Goal: Task Accomplishment & Management: Use online tool/utility

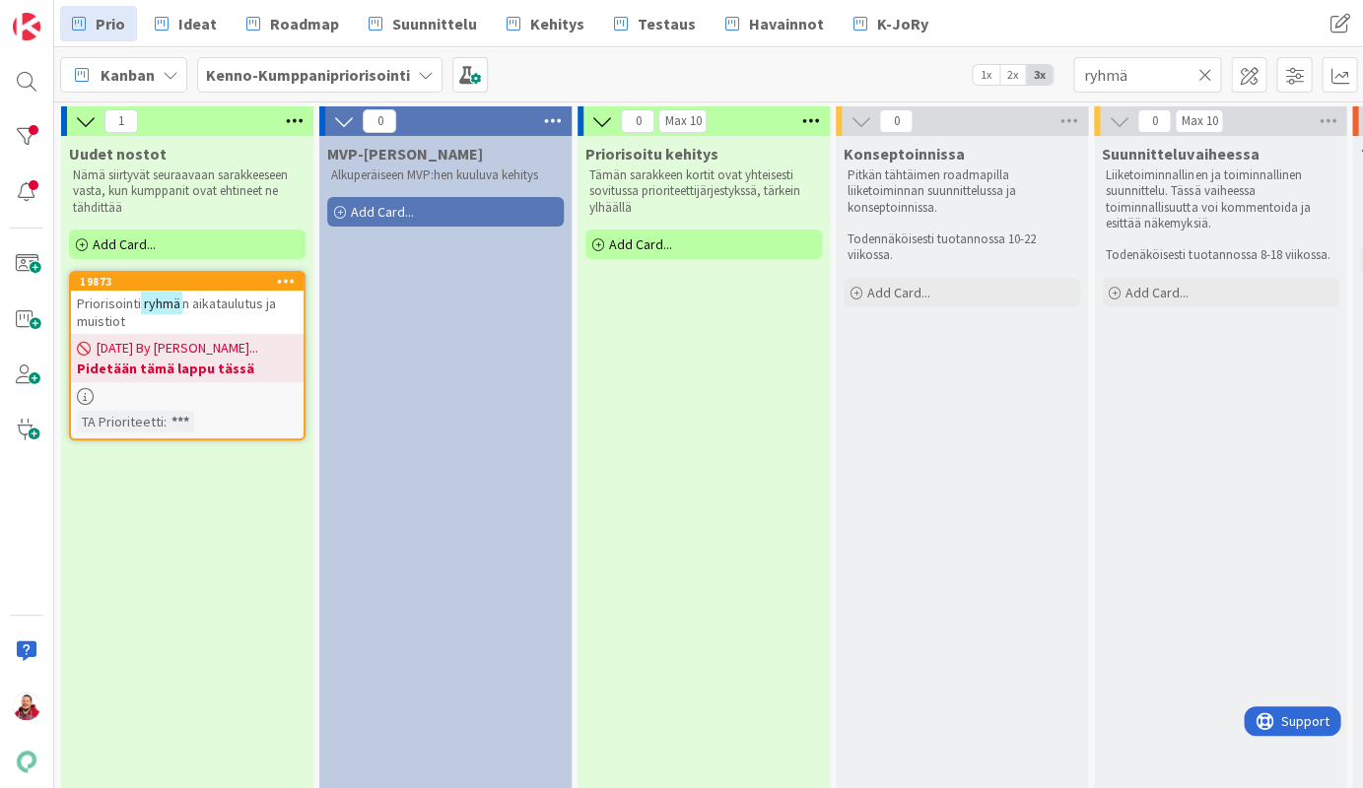
click at [1202, 67] on icon at bounding box center [1204, 75] width 14 height 18
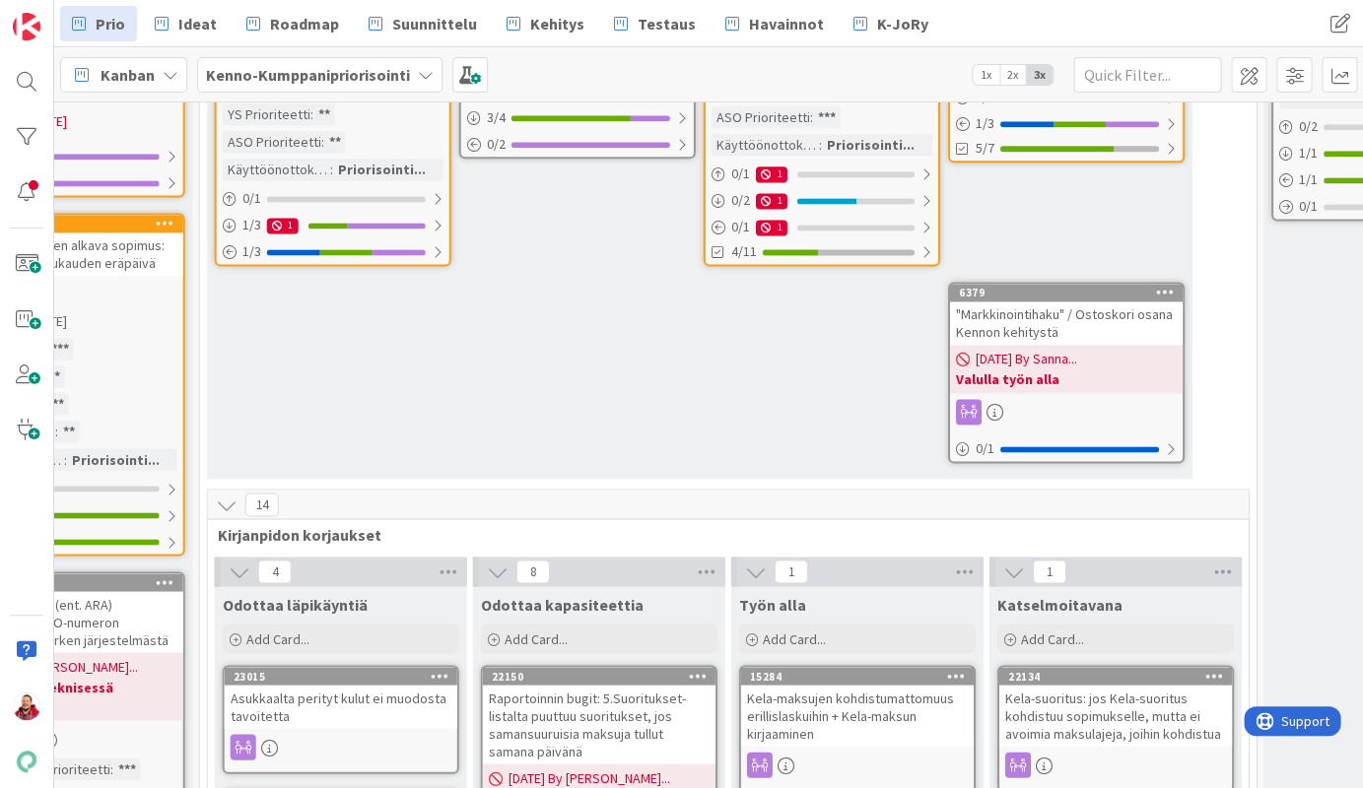
scroll to position [989, 1411]
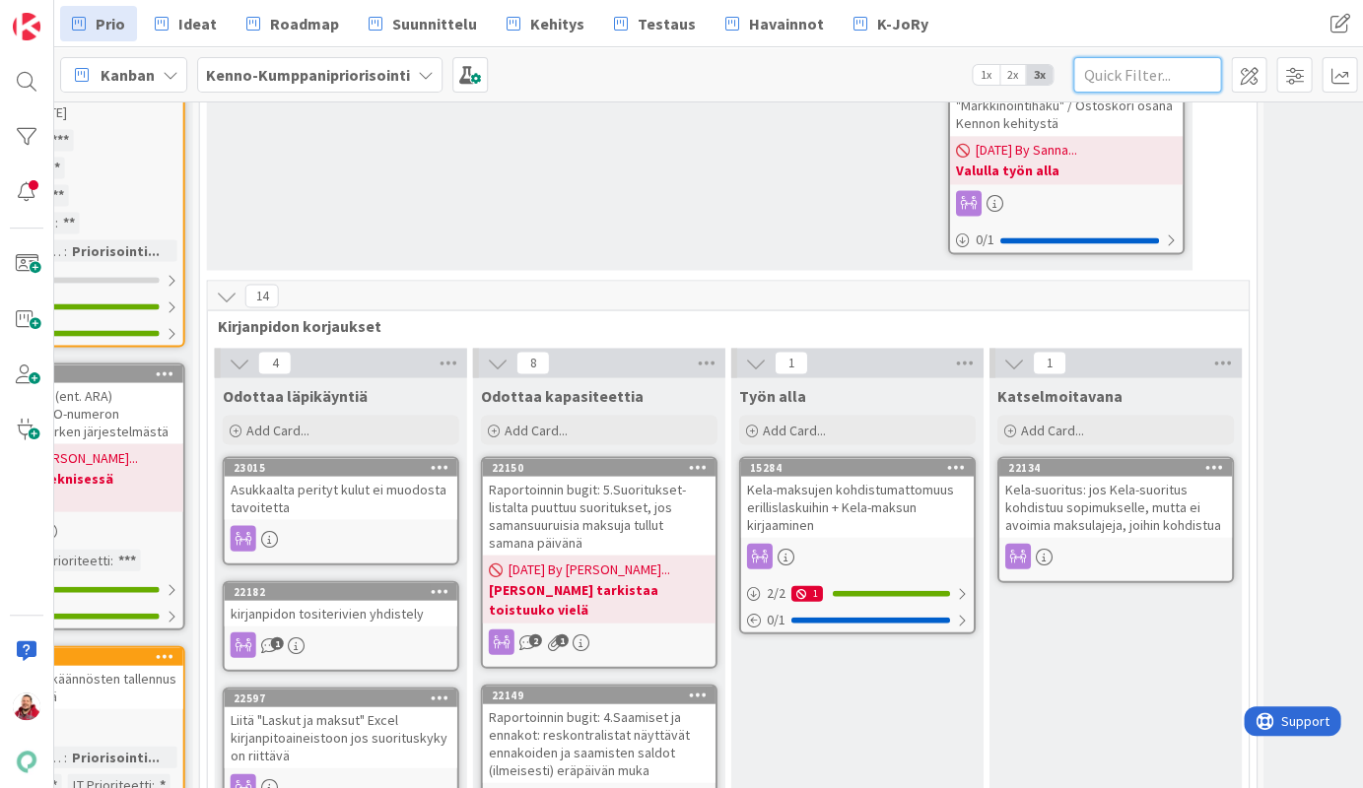
click at [1157, 82] on input "text" at bounding box center [1147, 74] width 148 height 35
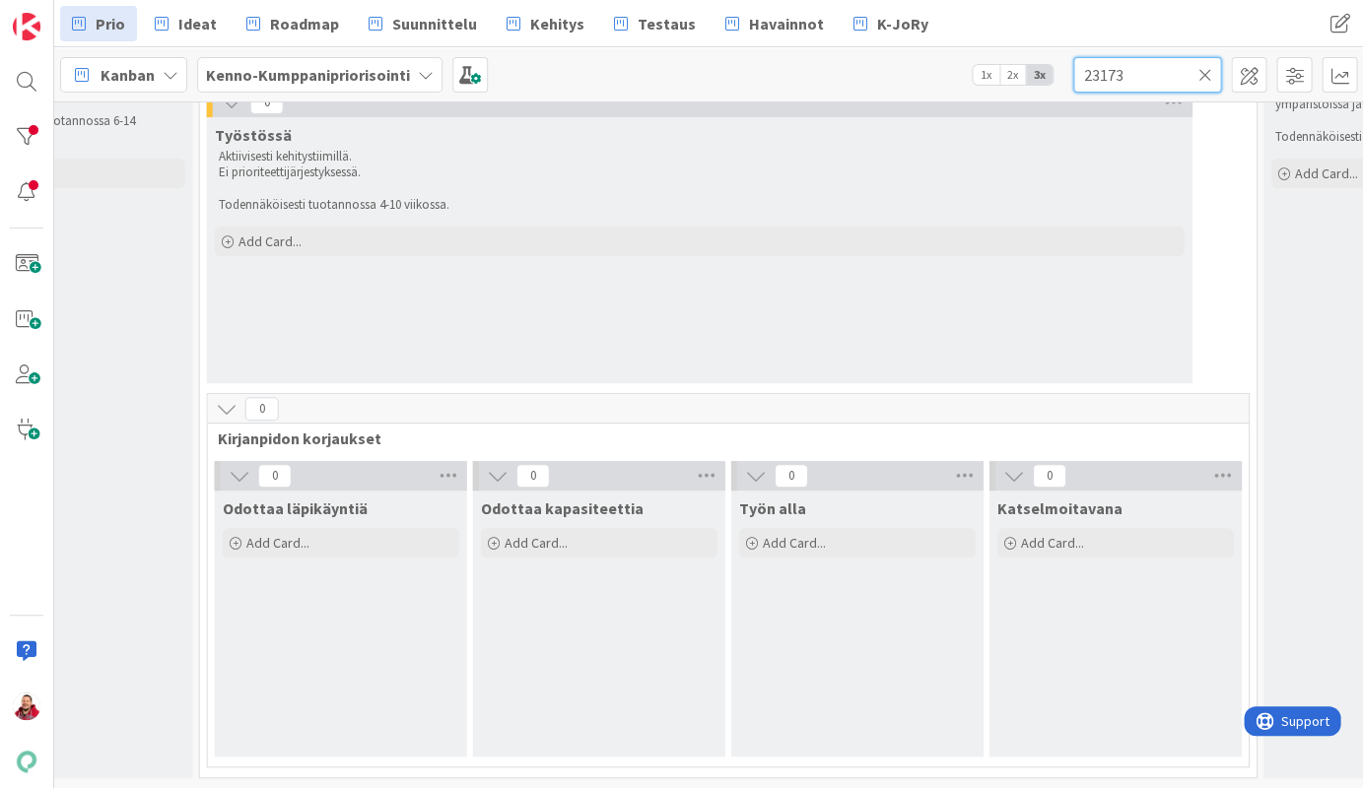
scroll to position [79, 1411]
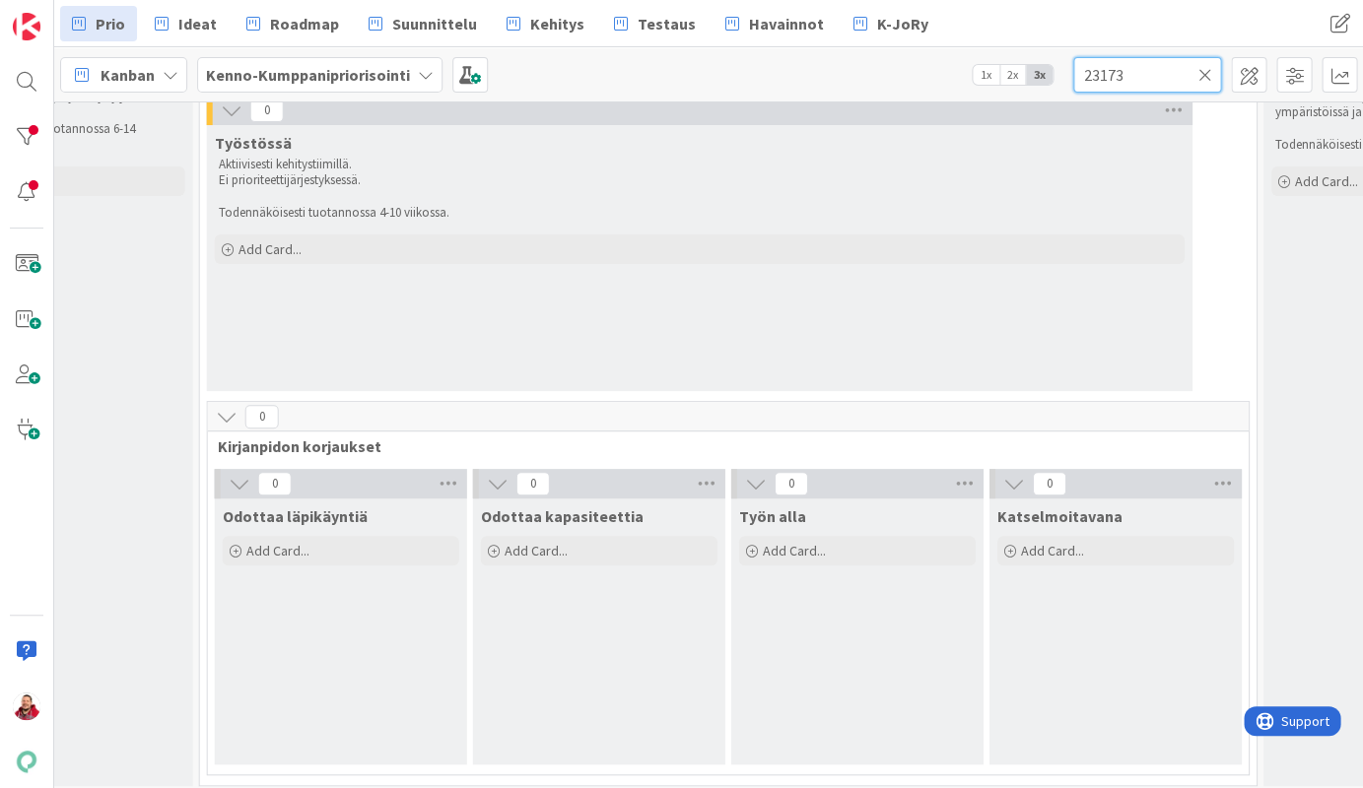
click at [1205, 83] on input "23173" at bounding box center [1147, 74] width 148 height 35
type input "23173"
click at [1205, 76] on icon at bounding box center [1204, 75] width 14 height 18
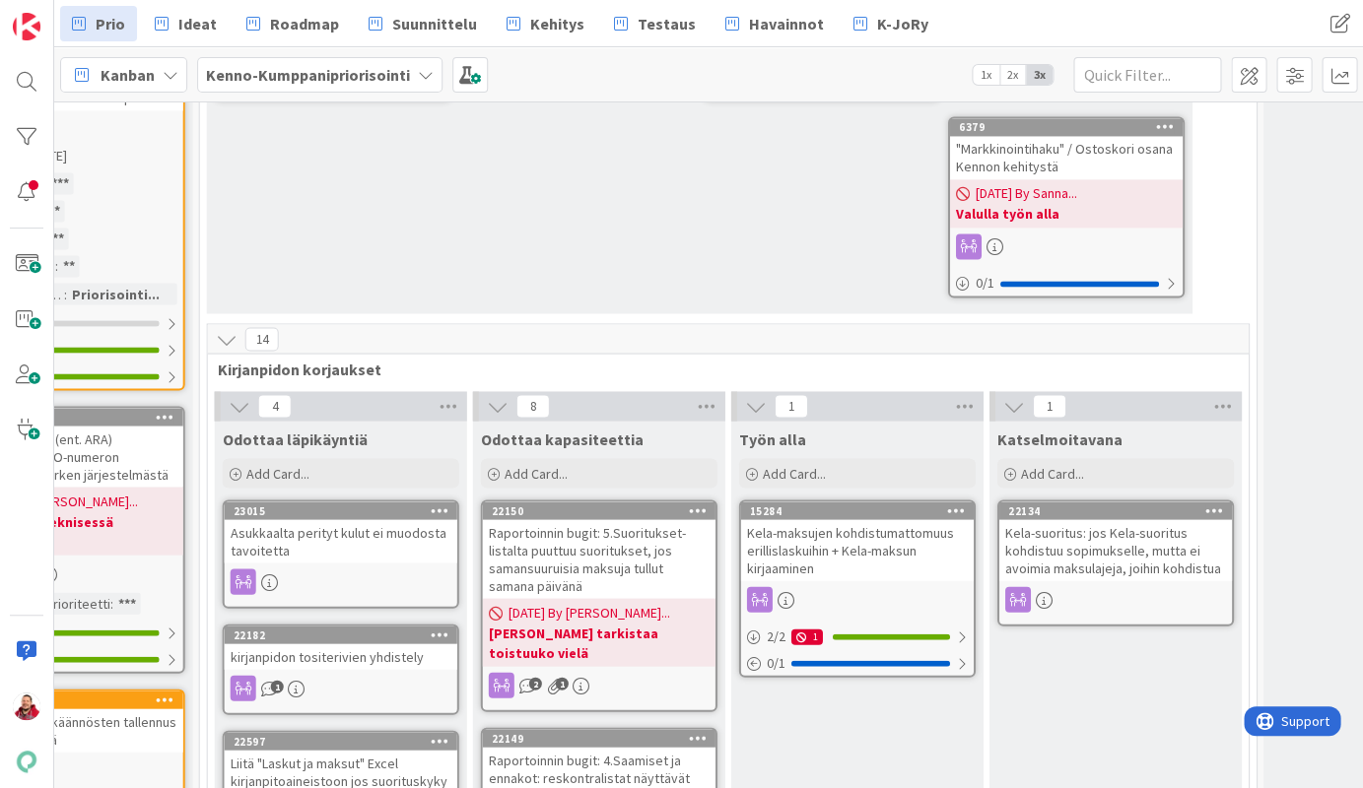
scroll to position [947, 1411]
click at [1090, 518] on div "Kela-suoritus: jos Kela-suoritus kohdistuu sopimukselle, mutta ei avoimia maksu…" at bounding box center [1115, 548] width 233 height 61
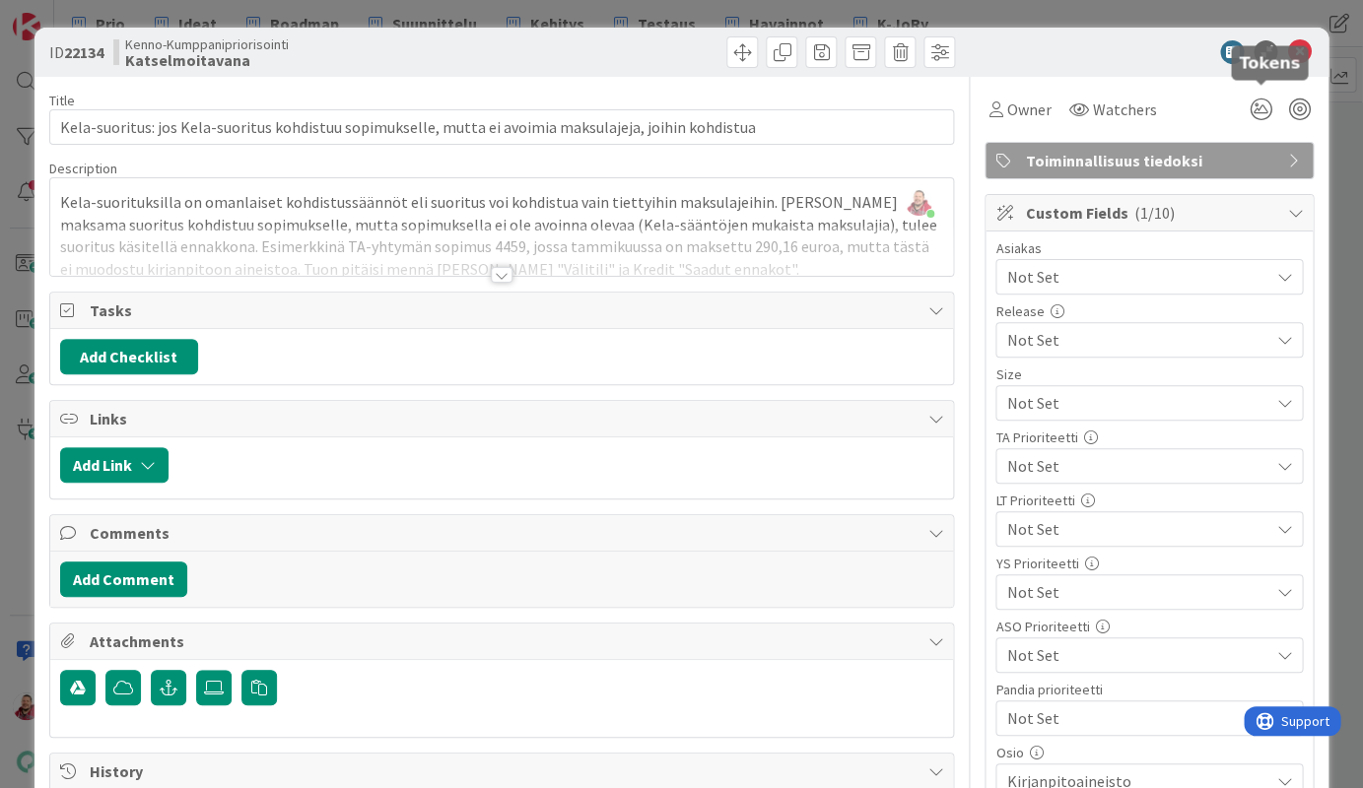
scroll to position [1, 0]
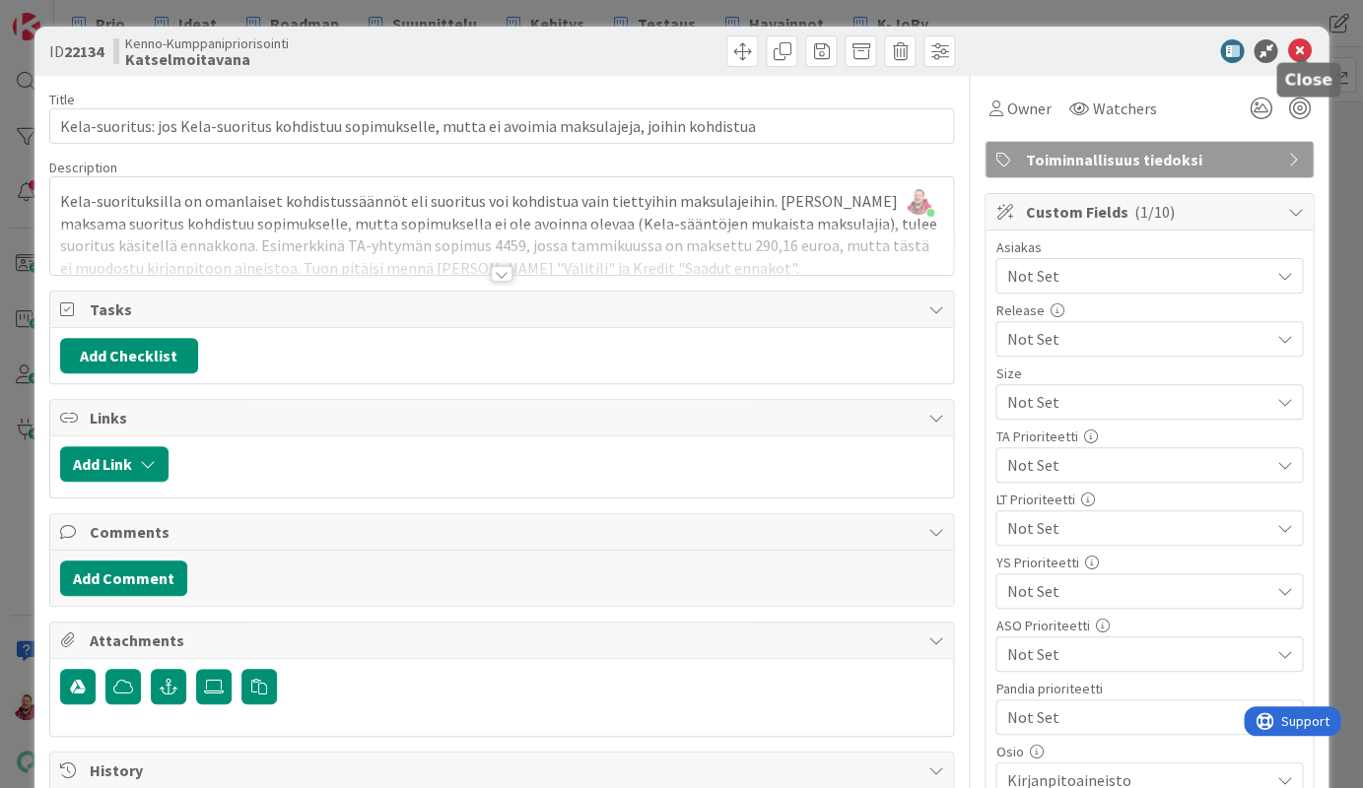
click at [1301, 43] on icon at bounding box center [1299, 51] width 24 height 24
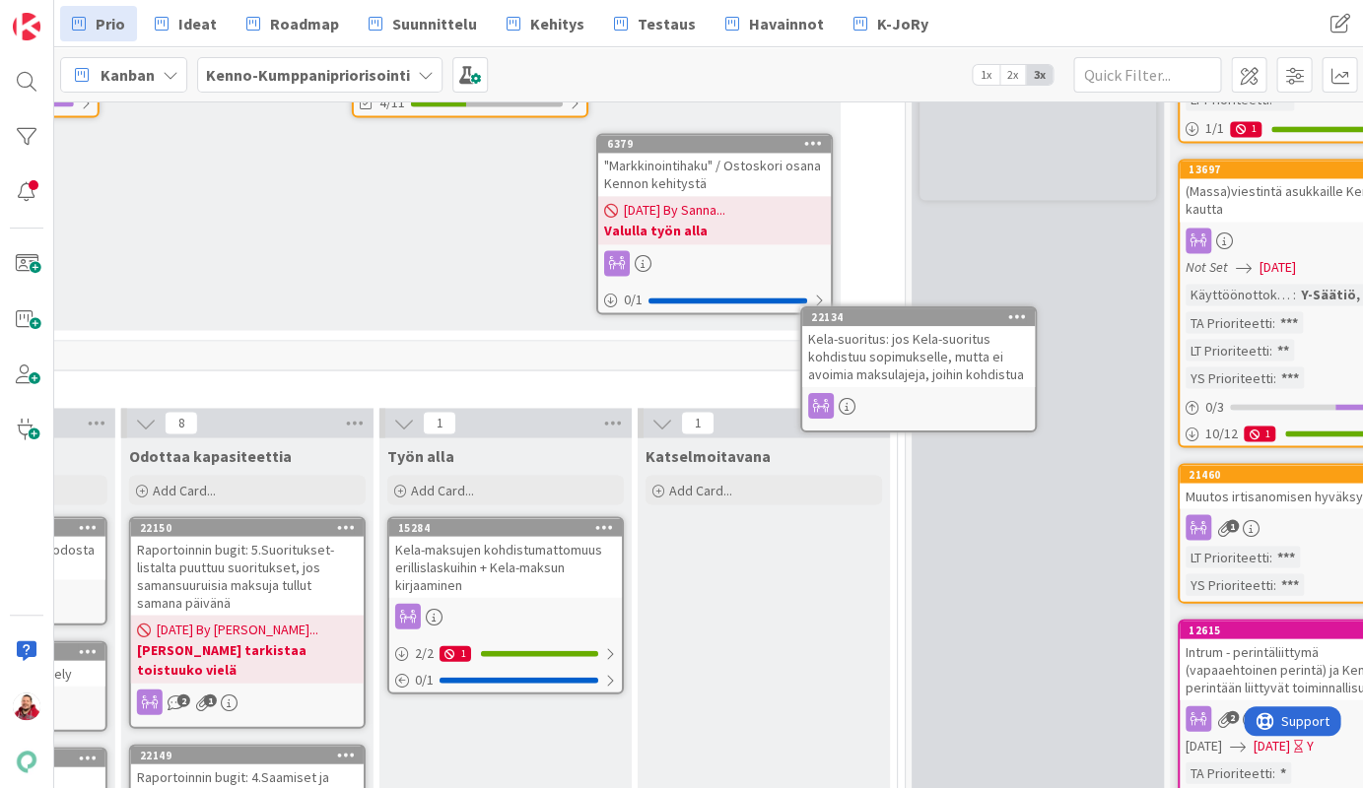
scroll to position [923, 1763]
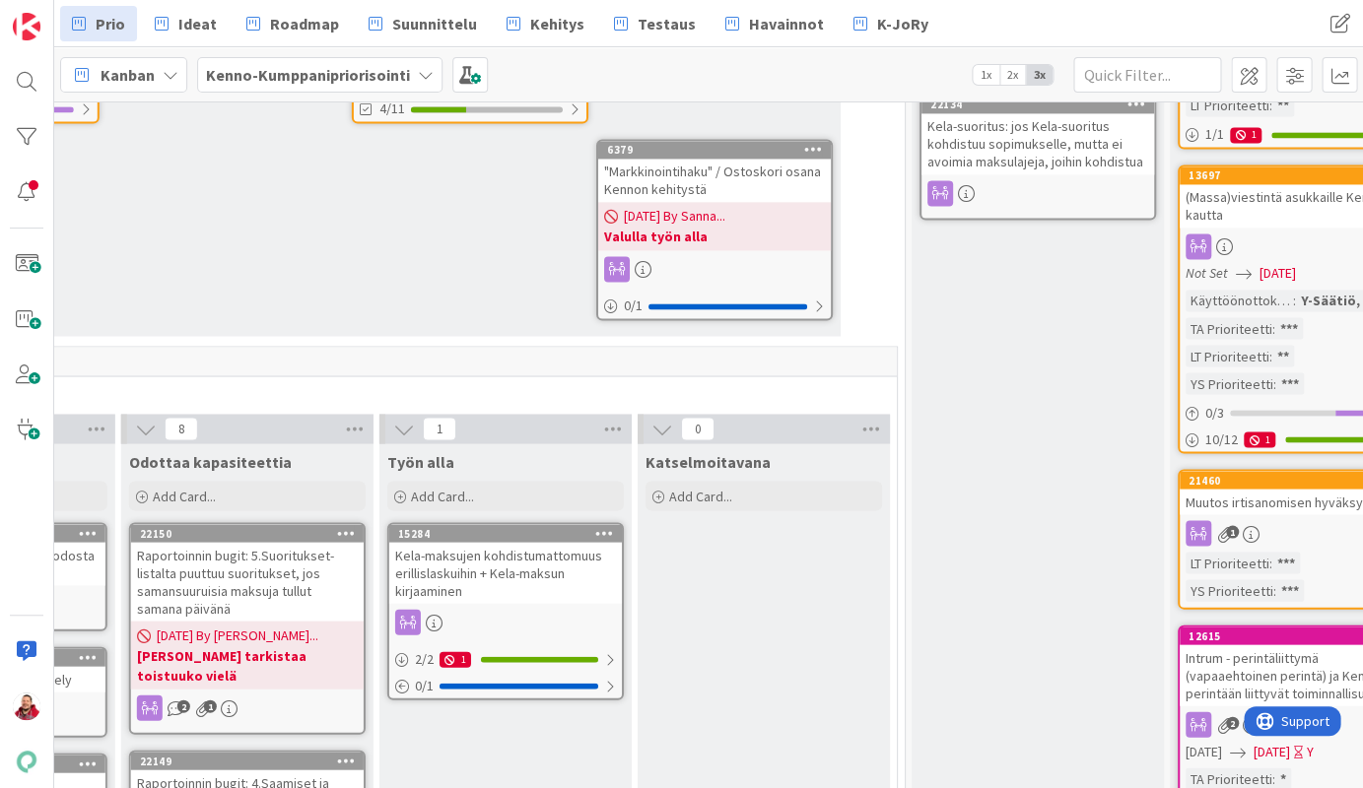
click at [526, 542] on div "Kela-maksujen kohdistumattomuus erillislaskuihin + Kela-maksun kirjaaminen" at bounding box center [505, 572] width 233 height 61
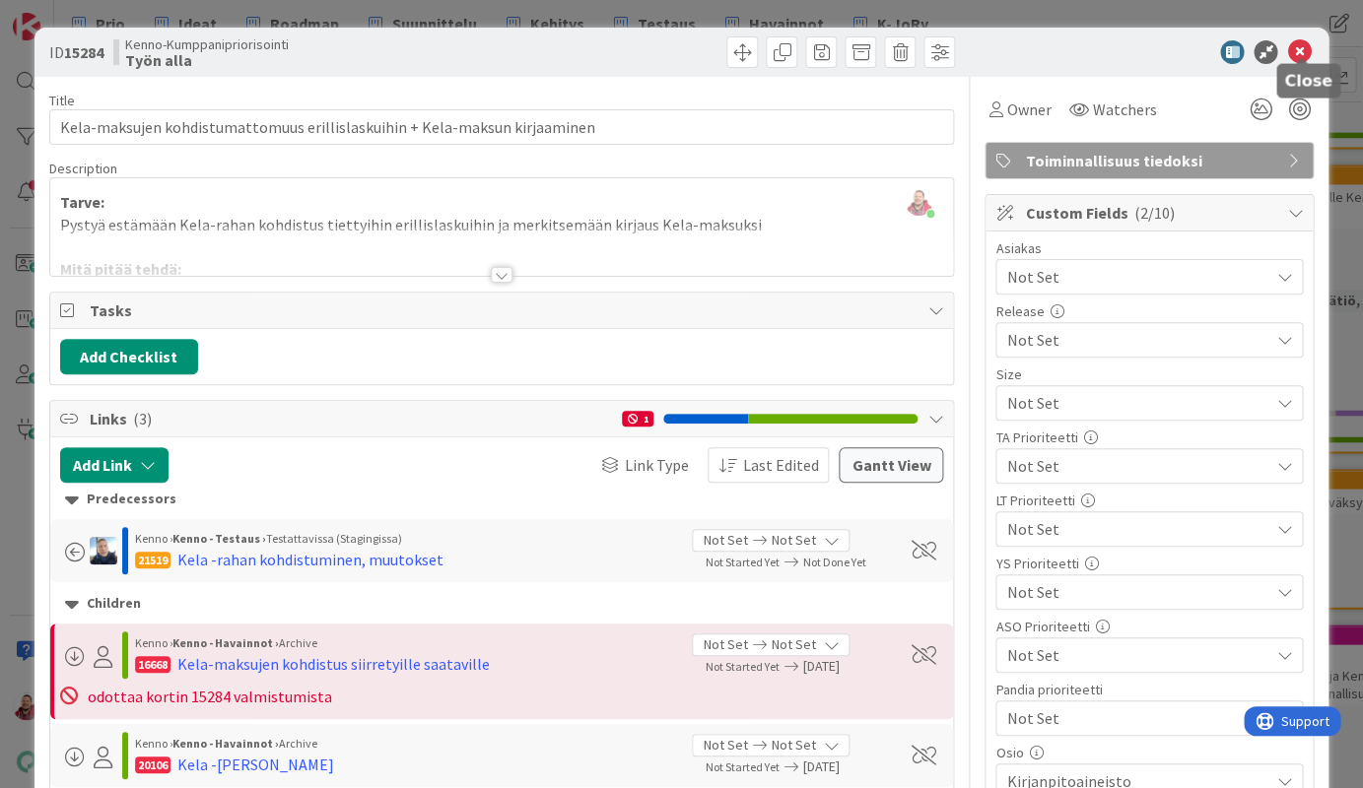
click at [1306, 40] on icon at bounding box center [1299, 52] width 24 height 24
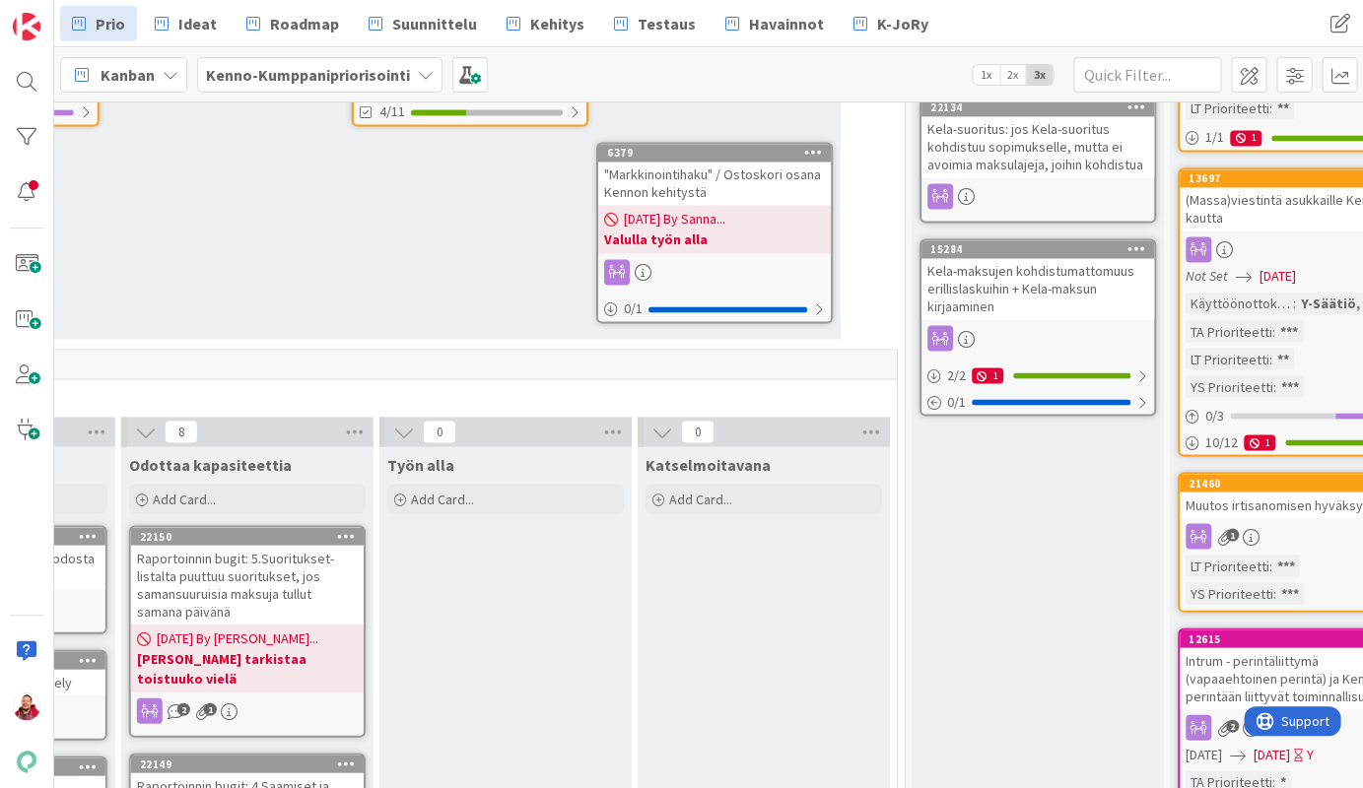
click at [269, 545] on div "Raportoinnin bugit: 5.Suoritukset-listalta puuttuu suoritukset, jos samansuurui…" at bounding box center [247, 584] width 233 height 79
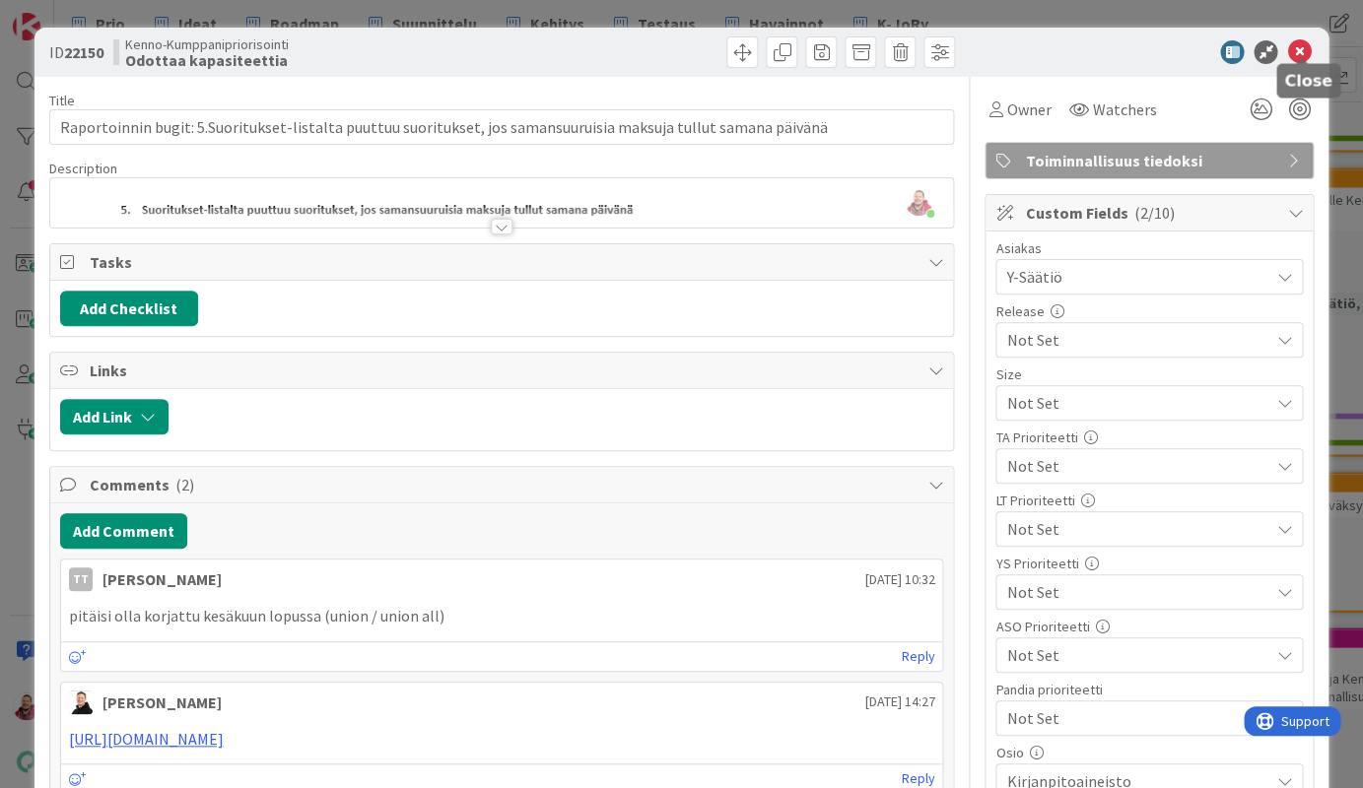
click at [1308, 40] on icon at bounding box center [1299, 52] width 24 height 24
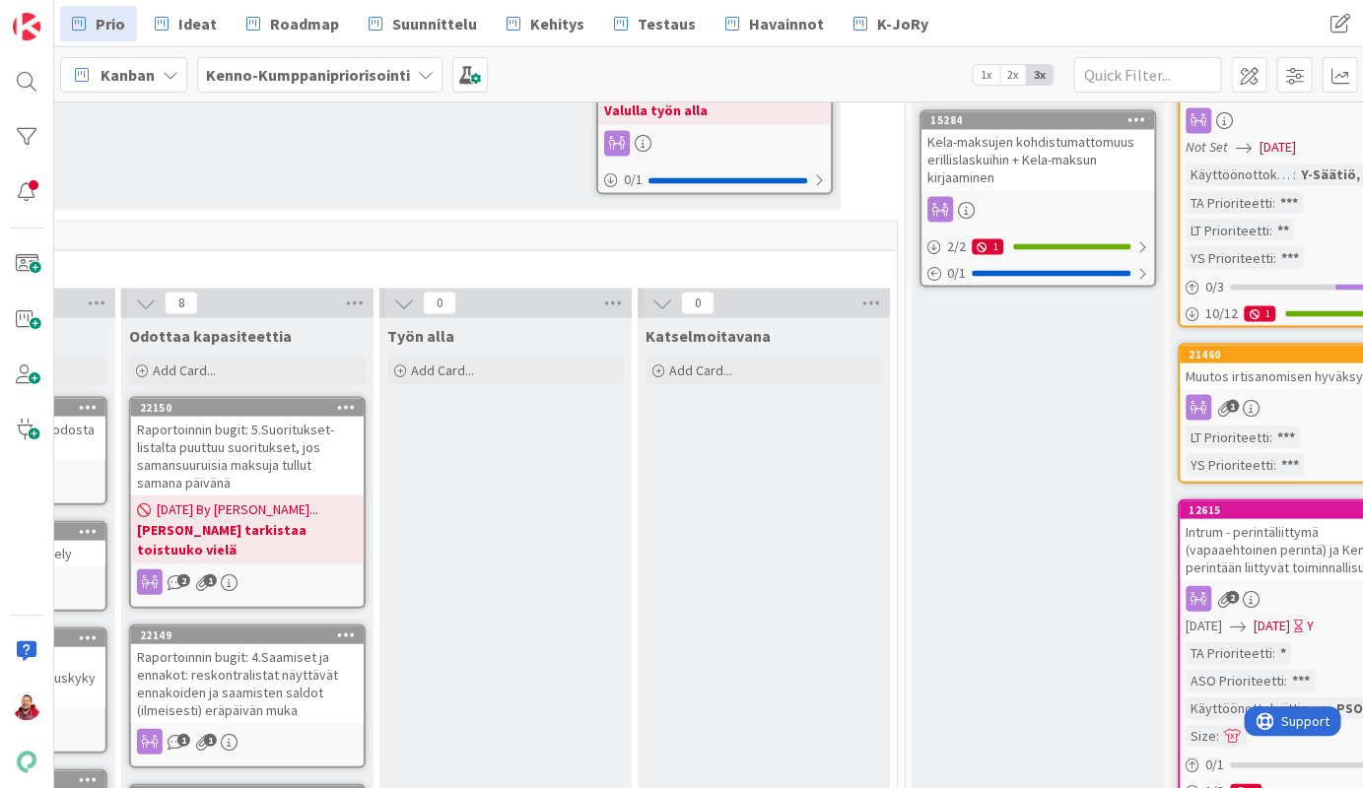
click at [270, 643] on div "Raportoinnin bugit: 4.Saamiset ja ennakot: reskontralistat näyttävät ennakoiden…" at bounding box center [247, 682] width 233 height 79
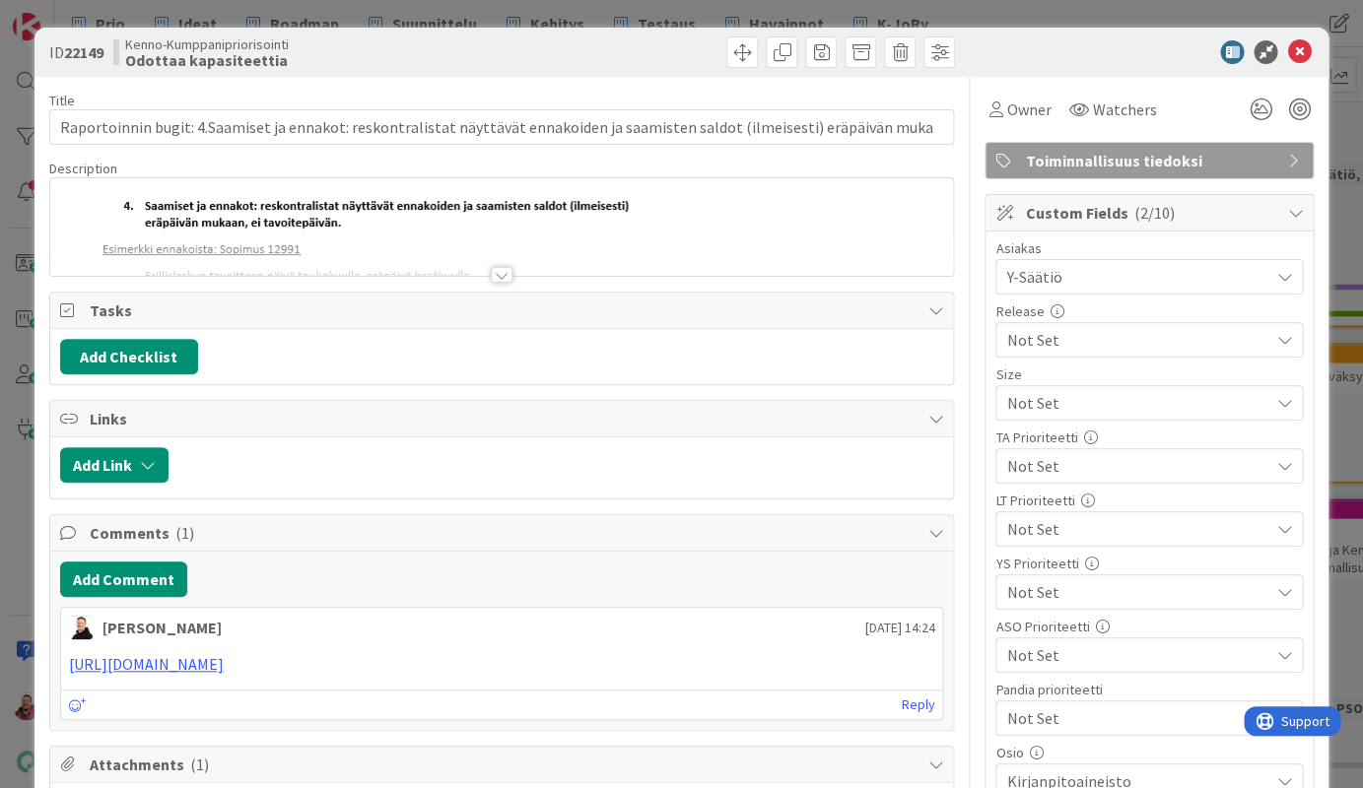
scroll to position [296, 0]
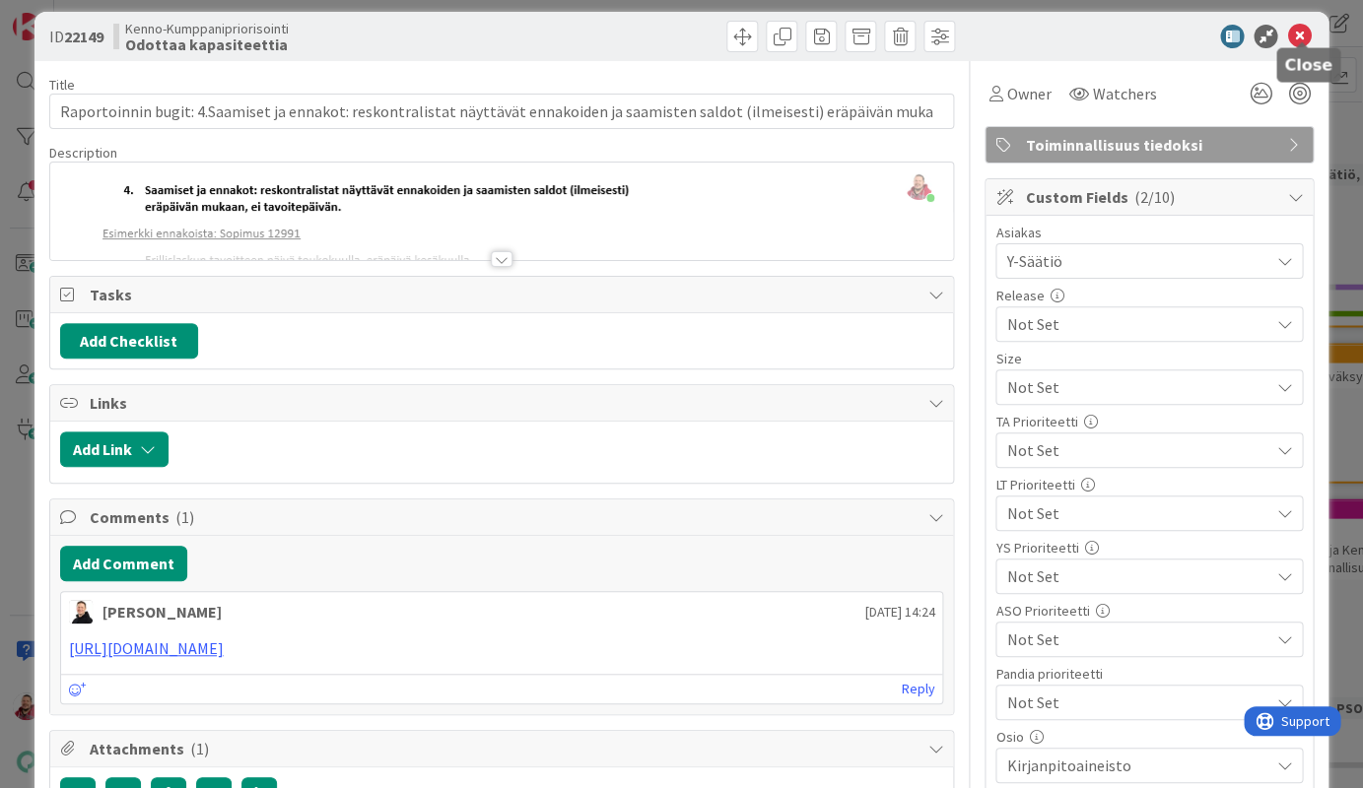
click at [1297, 37] on icon at bounding box center [1299, 37] width 24 height 24
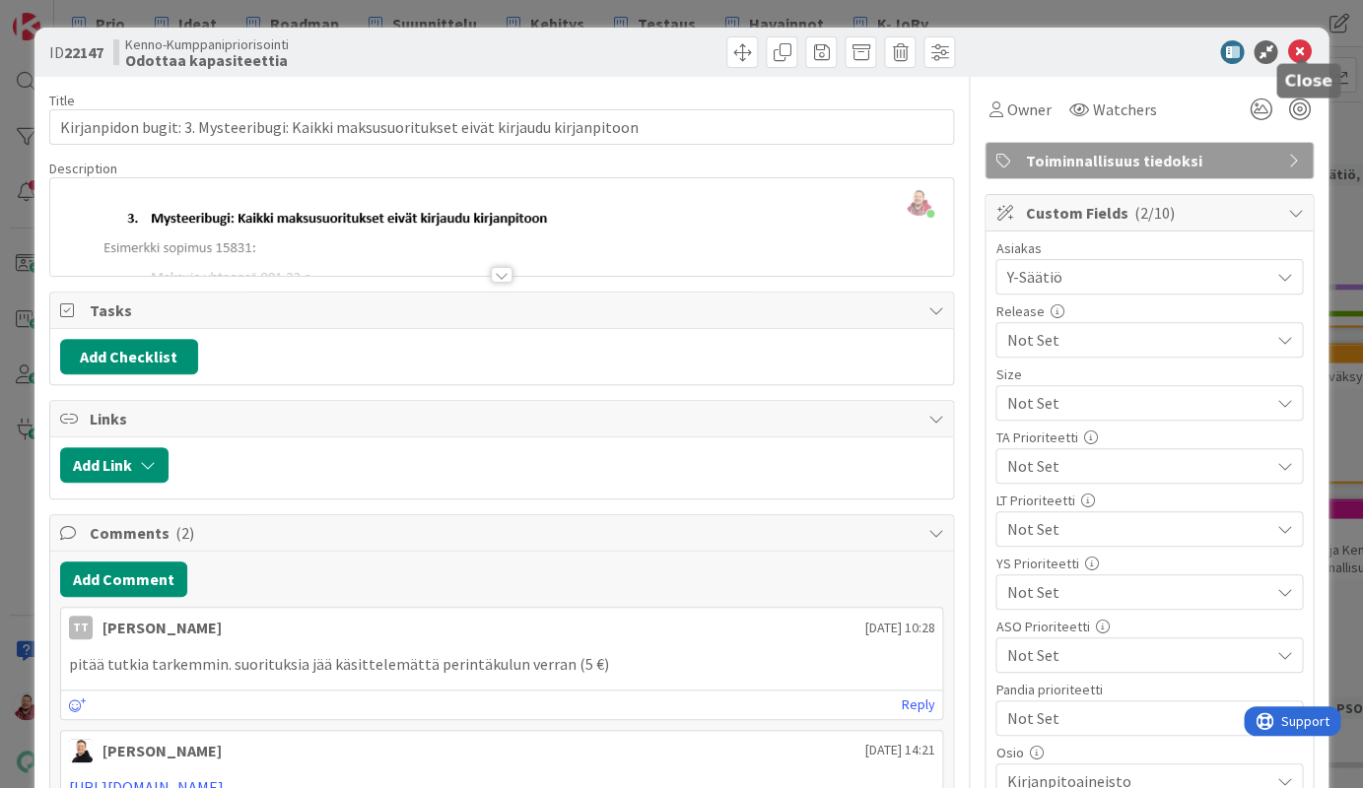
click at [1301, 51] on icon at bounding box center [1299, 52] width 24 height 24
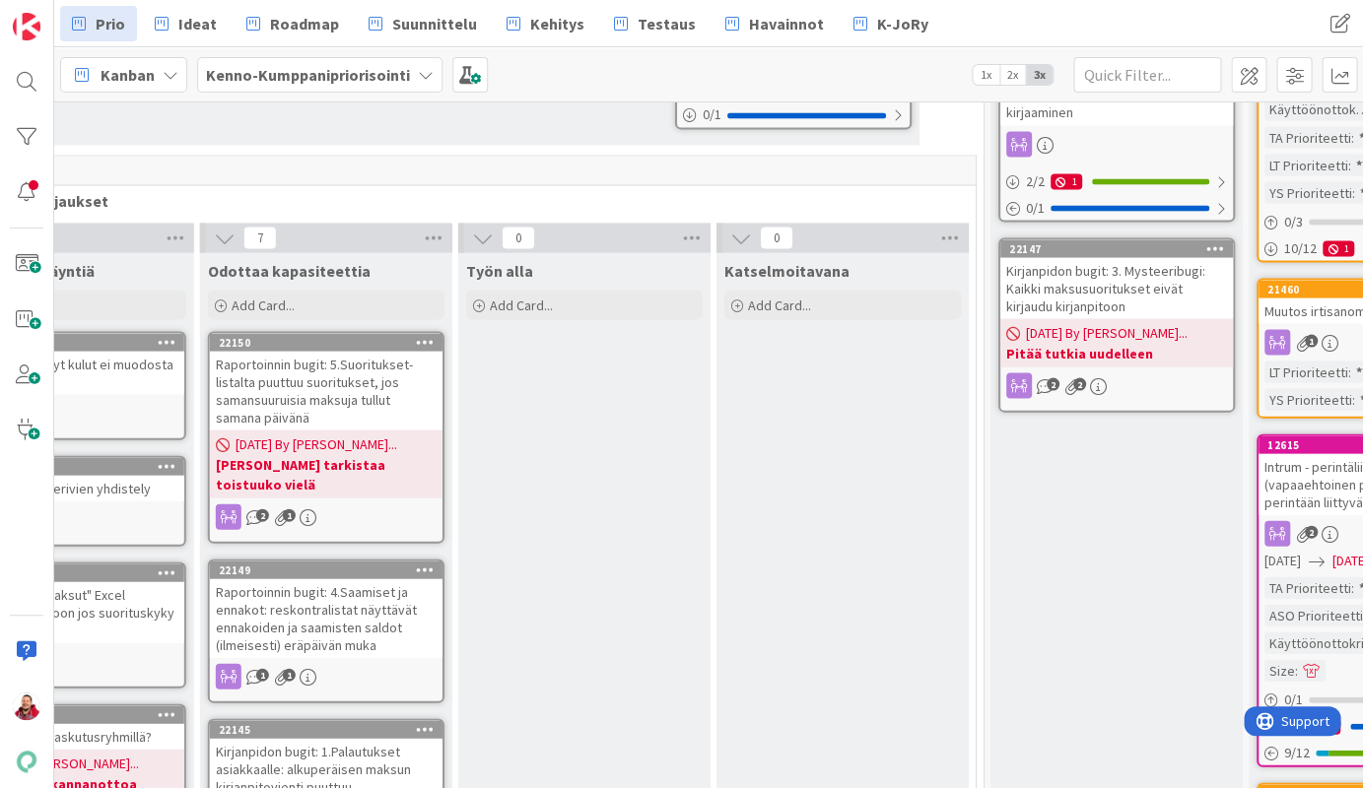
click at [296, 738] on div "Kirjanpidon bugit: 1.Palautukset asiakkaalle: alkuperäisen maksun kirjanpitovie…" at bounding box center [326, 768] width 233 height 61
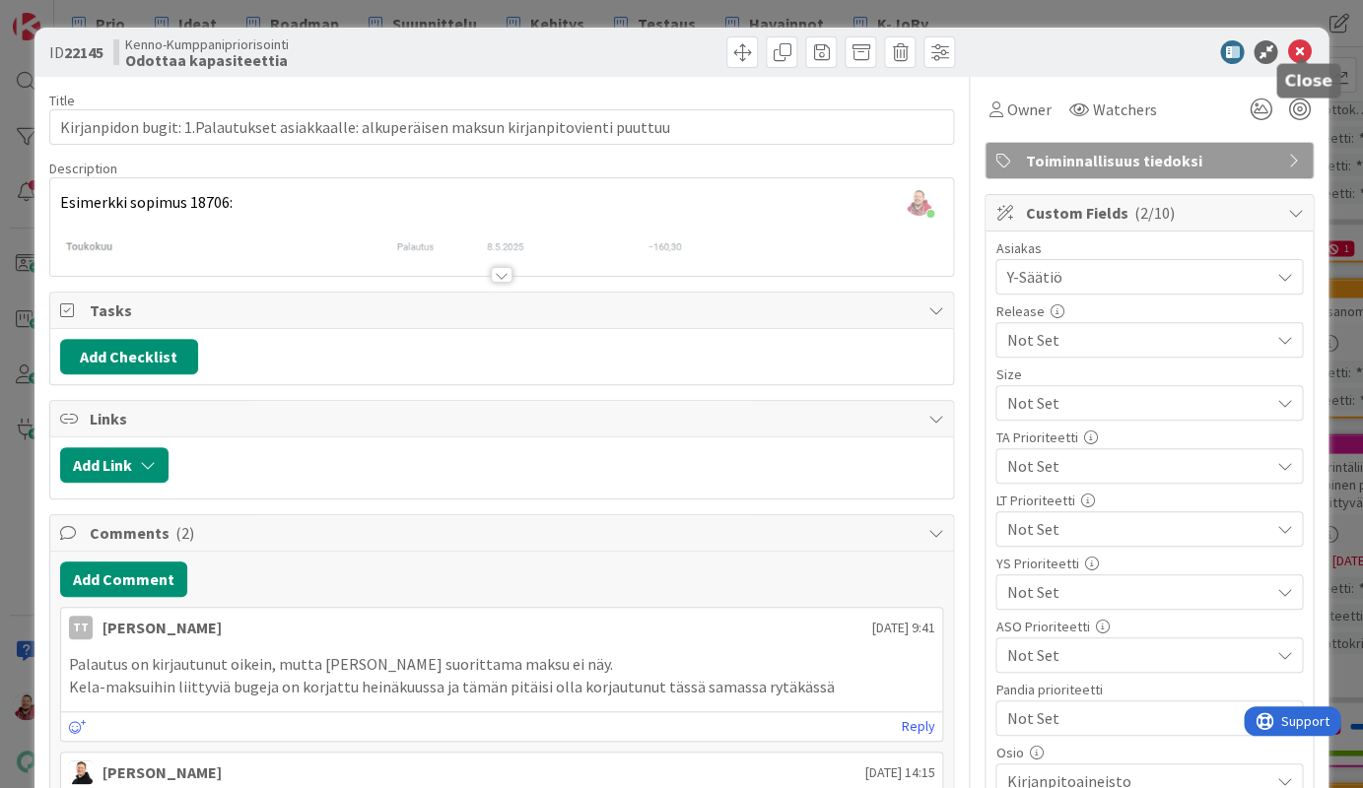
click at [1305, 40] on icon at bounding box center [1299, 52] width 24 height 24
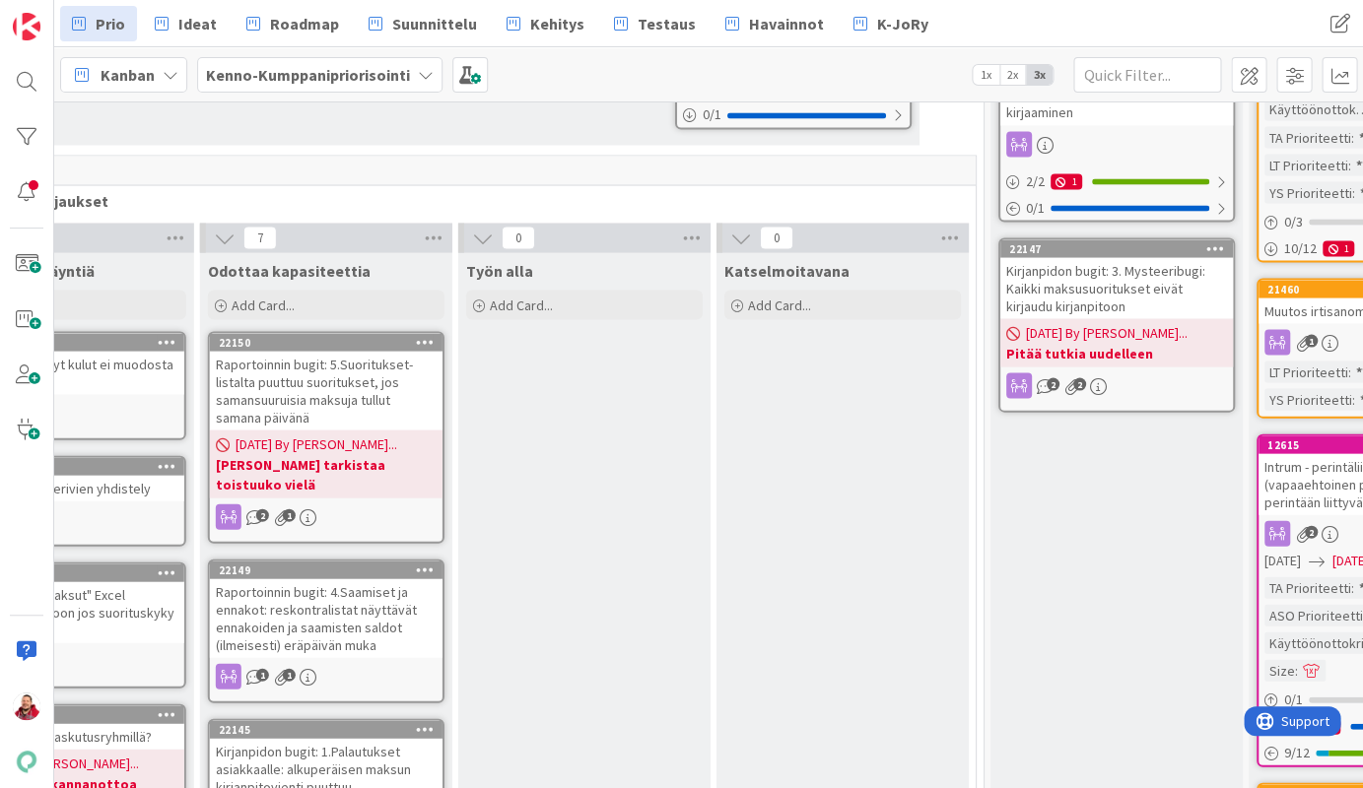
click at [363, 738] on div "Kirjanpidon bugit: 1.Palautukset asiakkaalle: alkuperäisen maksun kirjanpitovie…" at bounding box center [326, 768] width 233 height 61
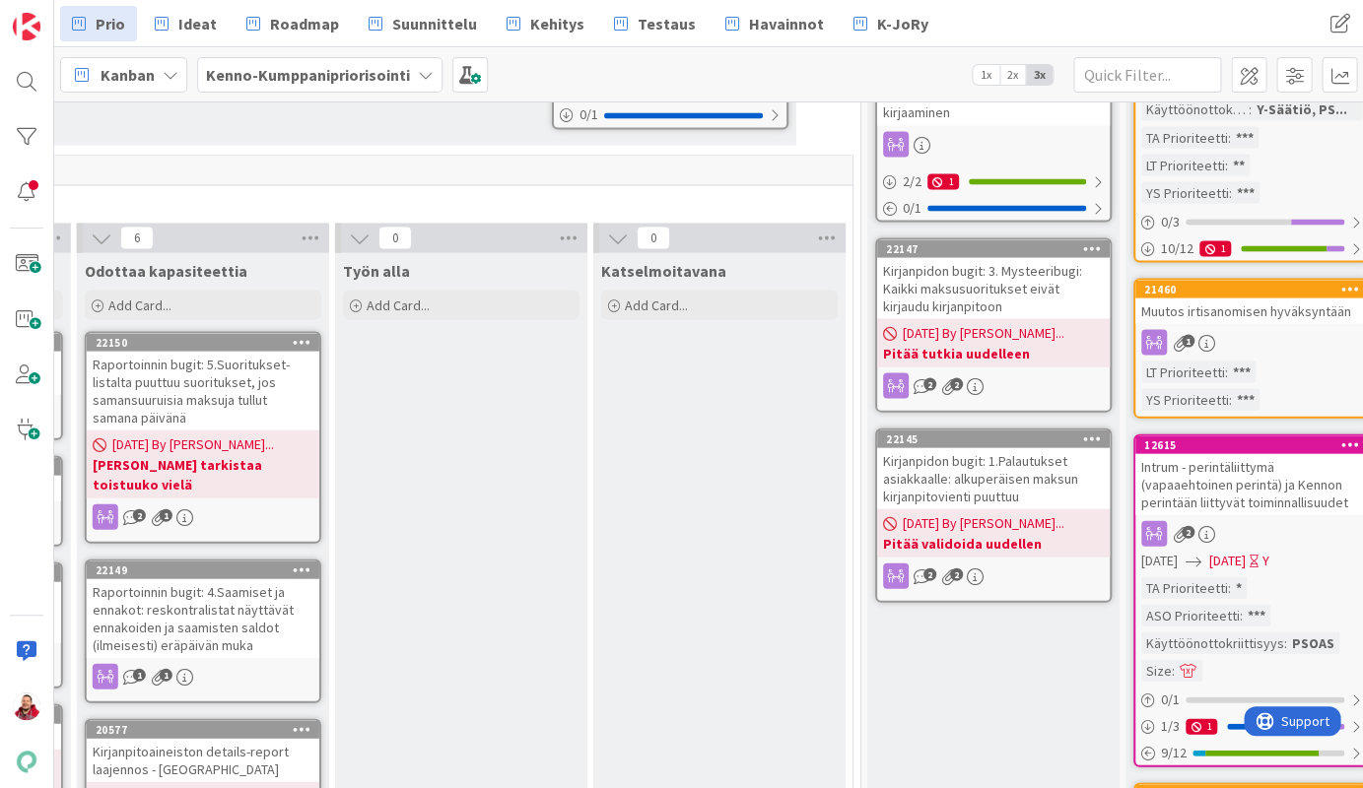
click at [989, 257] on div "Kirjanpidon bugit: 3. Mysteeribugi: Kaikki maksusuoritukset eivät kirjaudu kirj…" at bounding box center [993, 287] width 233 height 61
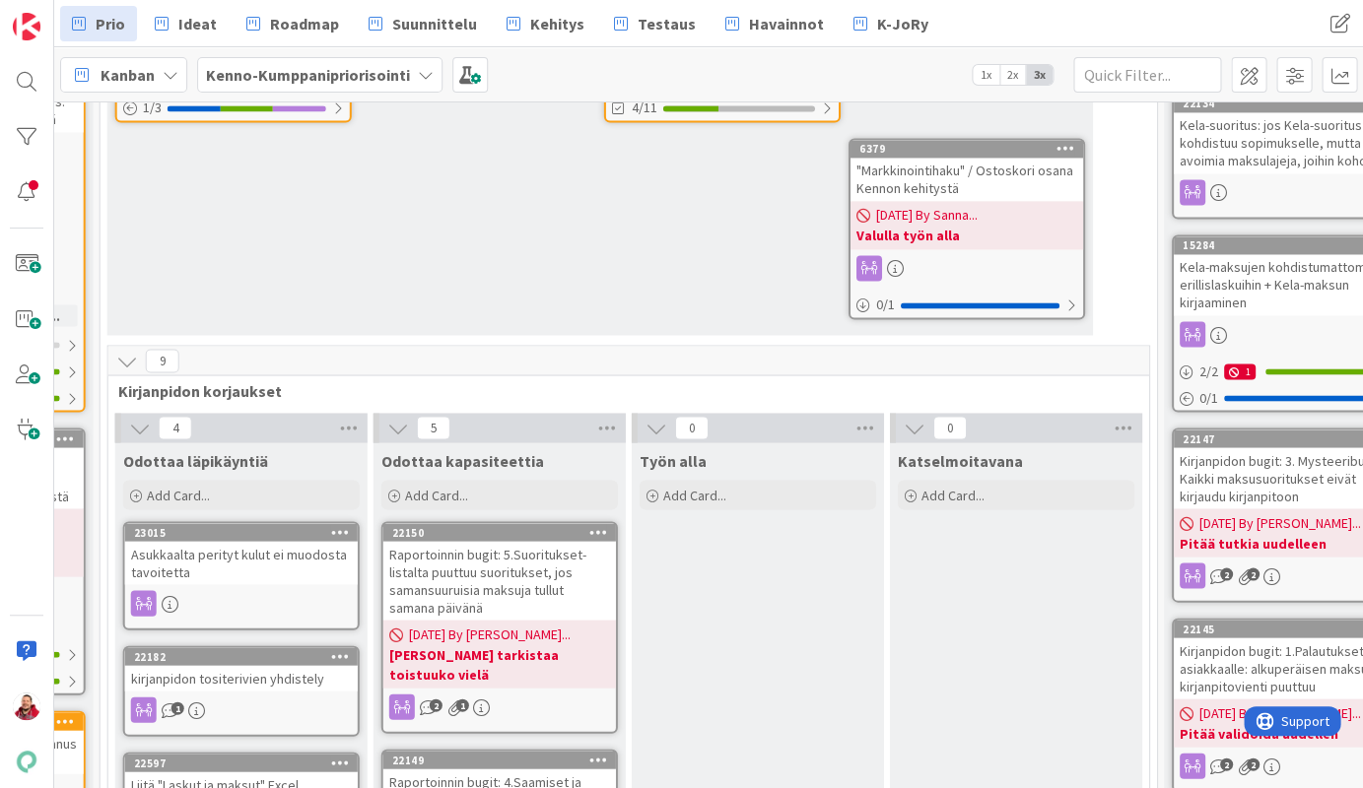
click at [227, 541] on div "Asukkaalta perityt kulut ei muodosta tavoitetta" at bounding box center [241, 562] width 233 height 43
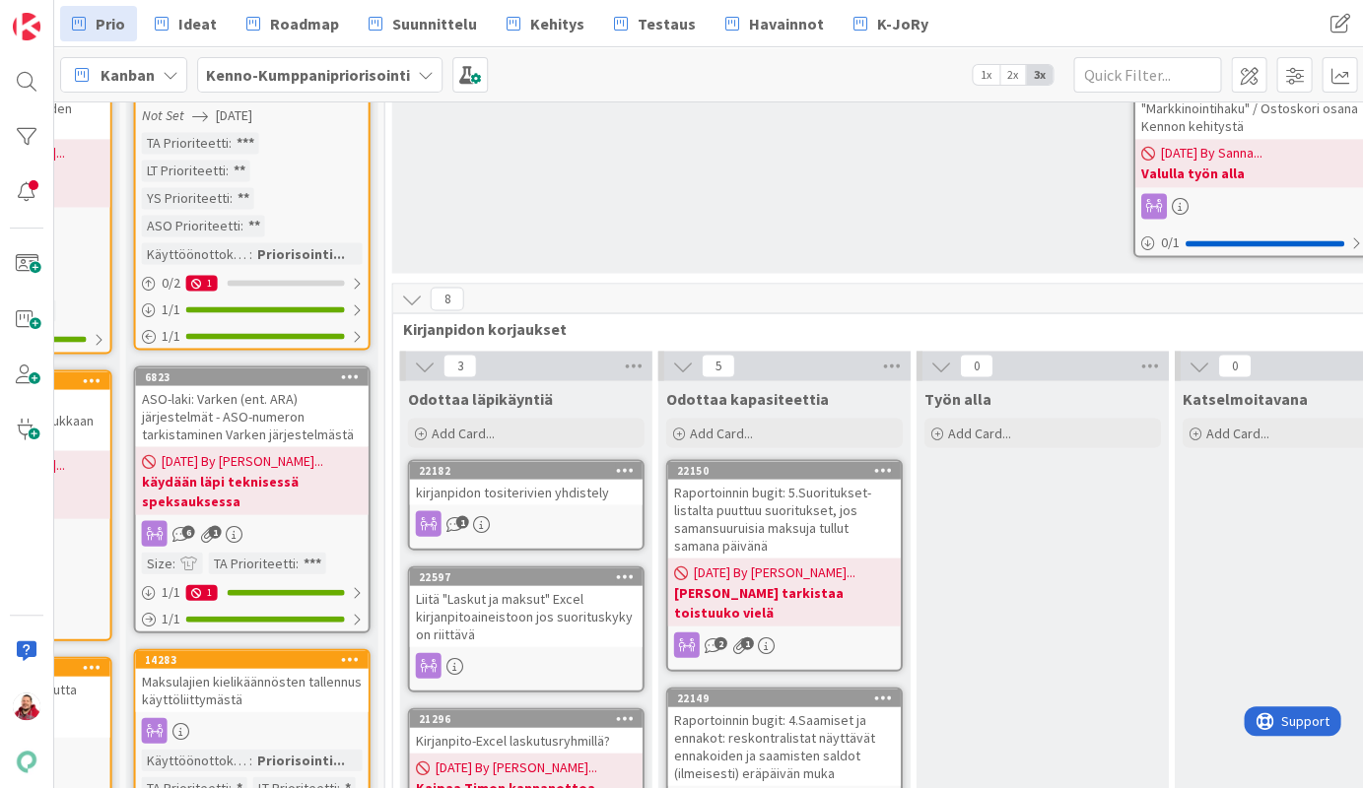
click at [481, 479] on div "kirjanpidon tositerivien yhdistely" at bounding box center [526, 492] width 233 height 26
click at [532, 585] on div "Liitä "Laskut ja maksut" Excel kirjanpitoaineistoon jos suorituskyky on riittävä" at bounding box center [526, 615] width 233 height 61
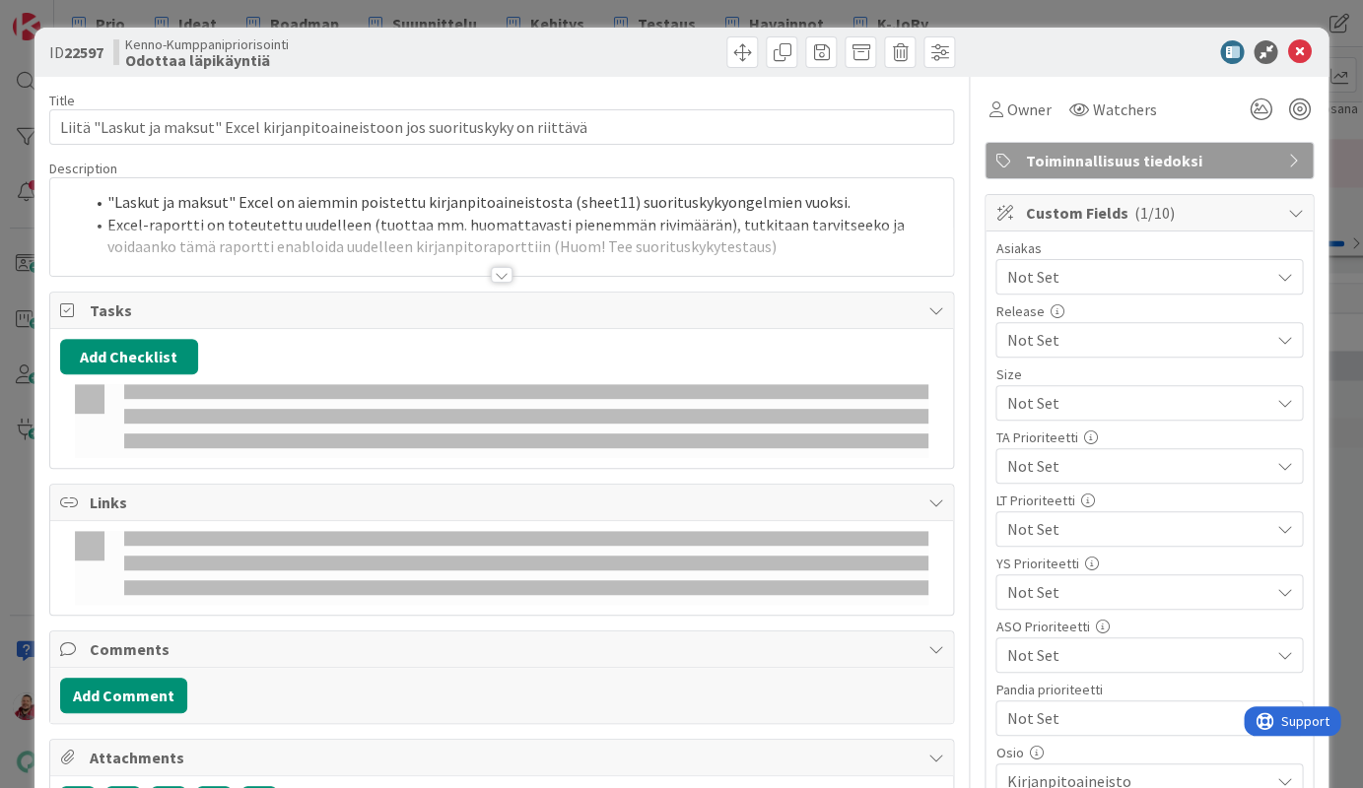
type textarea "x"
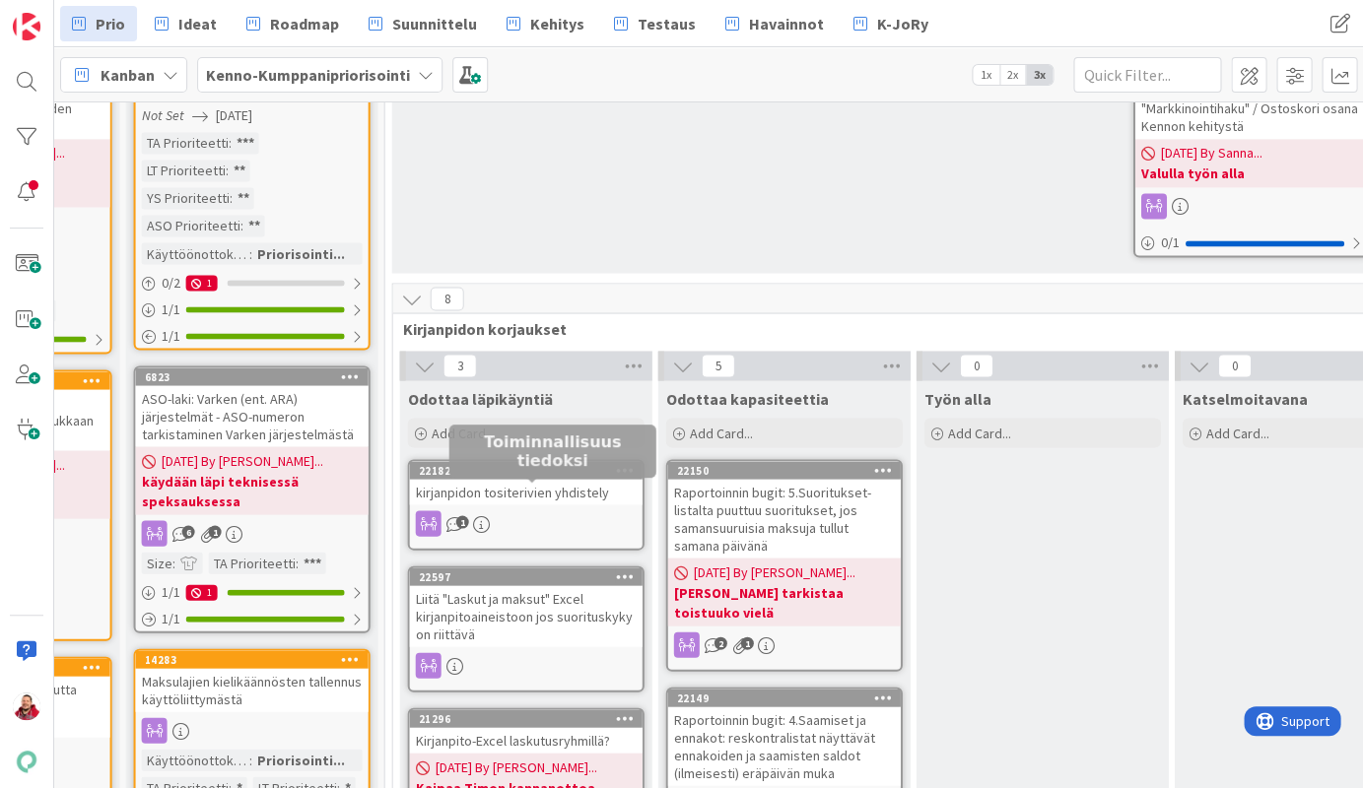
click at [488, 727] on div "Kirjanpito-Excel laskutusryhmillä?" at bounding box center [526, 740] width 233 height 26
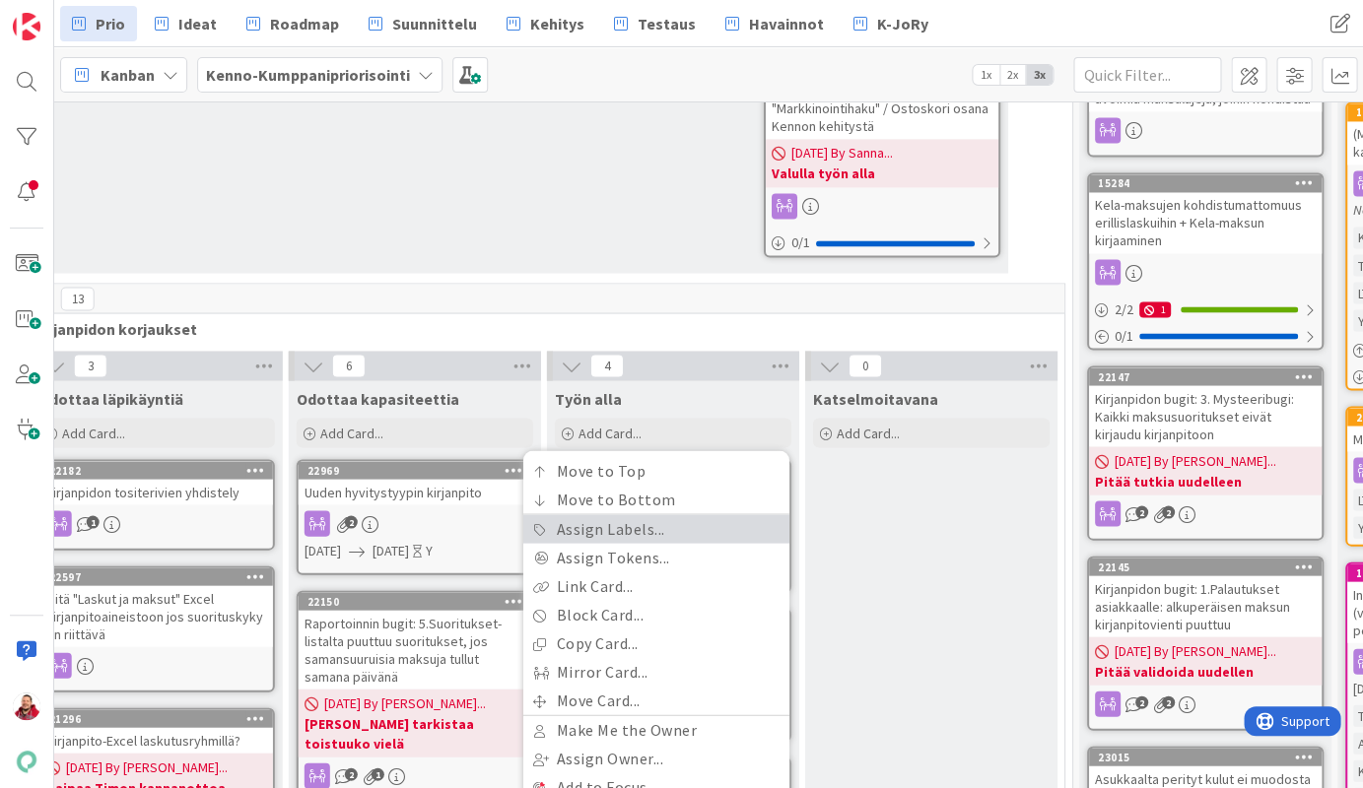
click at [708, 514] on link "Assign Labels..." at bounding box center [656, 528] width 266 height 29
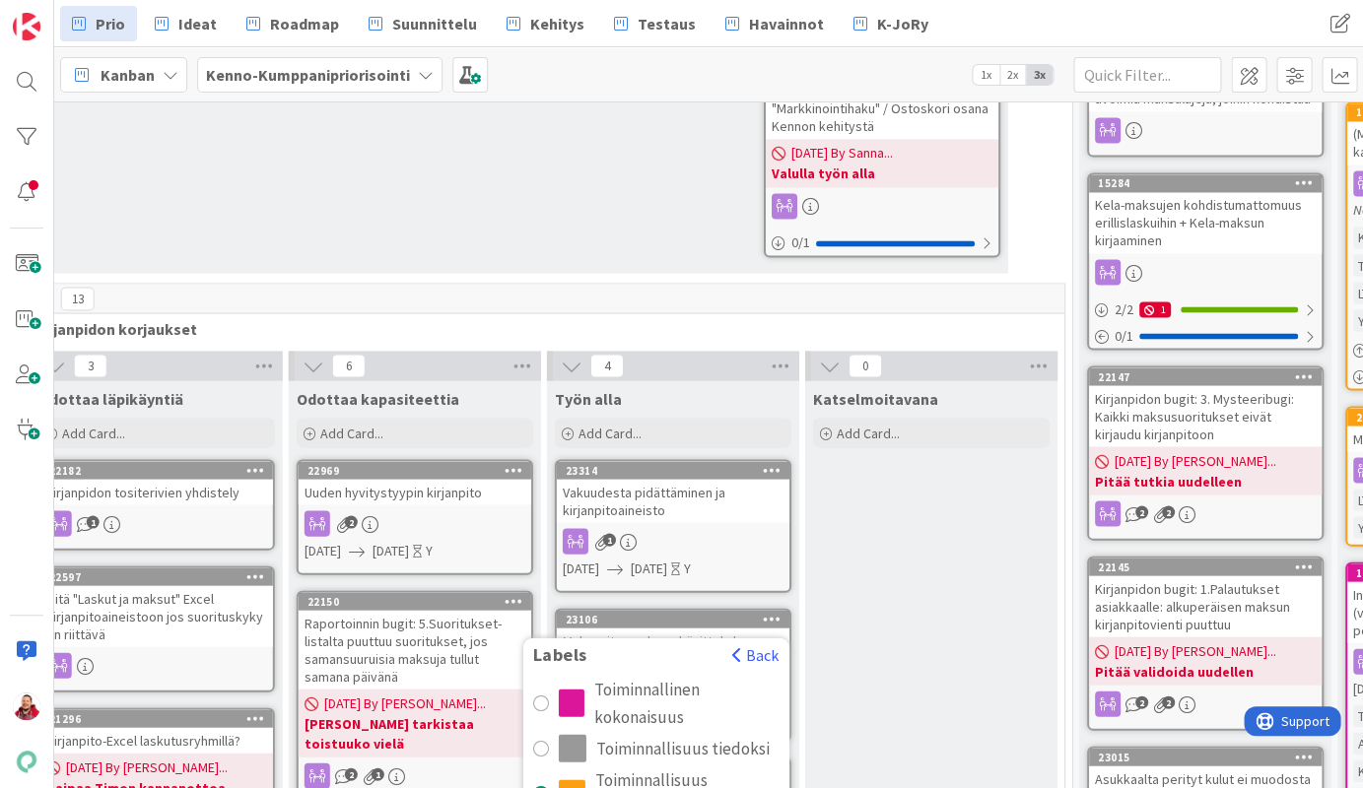
click at [642, 734] on div "Toiminnallisuus tiedoksi" at bounding box center [682, 748] width 173 height 28
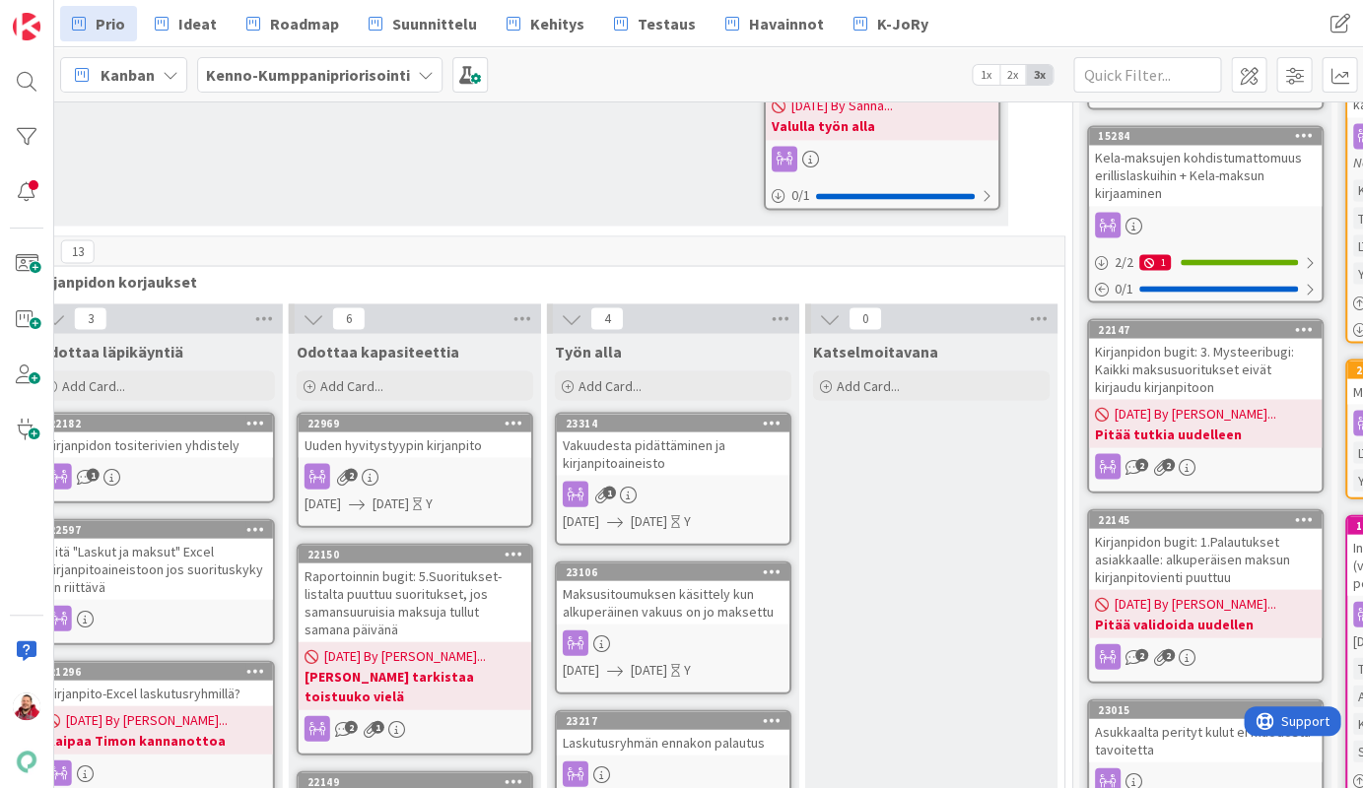
scroll to position [1032, 1596]
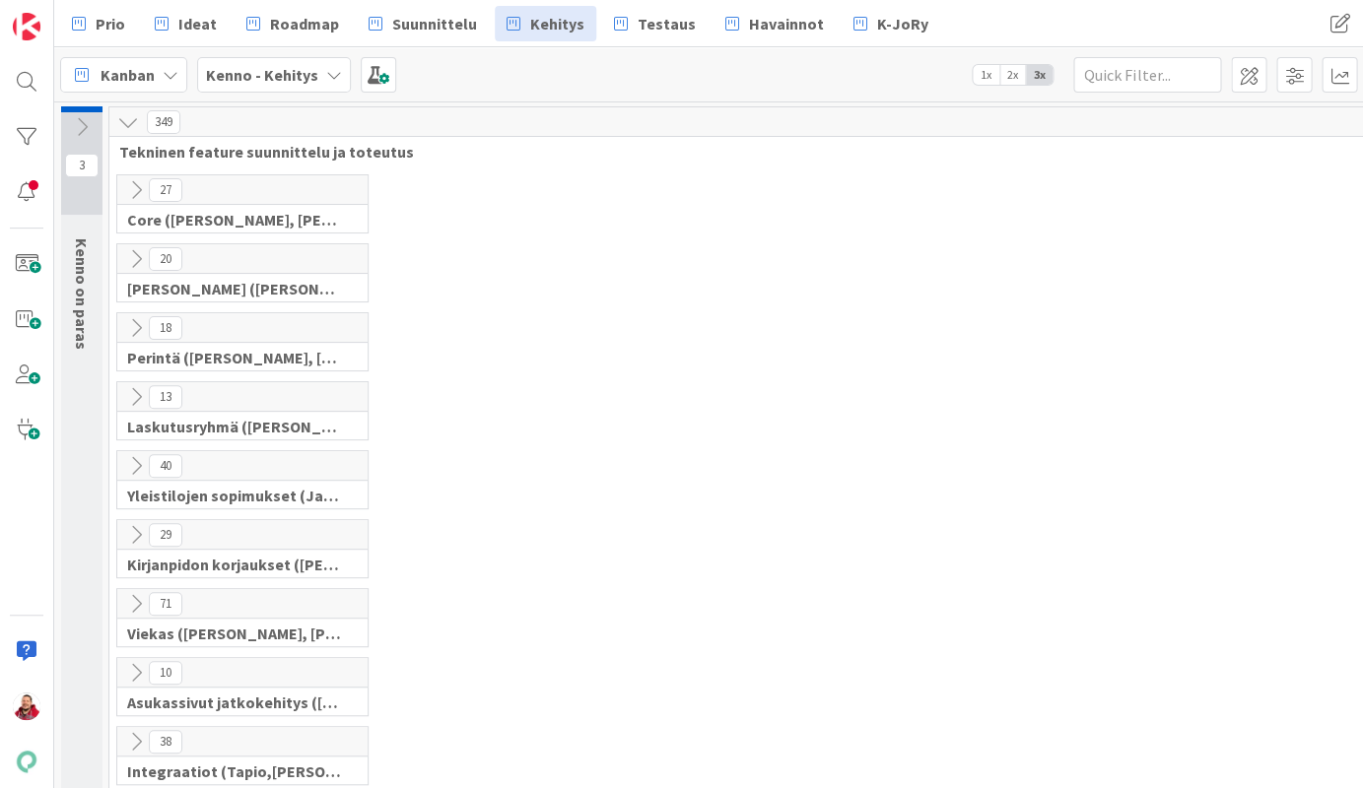
scroll to position [79, 2]
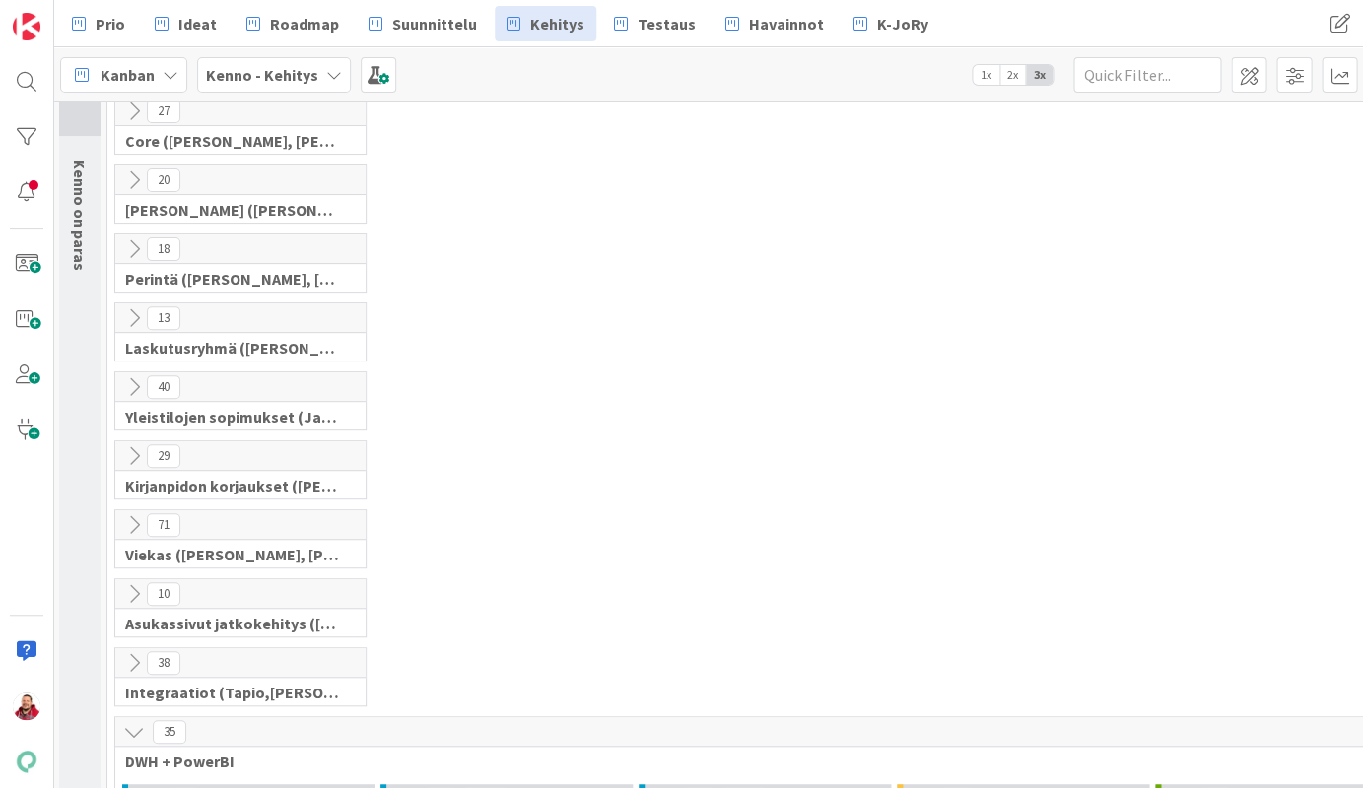
click at [135, 443] on button at bounding box center [134, 456] width 26 height 26
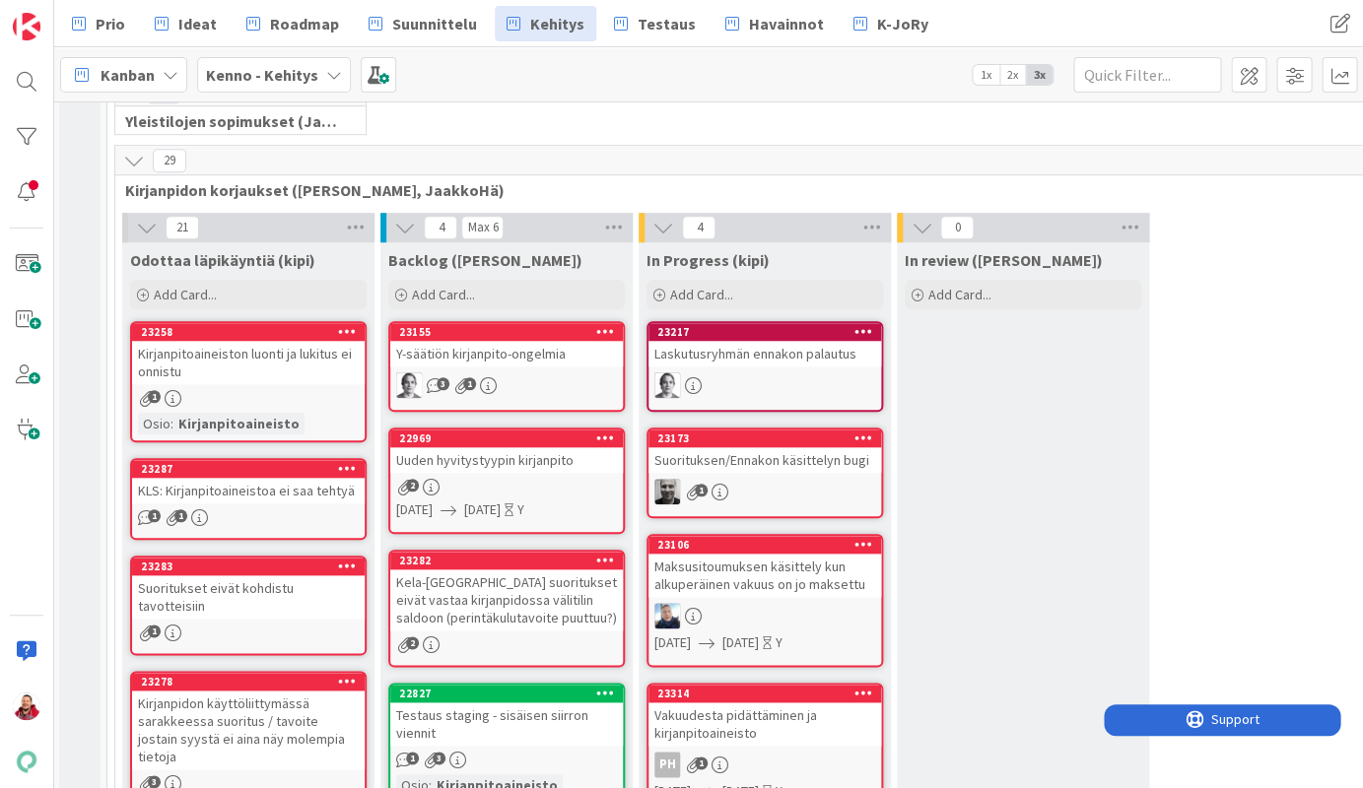
scroll to position [0, 0]
click at [865, 324] on icon at bounding box center [863, 331] width 19 height 14
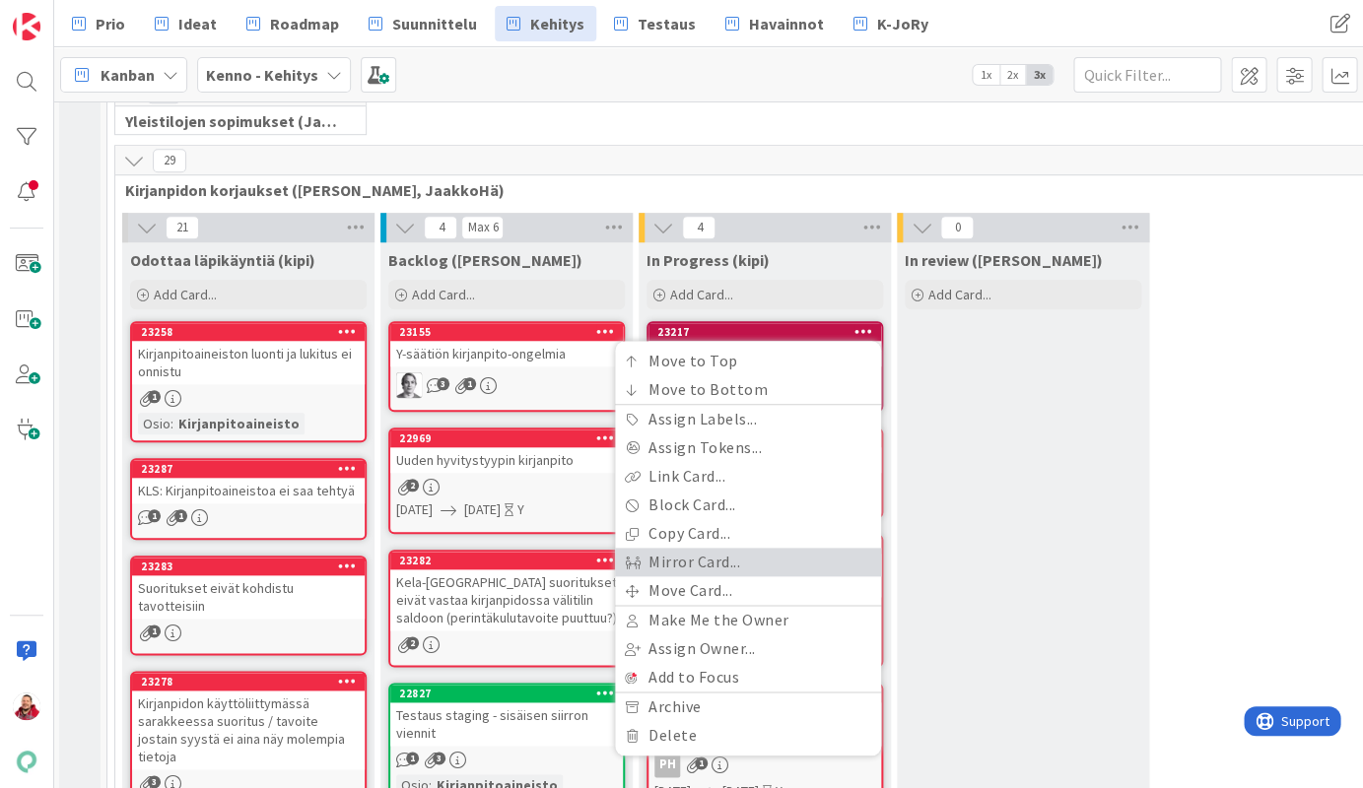
click at [771, 548] on link "Mirror Card..." at bounding box center [748, 562] width 266 height 29
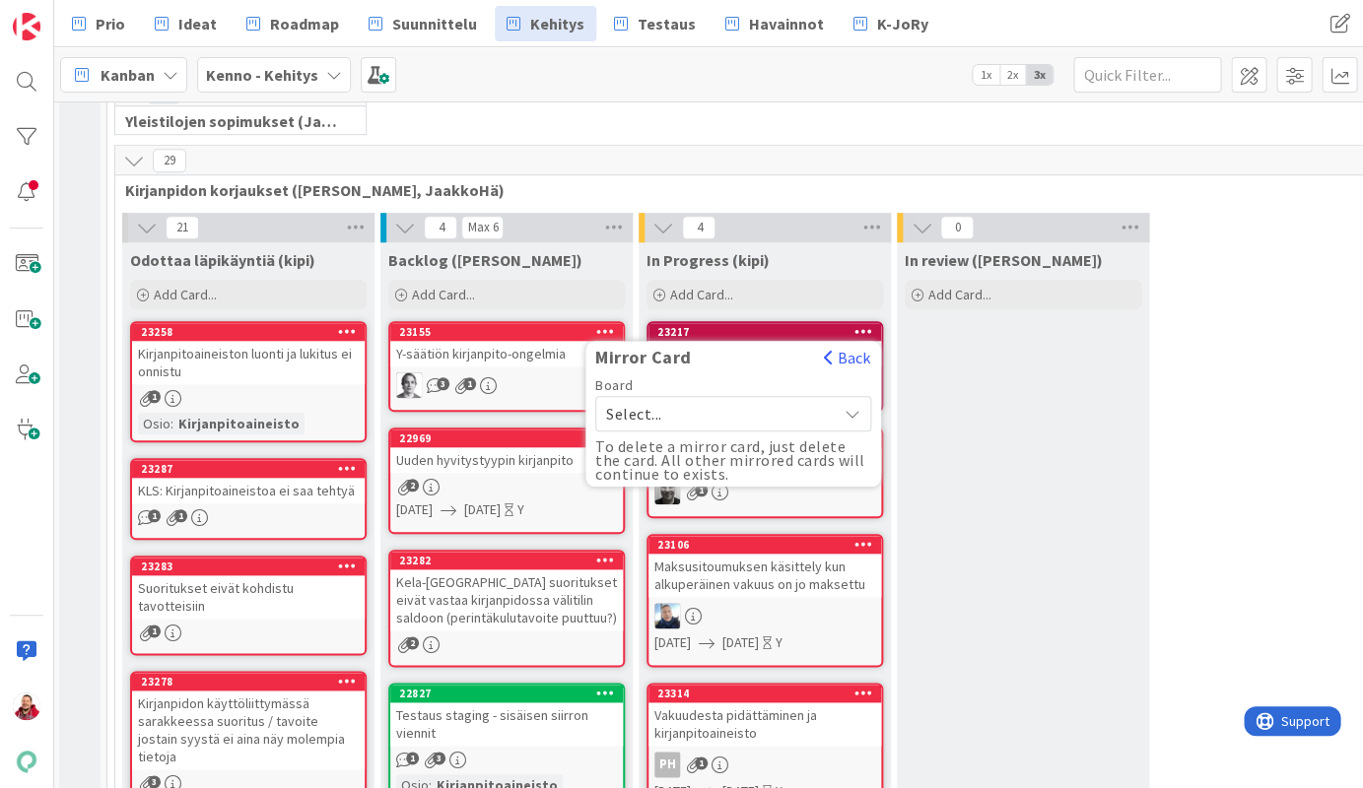
click at [705, 400] on span "Select..." at bounding box center [716, 414] width 221 height 28
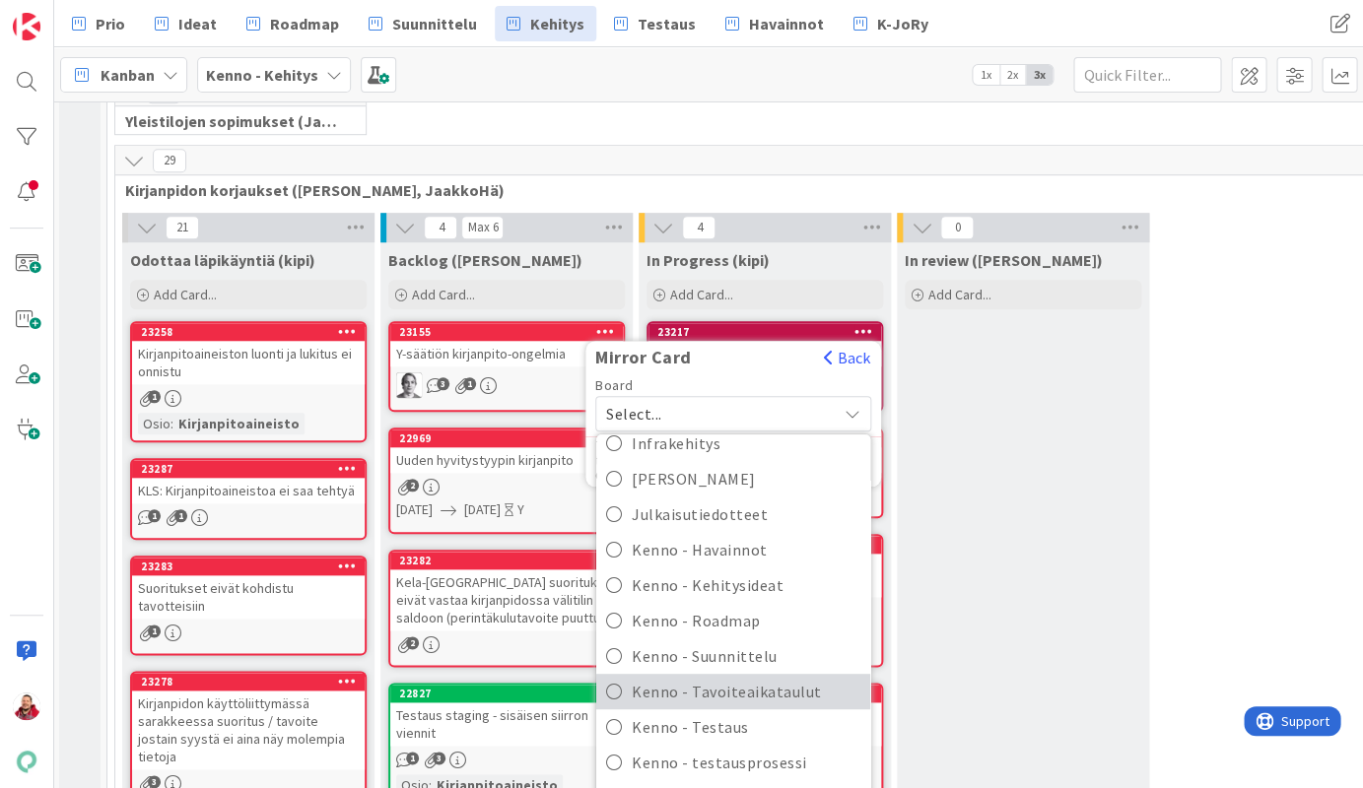
scroll to position [222, 0]
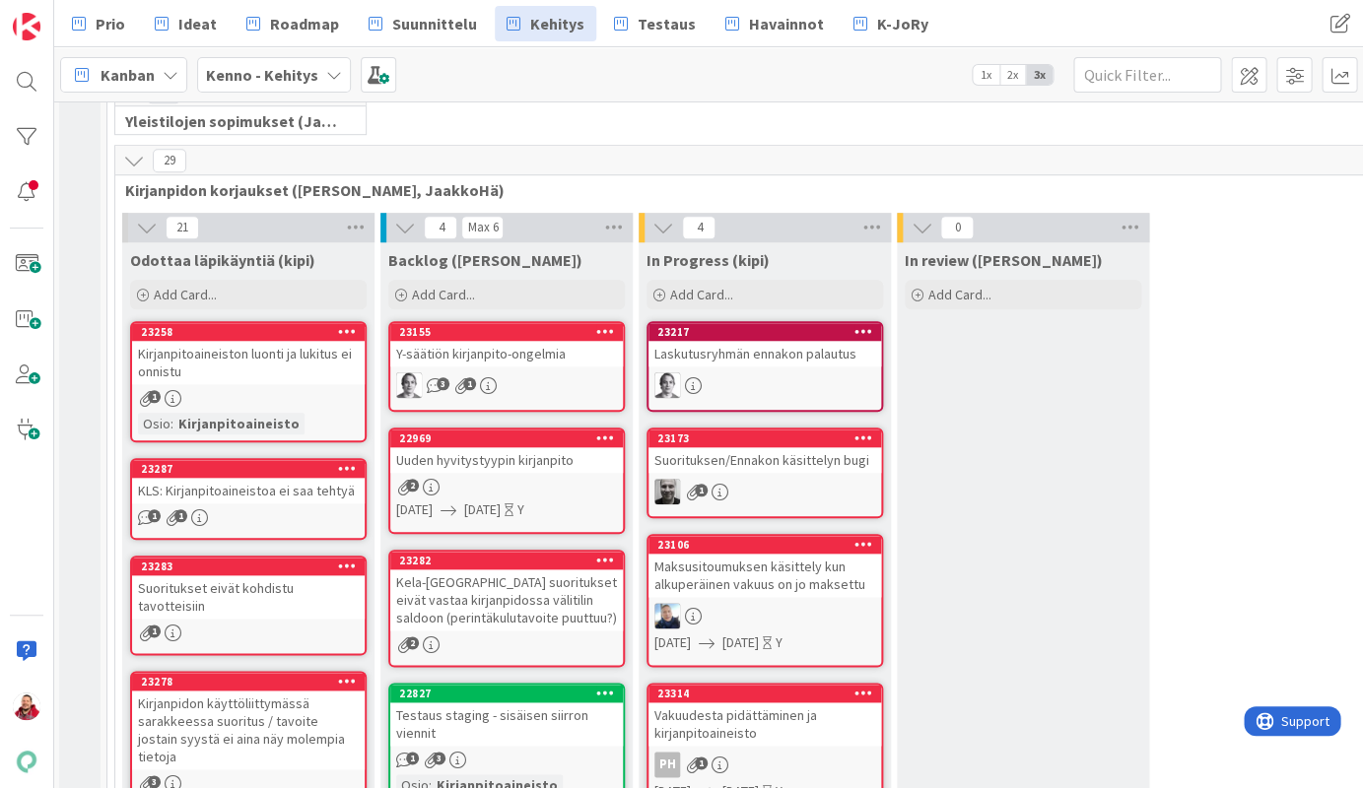
click at [868, 431] on icon at bounding box center [863, 438] width 19 height 14
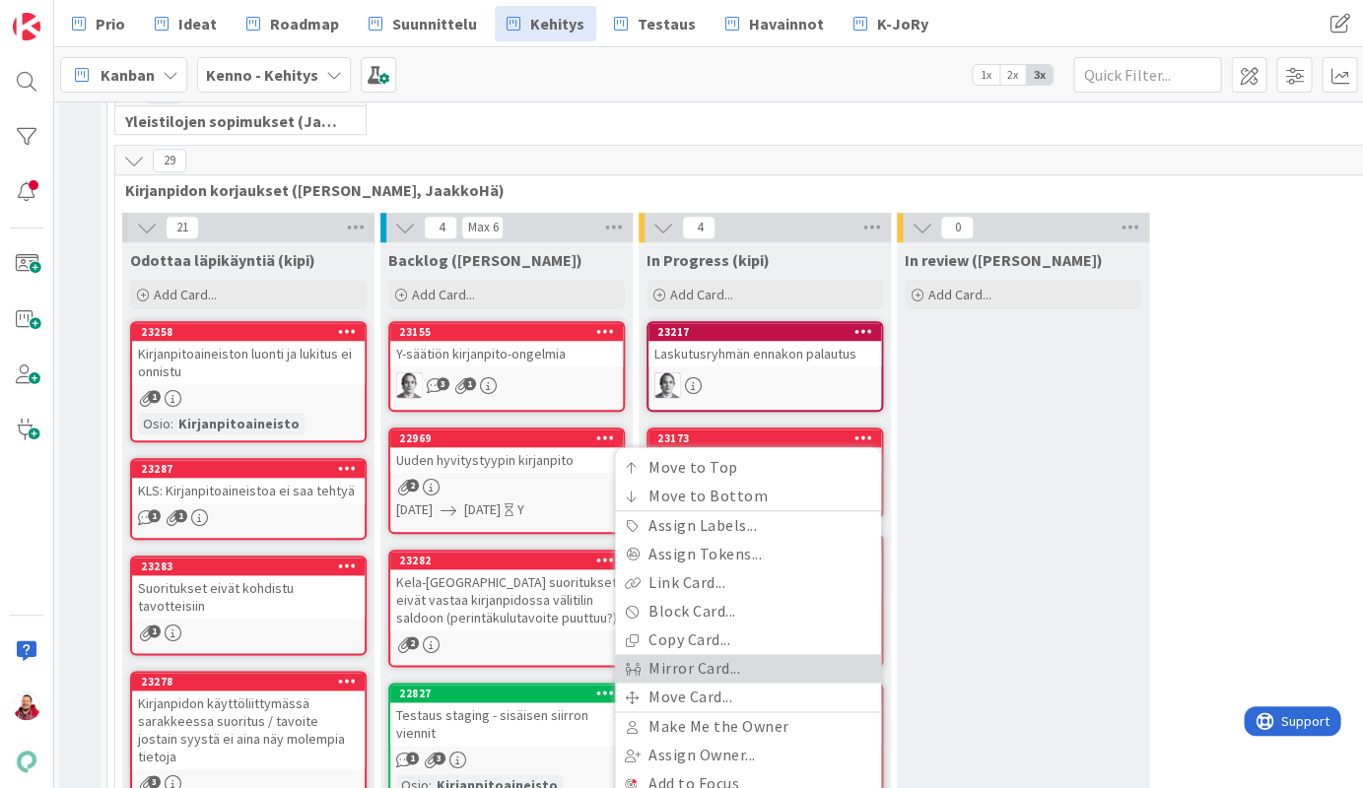
click at [792, 654] on link "Mirror Card..." at bounding box center [748, 668] width 266 height 29
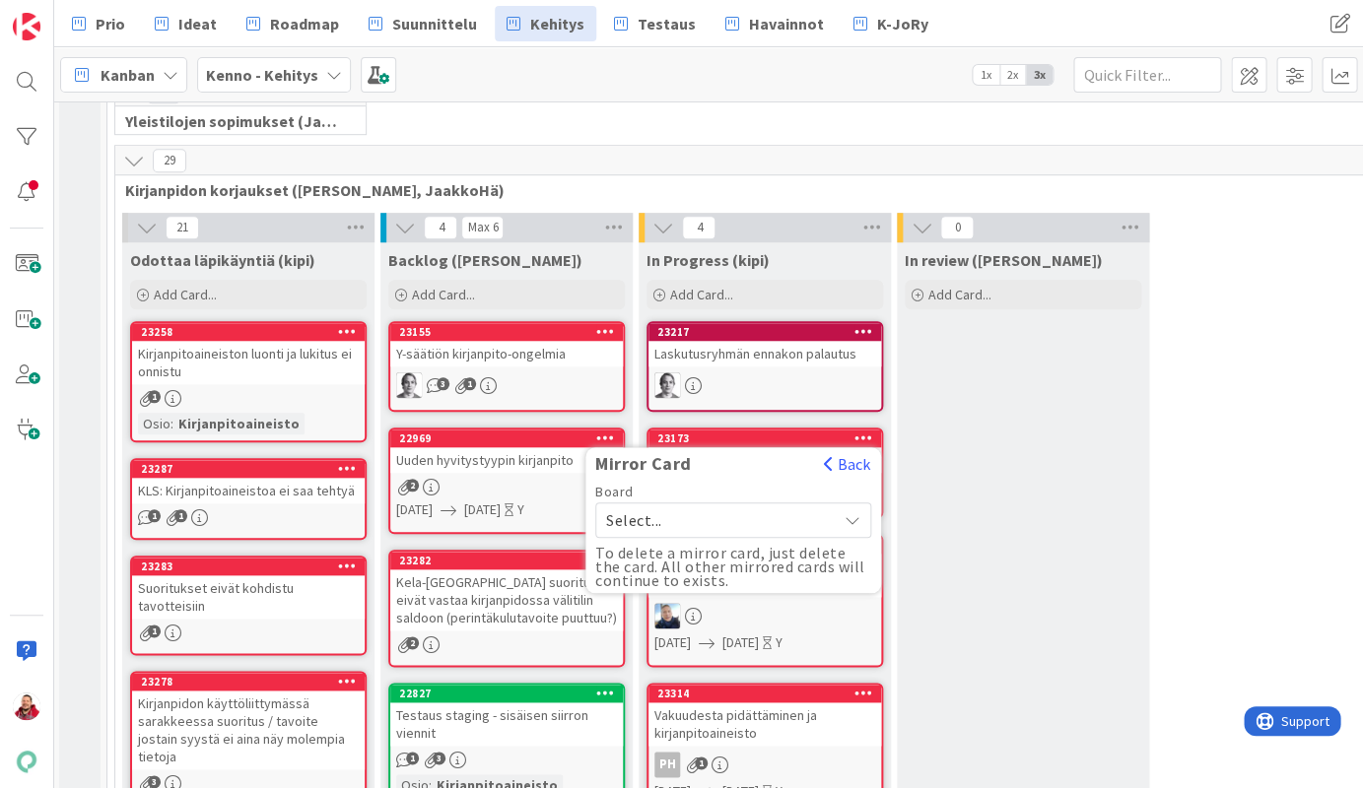
click at [725, 506] on span "Select..." at bounding box center [716, 520] width 221 height 28
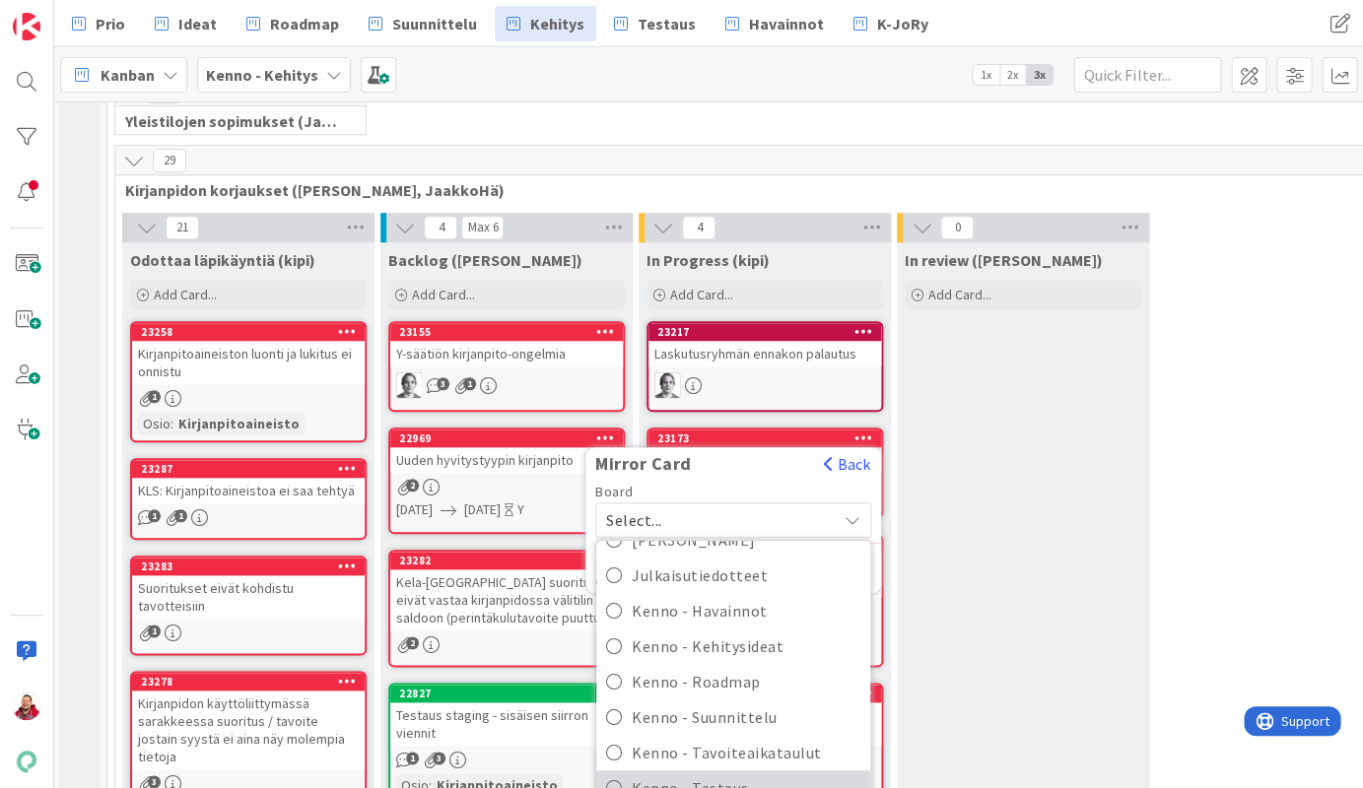
scroll to position [344, 0]
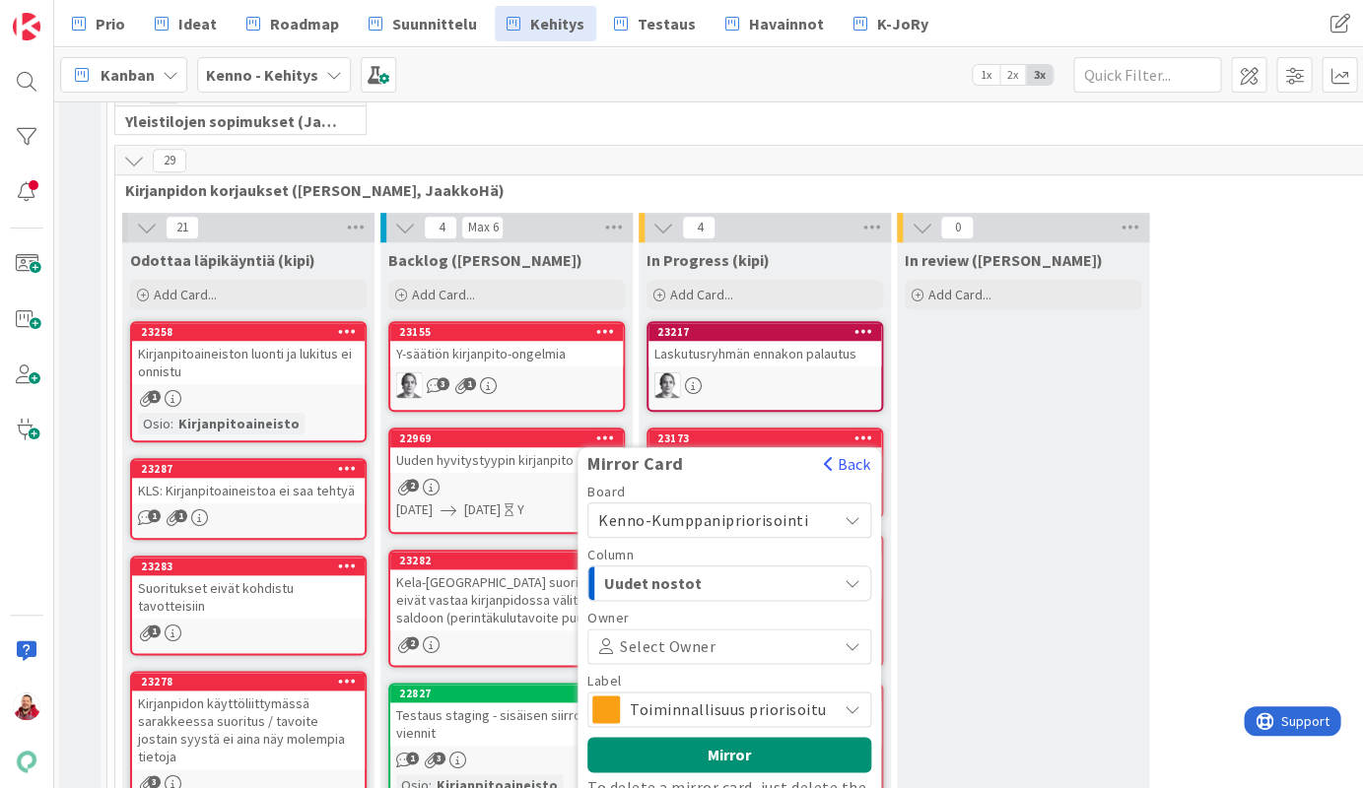
click at [700, 570] on span "Uudet nostot" at bounding box center [678, 583] width 148 height 26
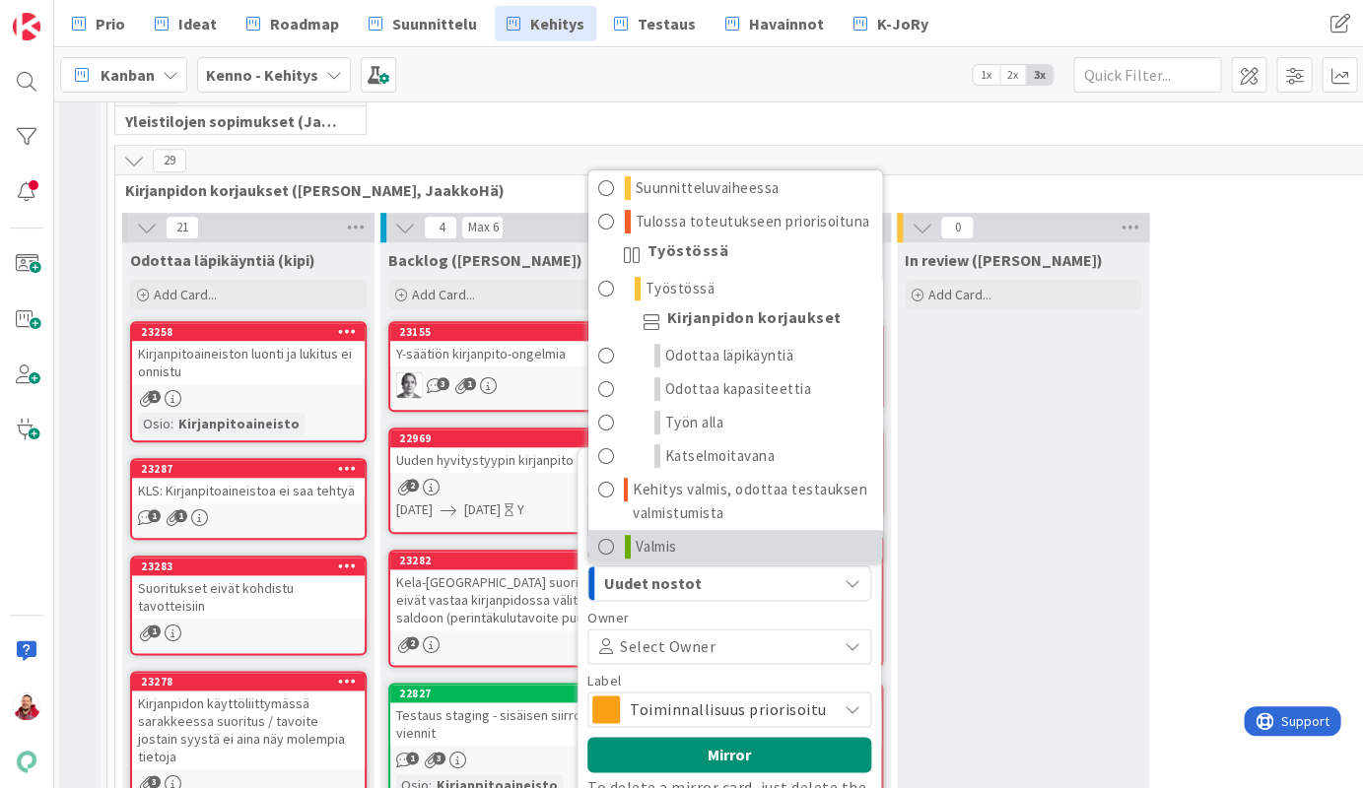
scroll to position [139, 0]
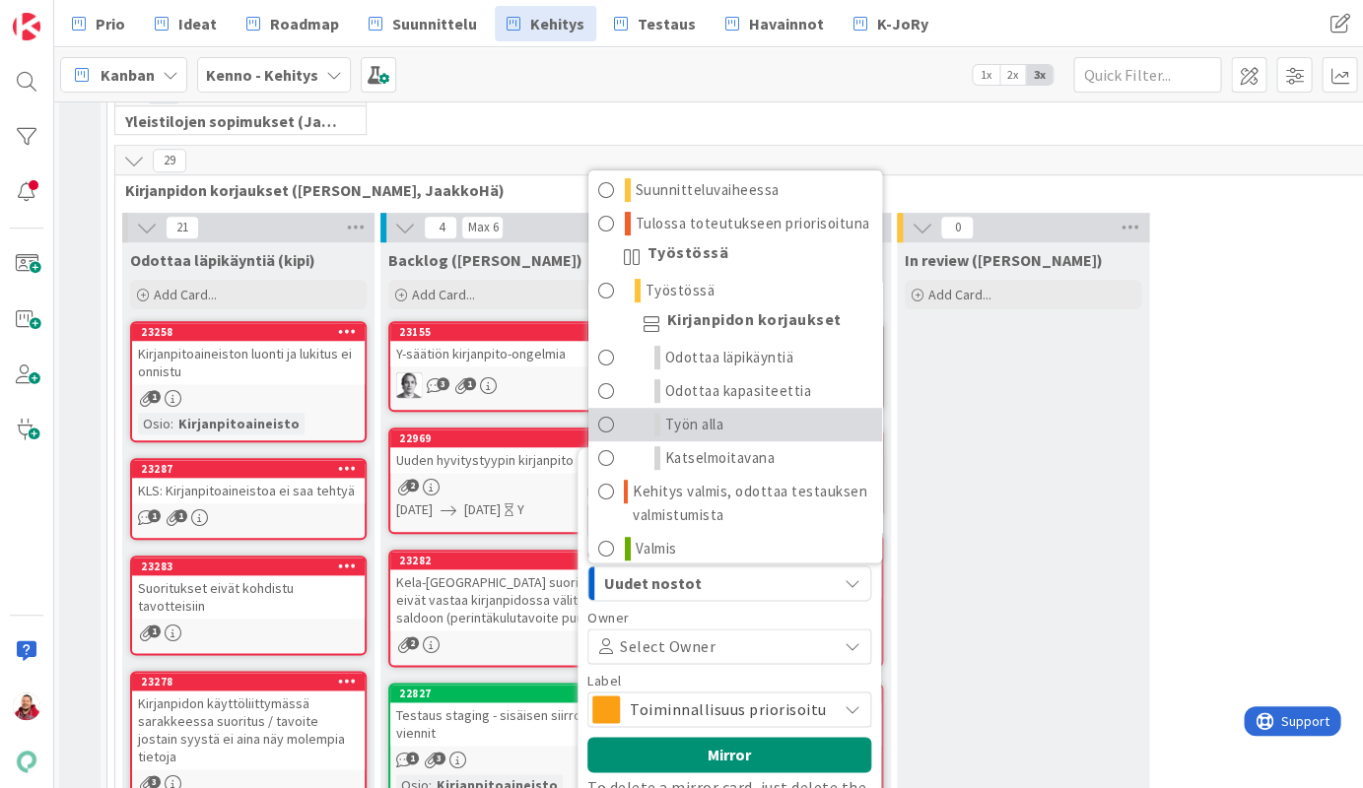
click at [713, 413] on span "Työn alla" at bounding box center [694, 425] width 59 height 24
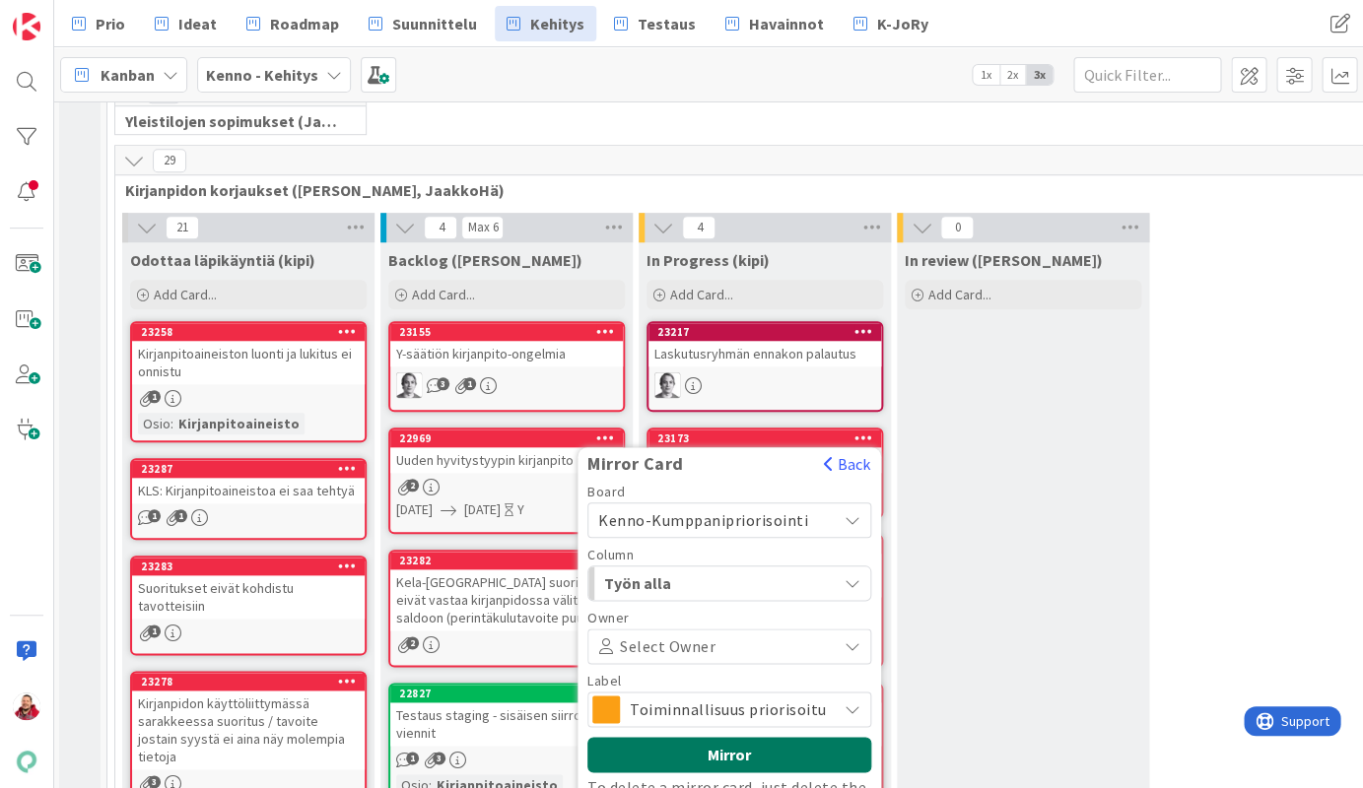
click at [690, 737] on button "Mirror" at bounding box center [729, 754] width 284 height 35
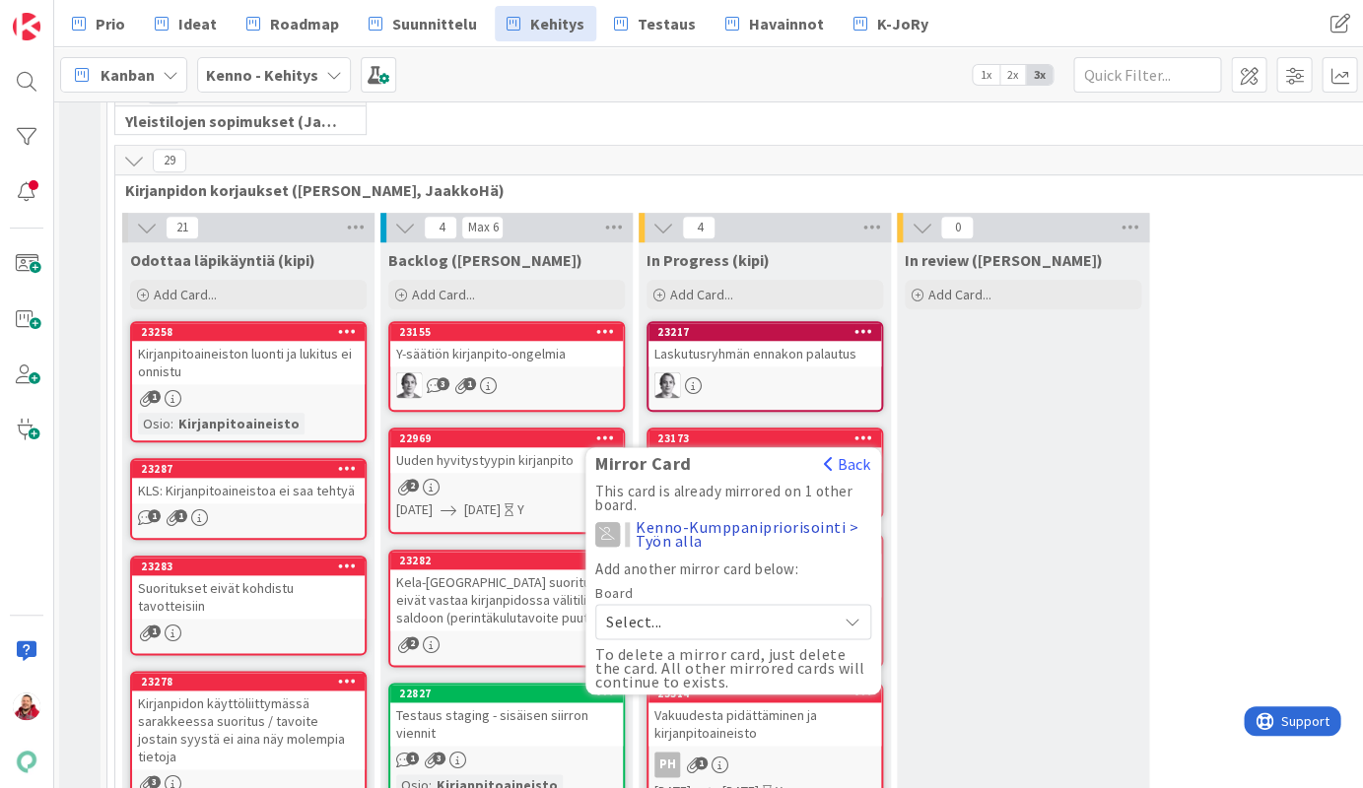
click at [860, 324] on icon at bounding box center [863, 331] width 19 height 14
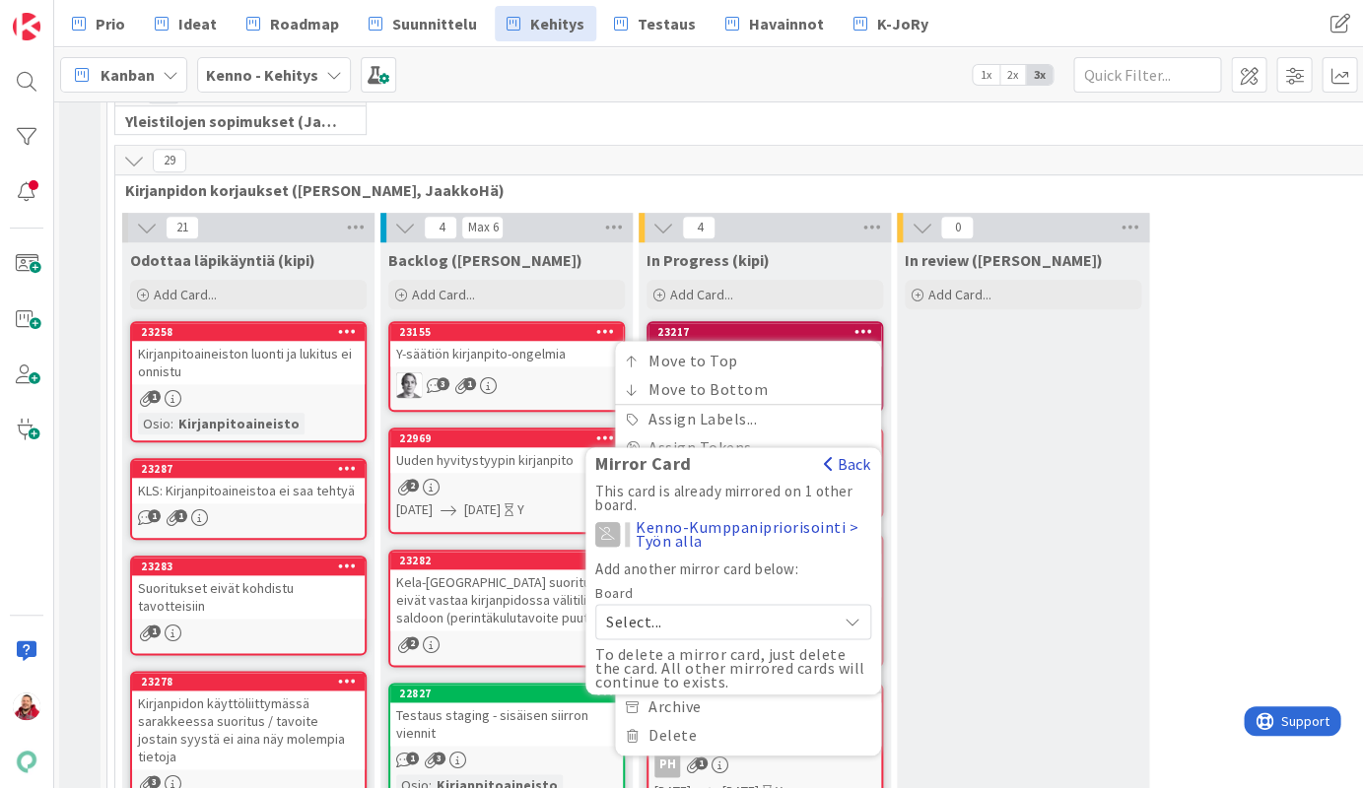
click at [866, 453] on button "Back" at bounding box center [847, 464] width 48 height 22
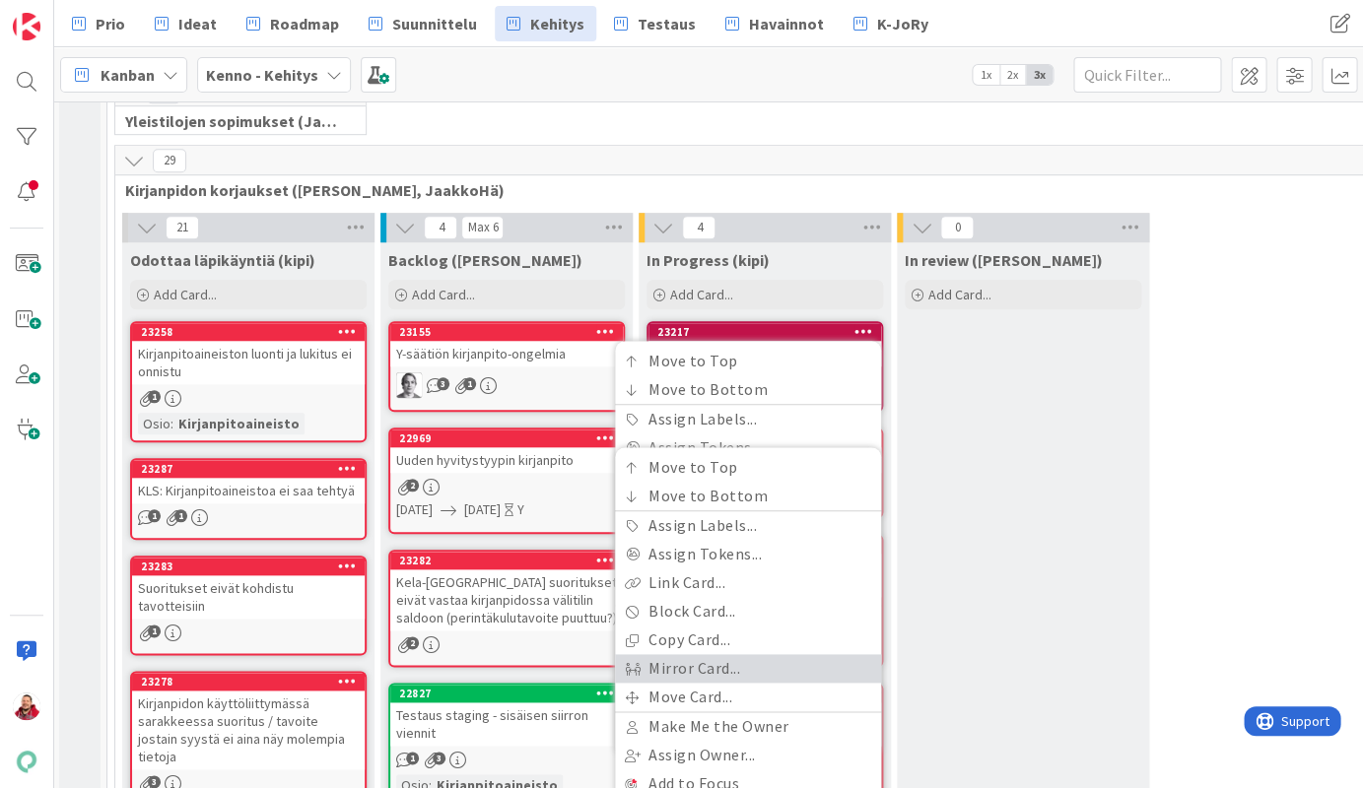
click at [797, 654] on link "Mirror Card..." at bounding box center [748, 668] width 266 height 29
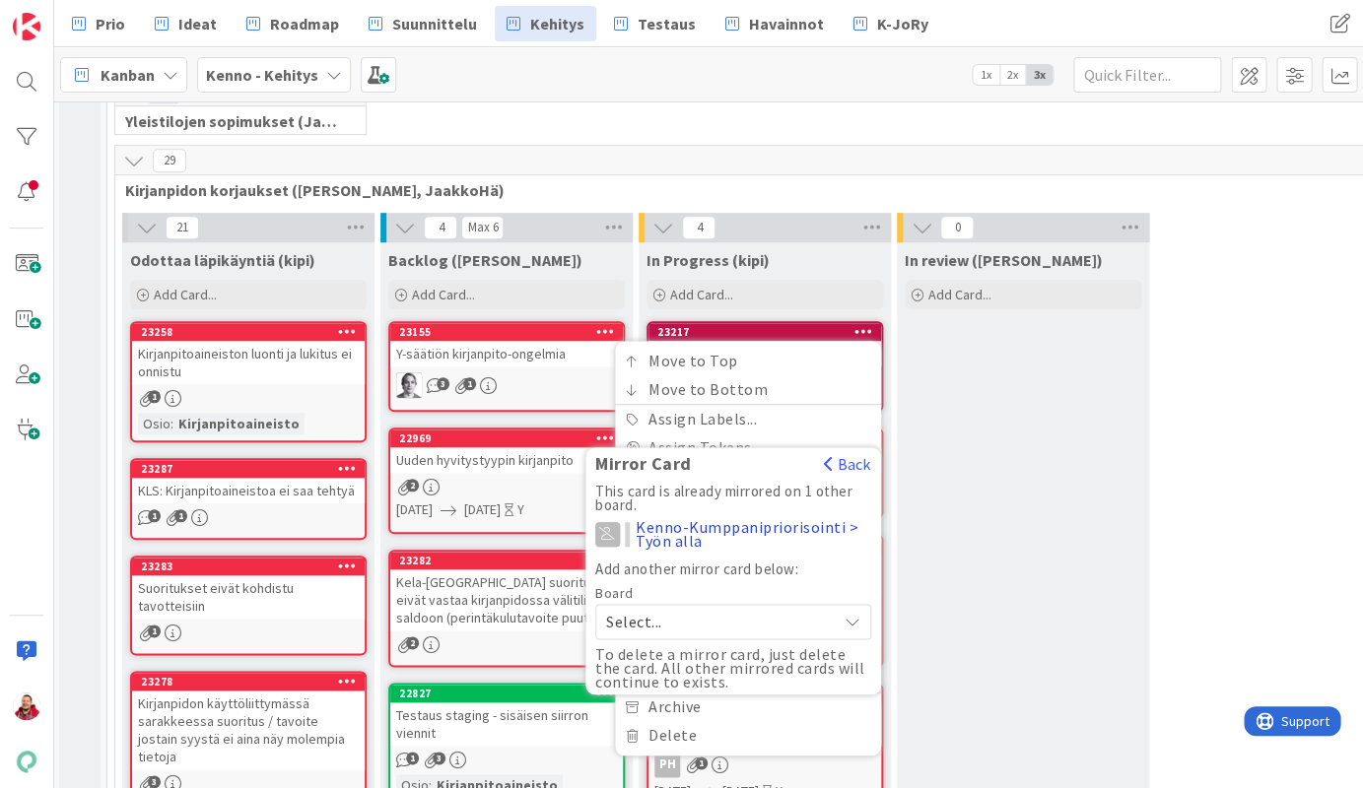
click at [712, 608] on span "Select..." at bounding box center [716, 622] width 221 height 28
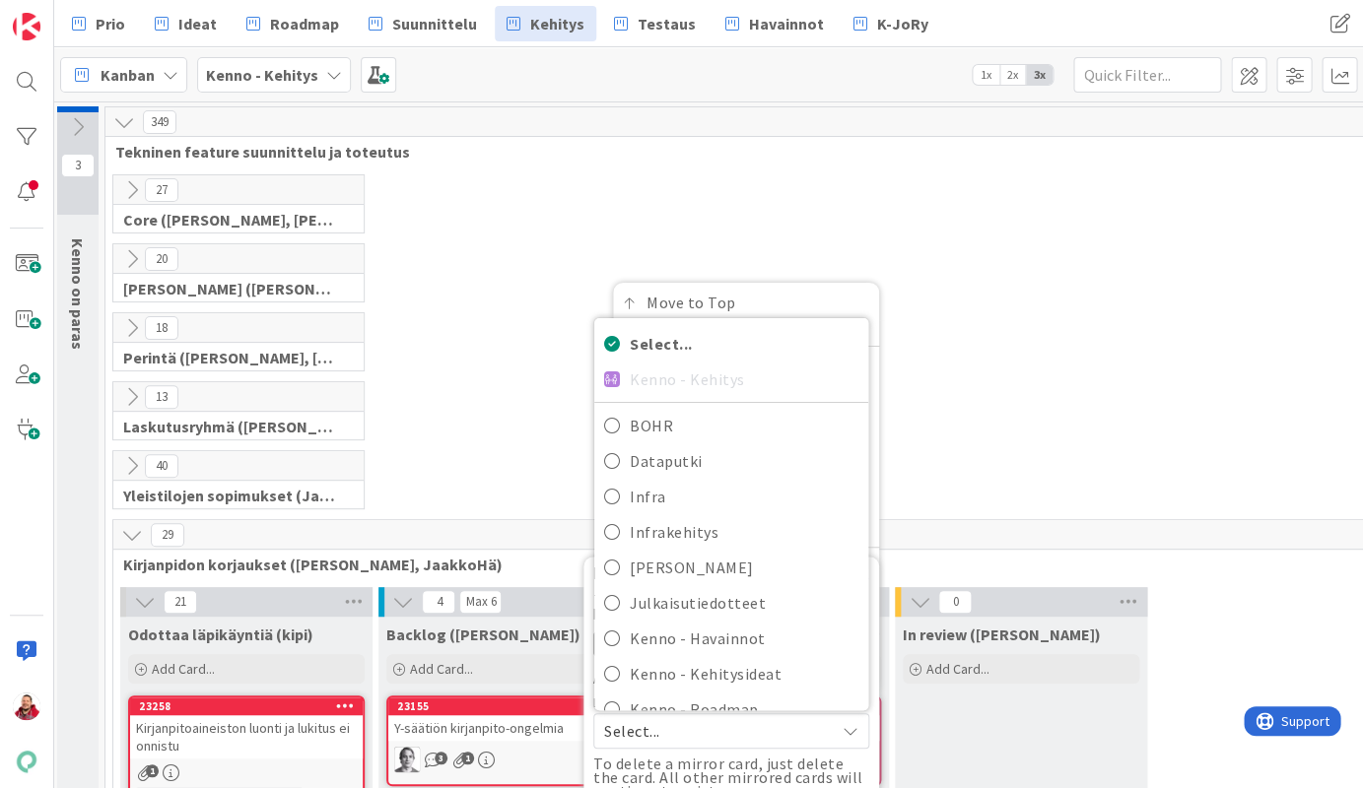
scroll to position [0, 0]
click at [1033, 410] on div "13 Laskutusryhmä (Antti, Keijo)" at bounding box center [762, 415] width 1307 height 69
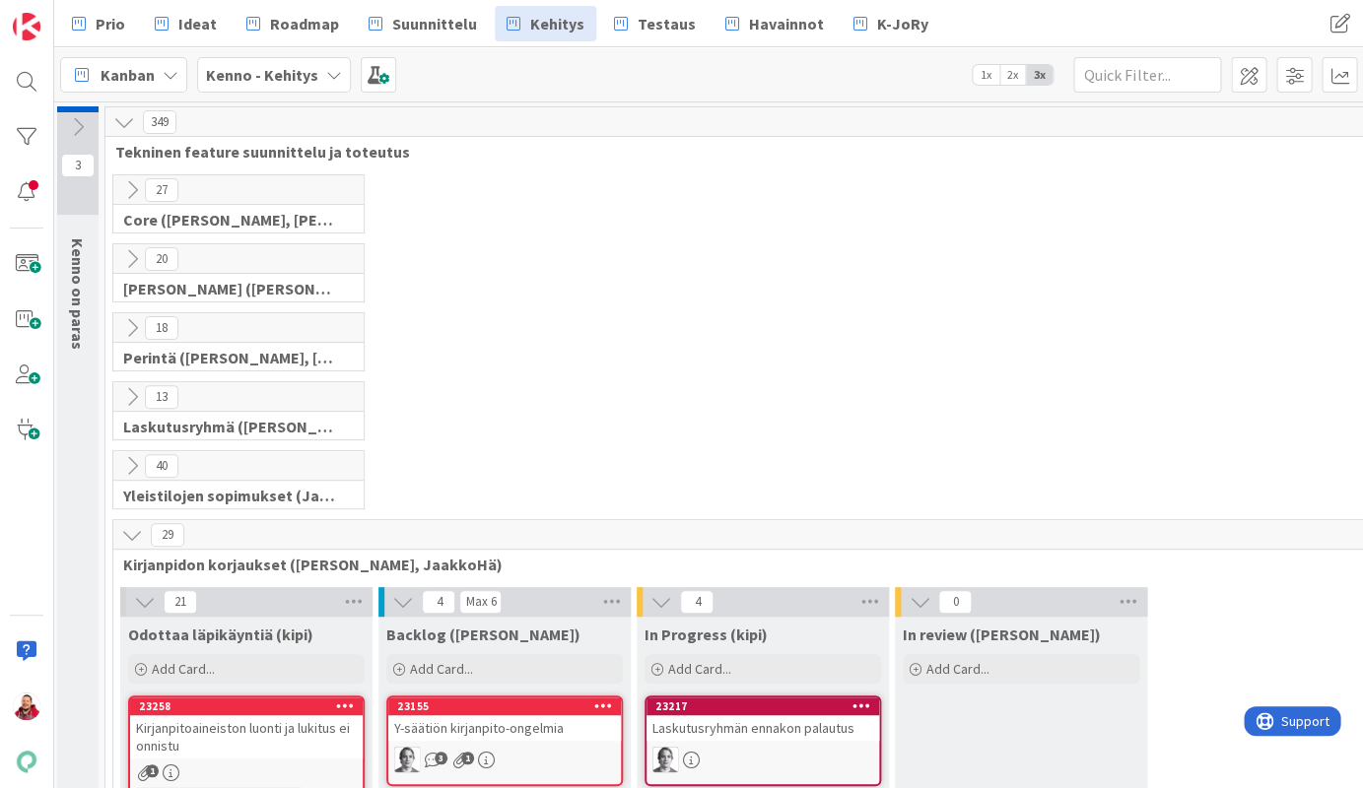
scroll to position [296, 4]
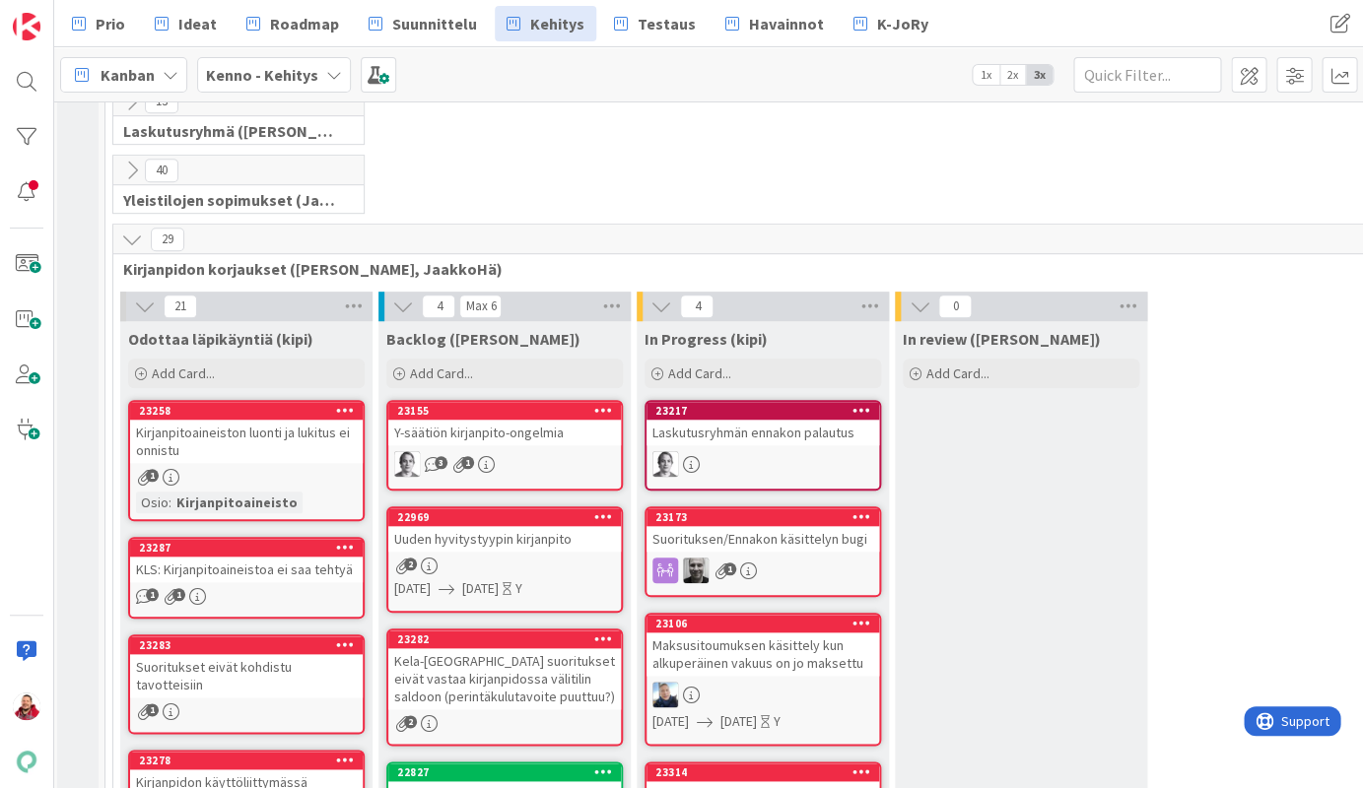
click at [860, 403] on icon at bounding box center [861, 410] width 19 height 14
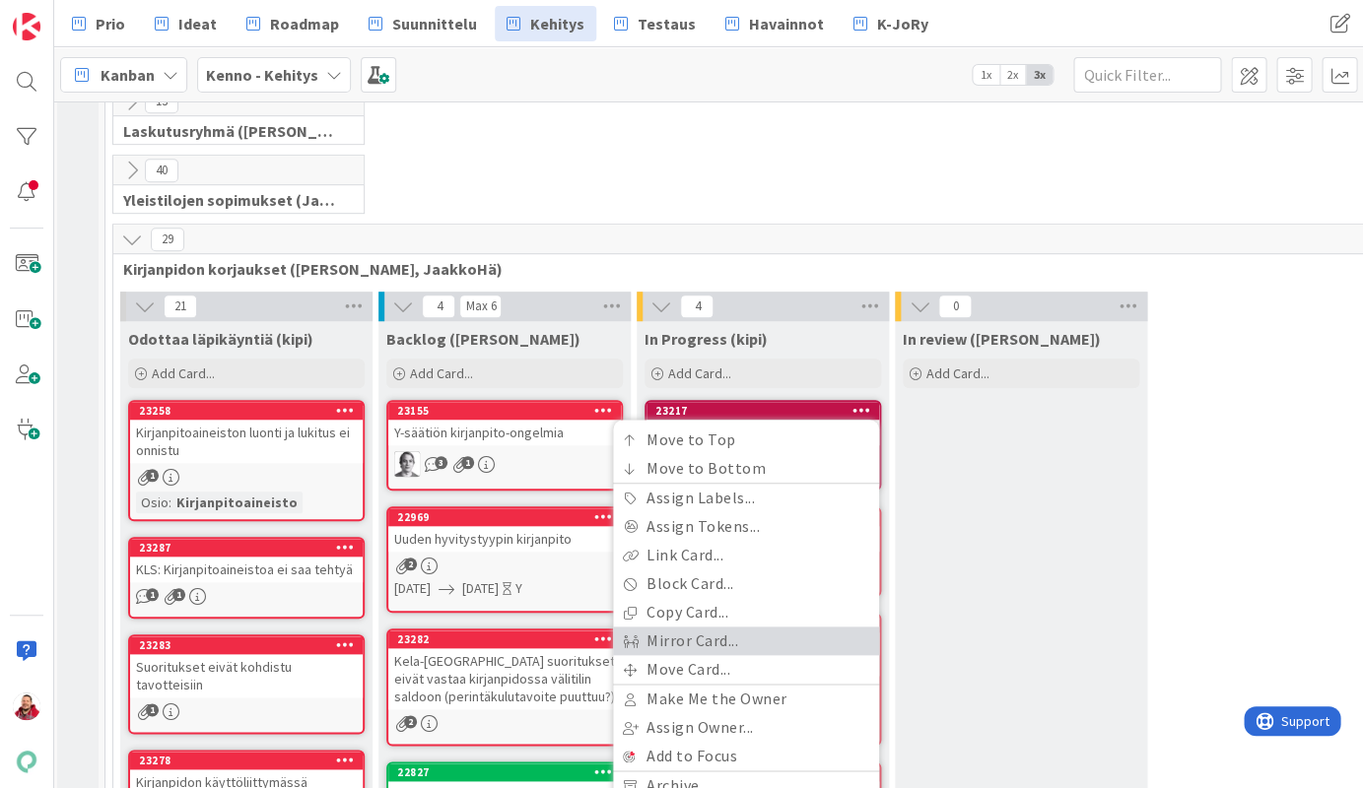
click at [796, 627] on link "Mirror Card..." at bounding box center [746, 641] width 266 height 29
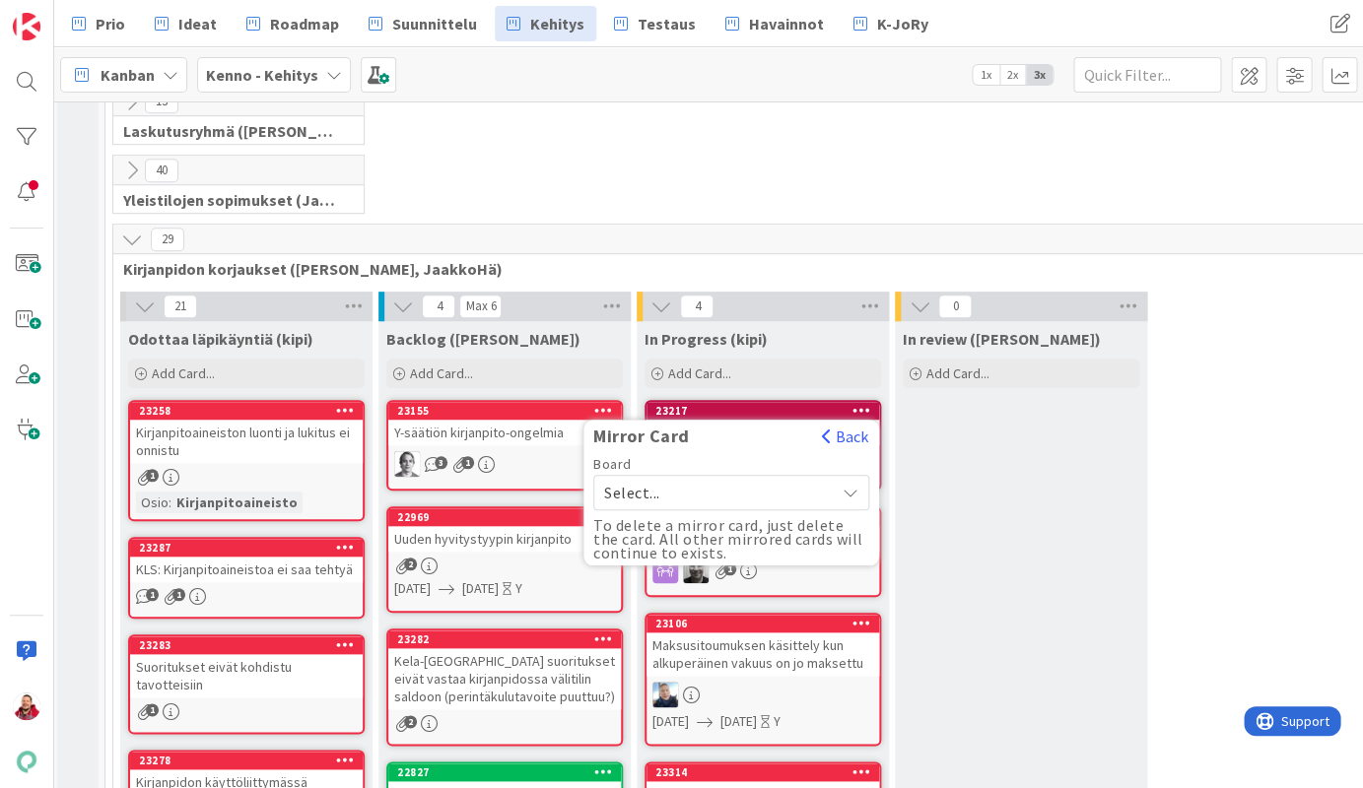
click at [767, 479] on span "Select..." at bounding box center [714, 493] width 221 height 28
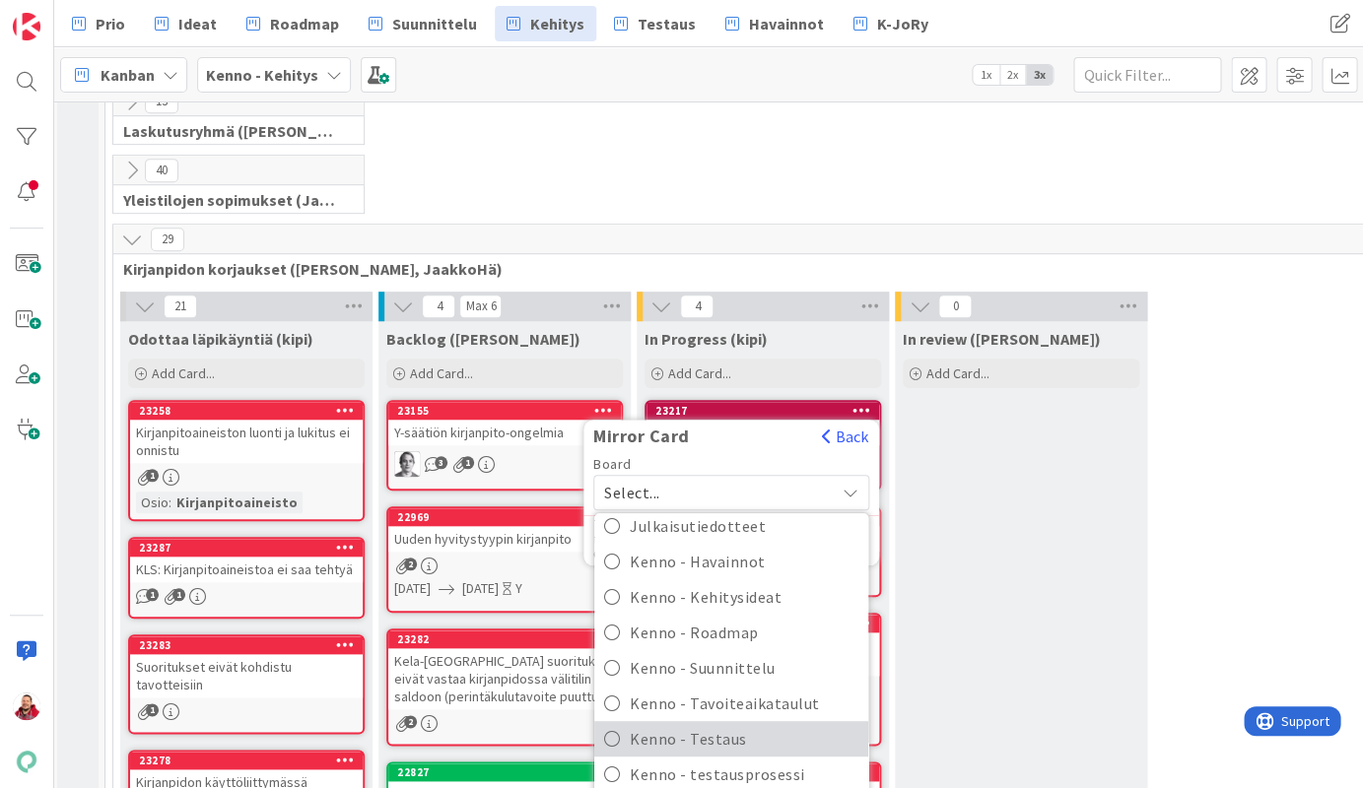
scroll to position [319, 0]
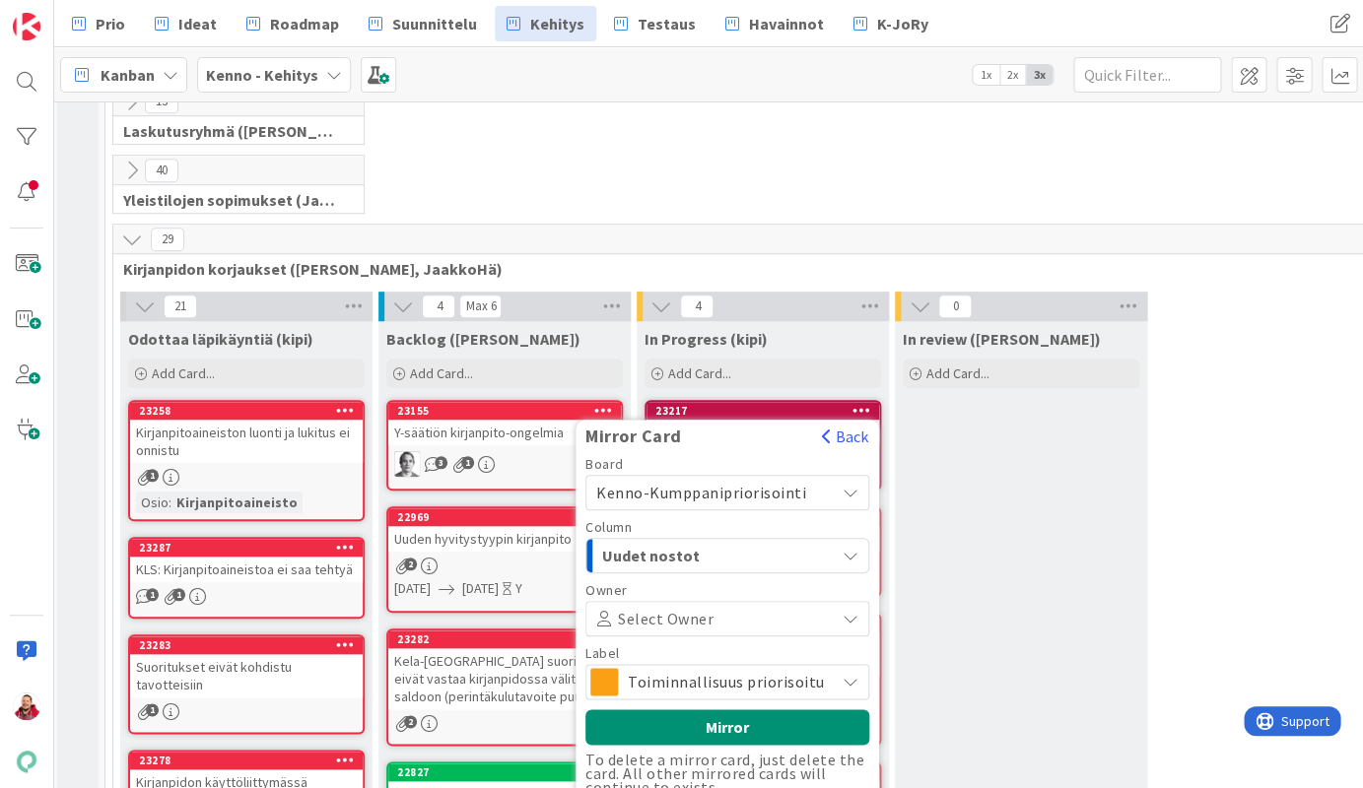
click at [737, 543] on span "Uudet nostot" at bounding box center [676, 556] width 148 height 26
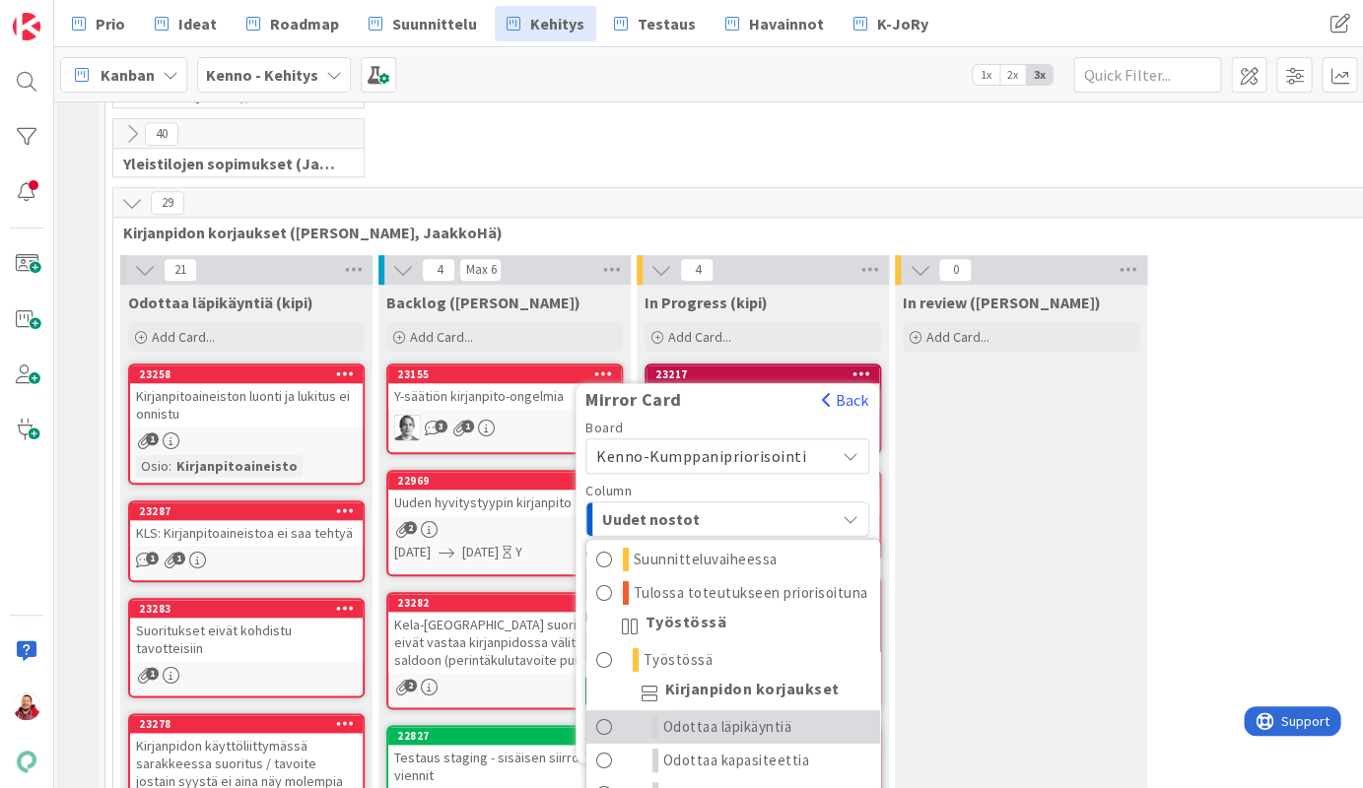
scroll to position [335, 4]
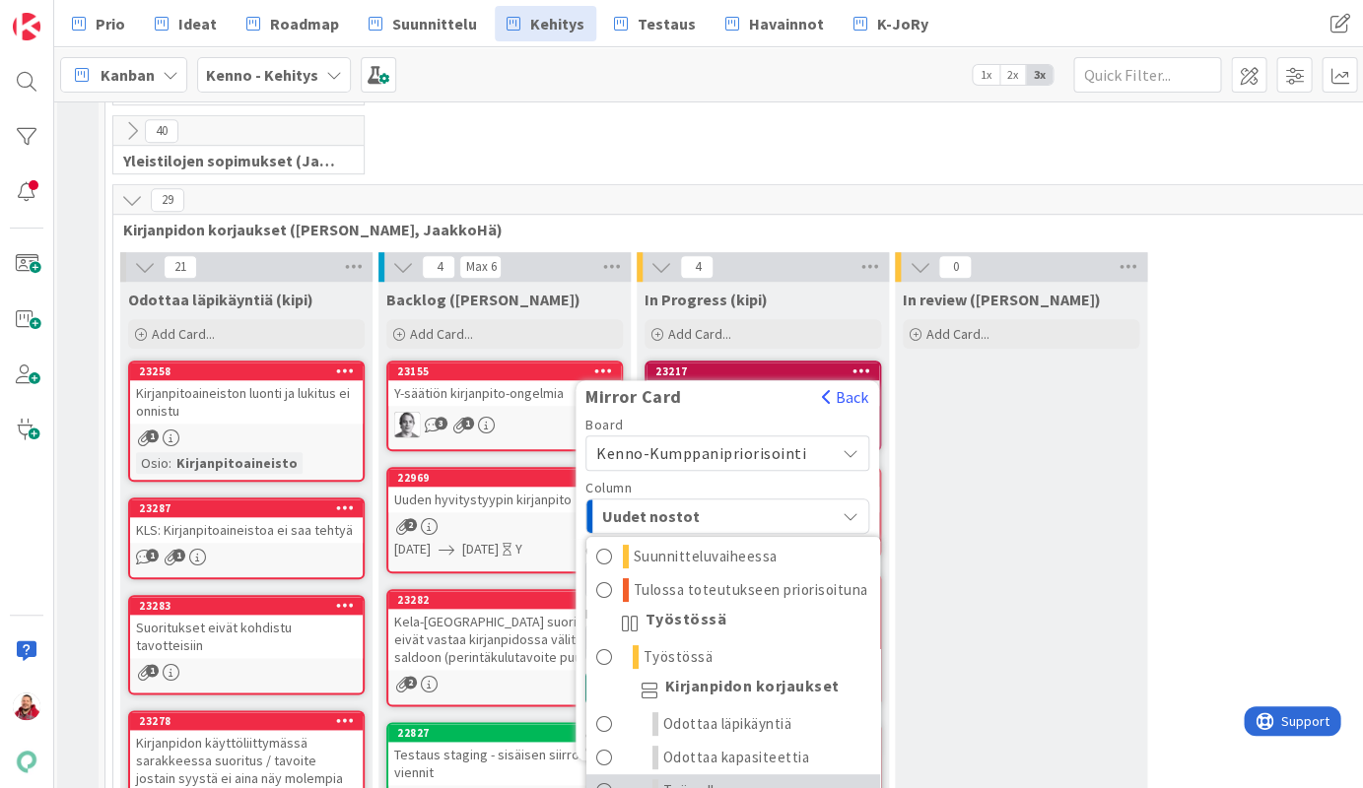
click at [738, 774] on link "Työn alla" at bounding box center [733, 791] width 294 height 34
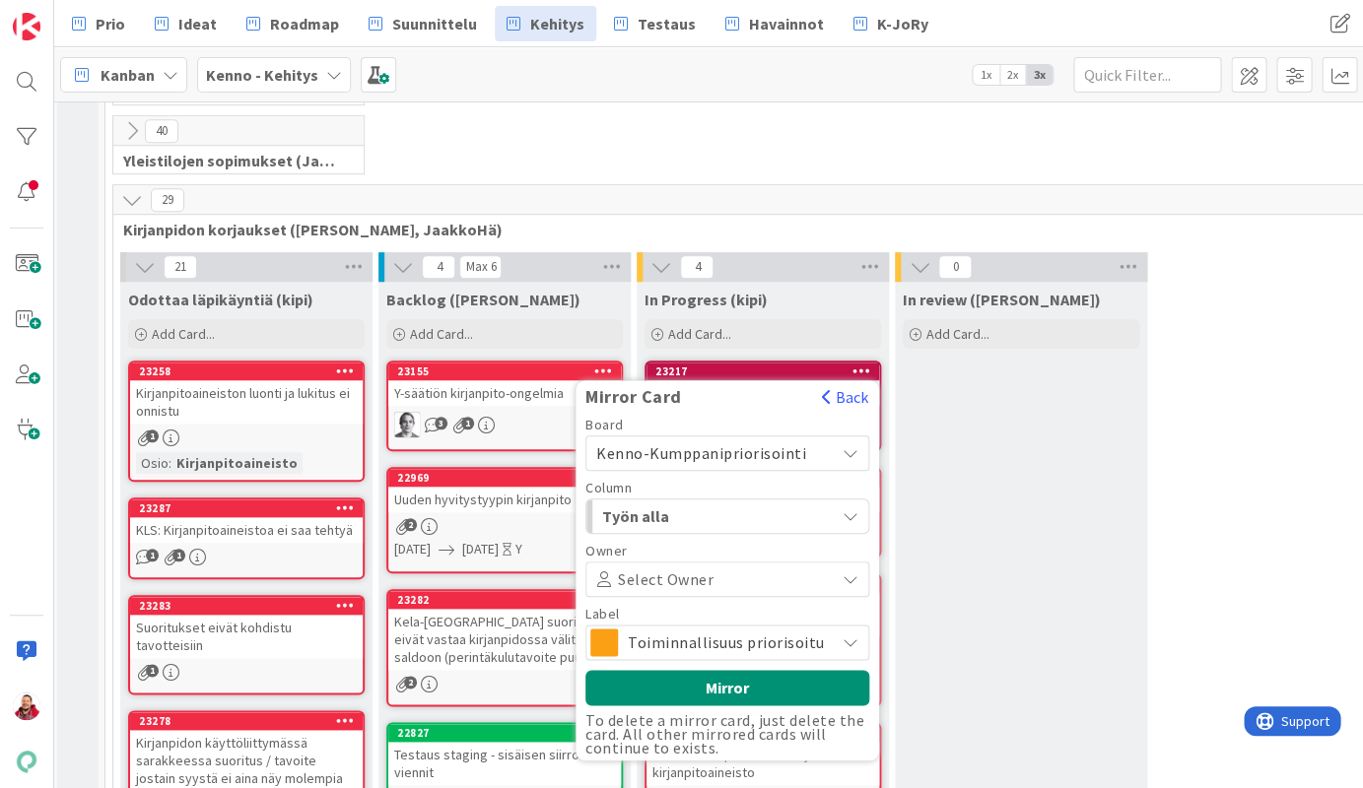
click at [723, 629] on span "Toiminnallisuus priorisoitu" at bounding box center [726, 643] width 197 height 28
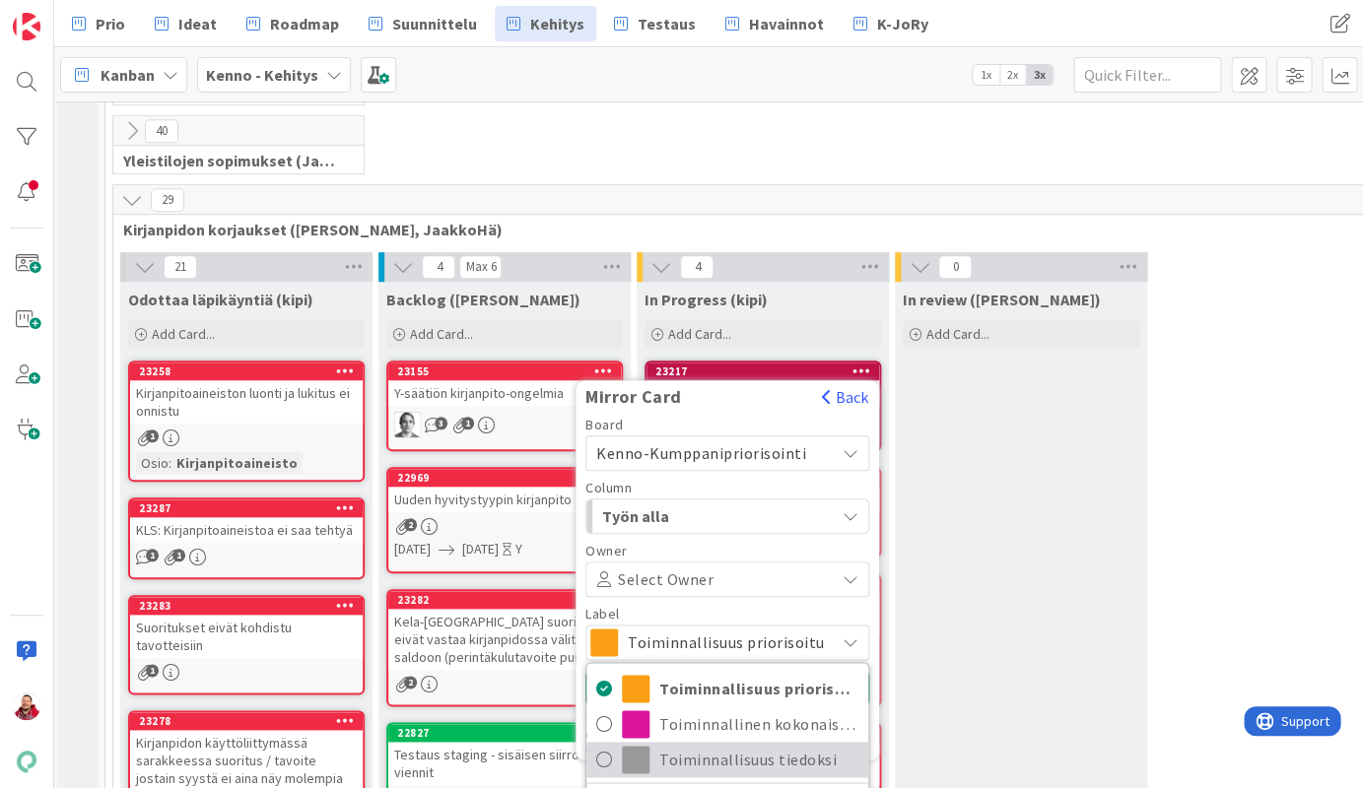
click at [698, 745] on span "Toiminnallisuus tiedoksi" at bounding box center [758, 760] width 199 height 30
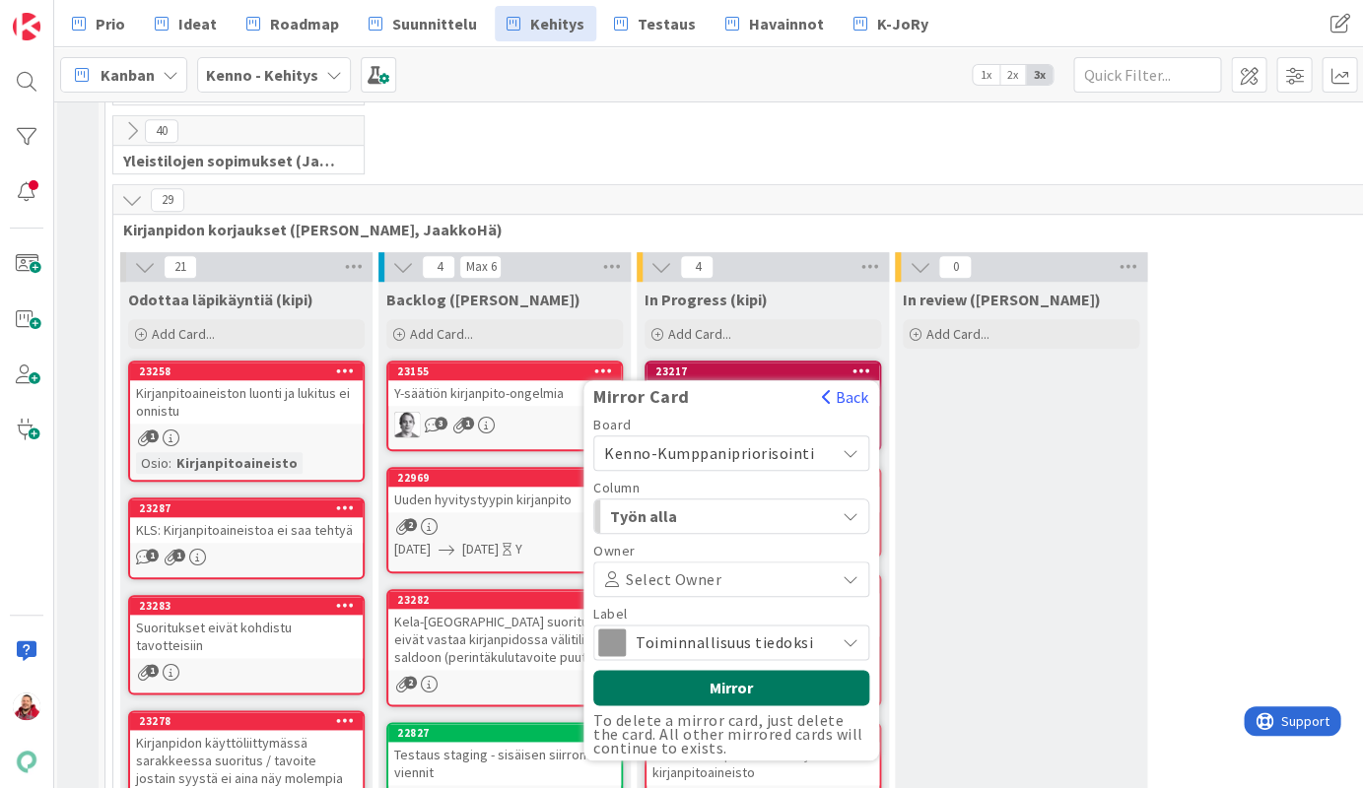
click at [703, 670] on button "Mirror" at bounding box center [731, 687] width 276 height 35
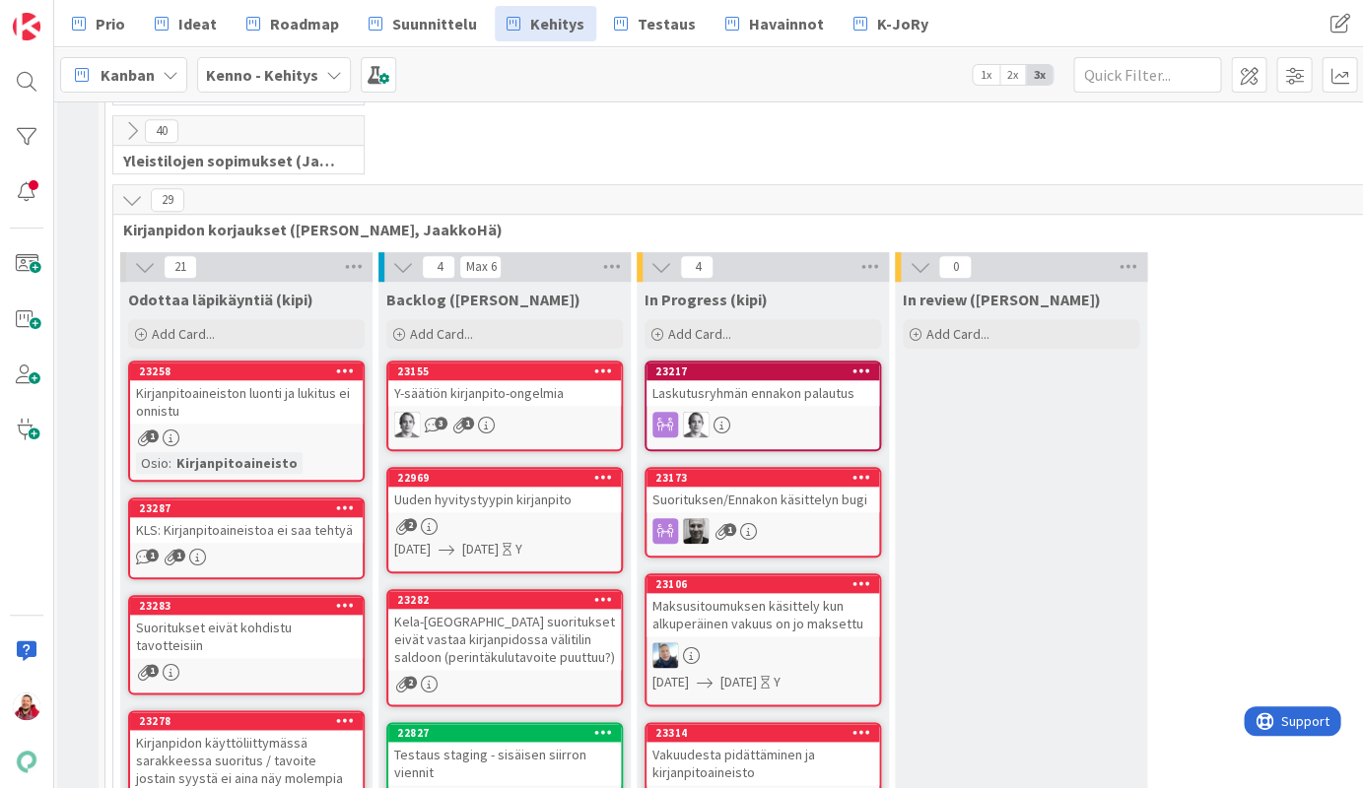
click at [869, 577] on div at bounding box center [860, 584] width 35 height 14
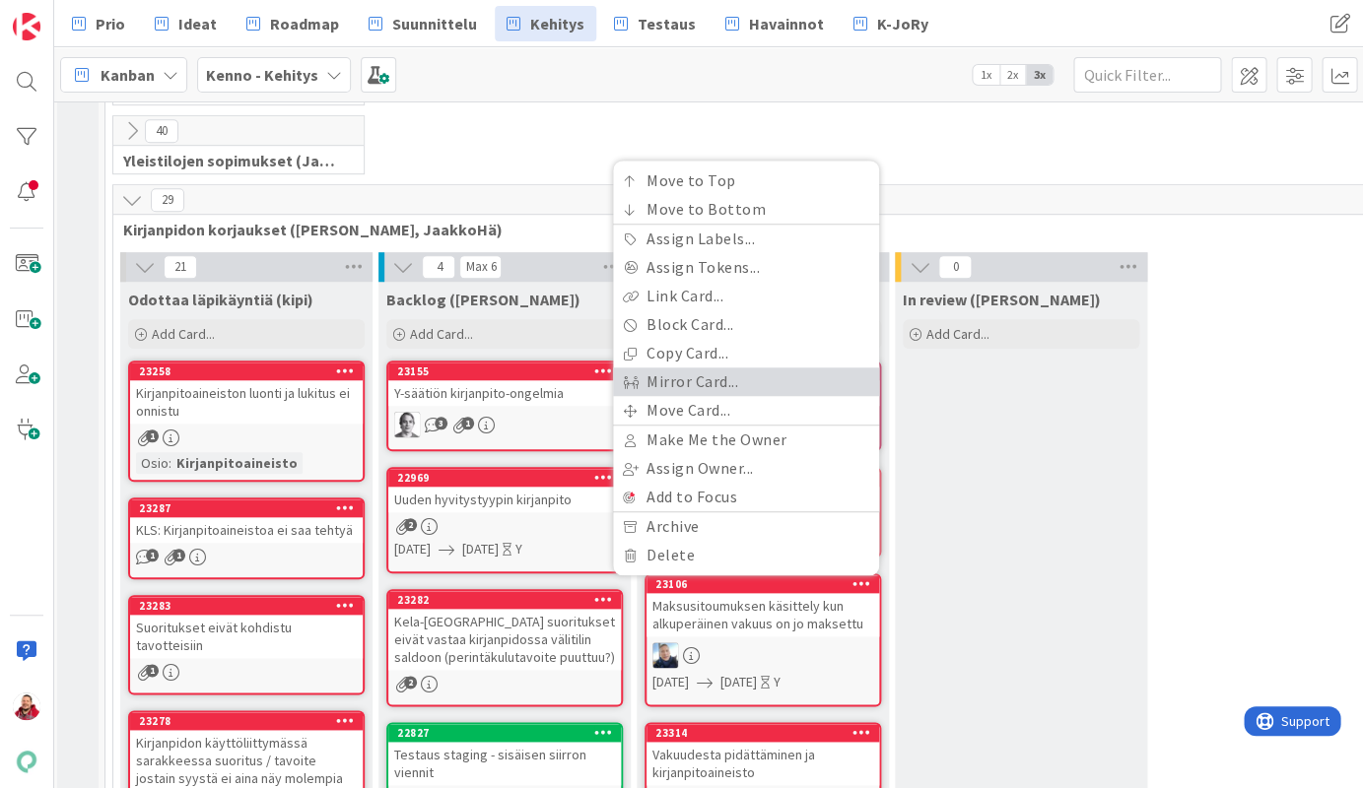
click at [762, 374] on link "Mirror Card..." at bounding box center [746, 382] width 266 height 29
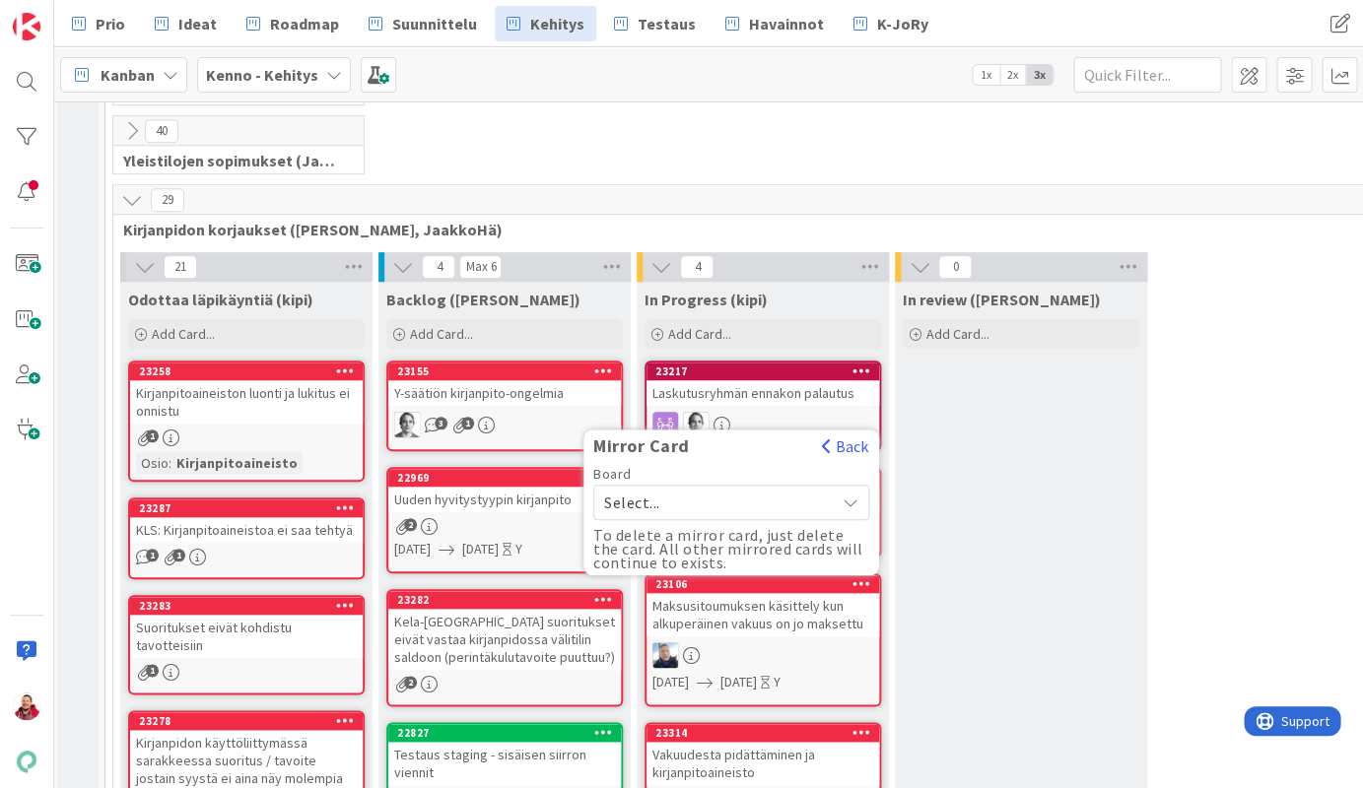
click at [721, 489] on span "Select..." at bounding box center [714, 503] width 221 height 28
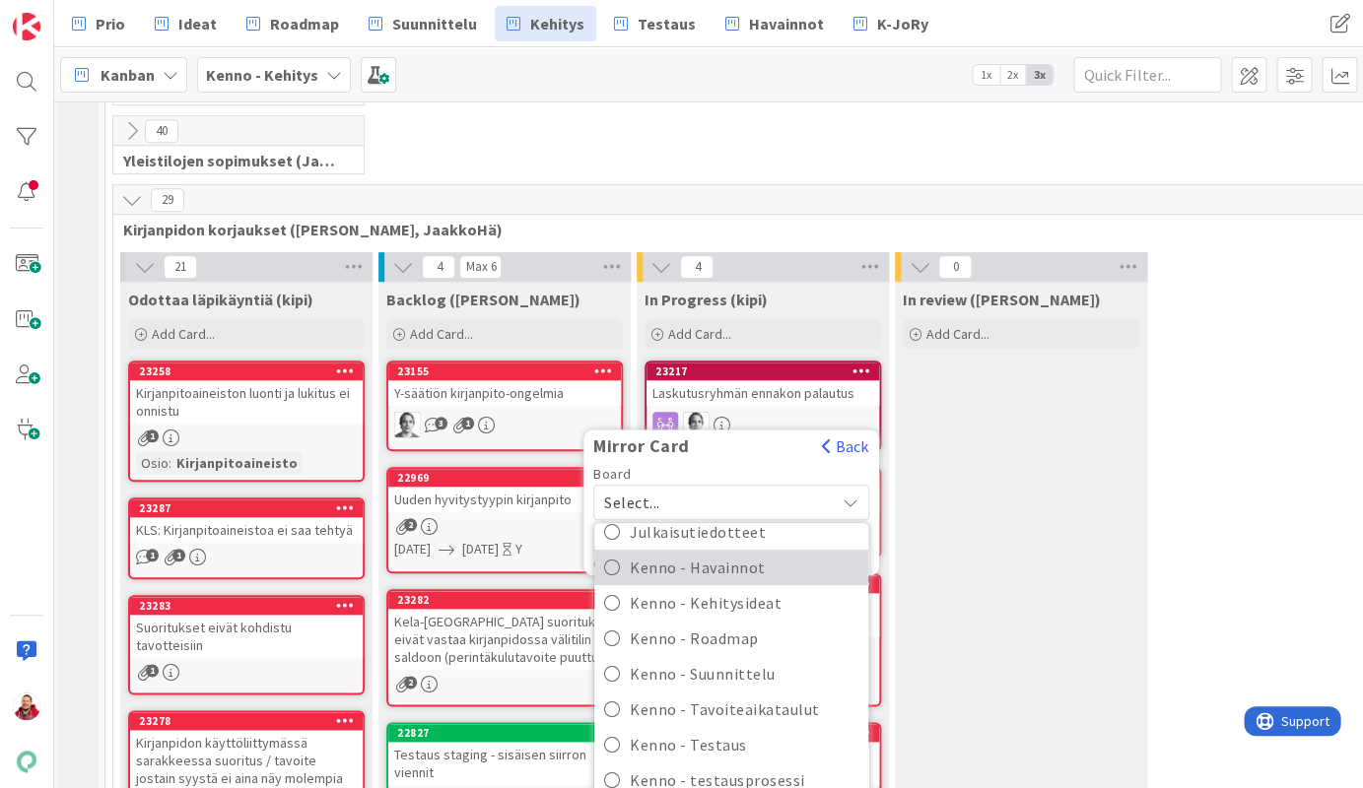
scroll to position [279, 0]
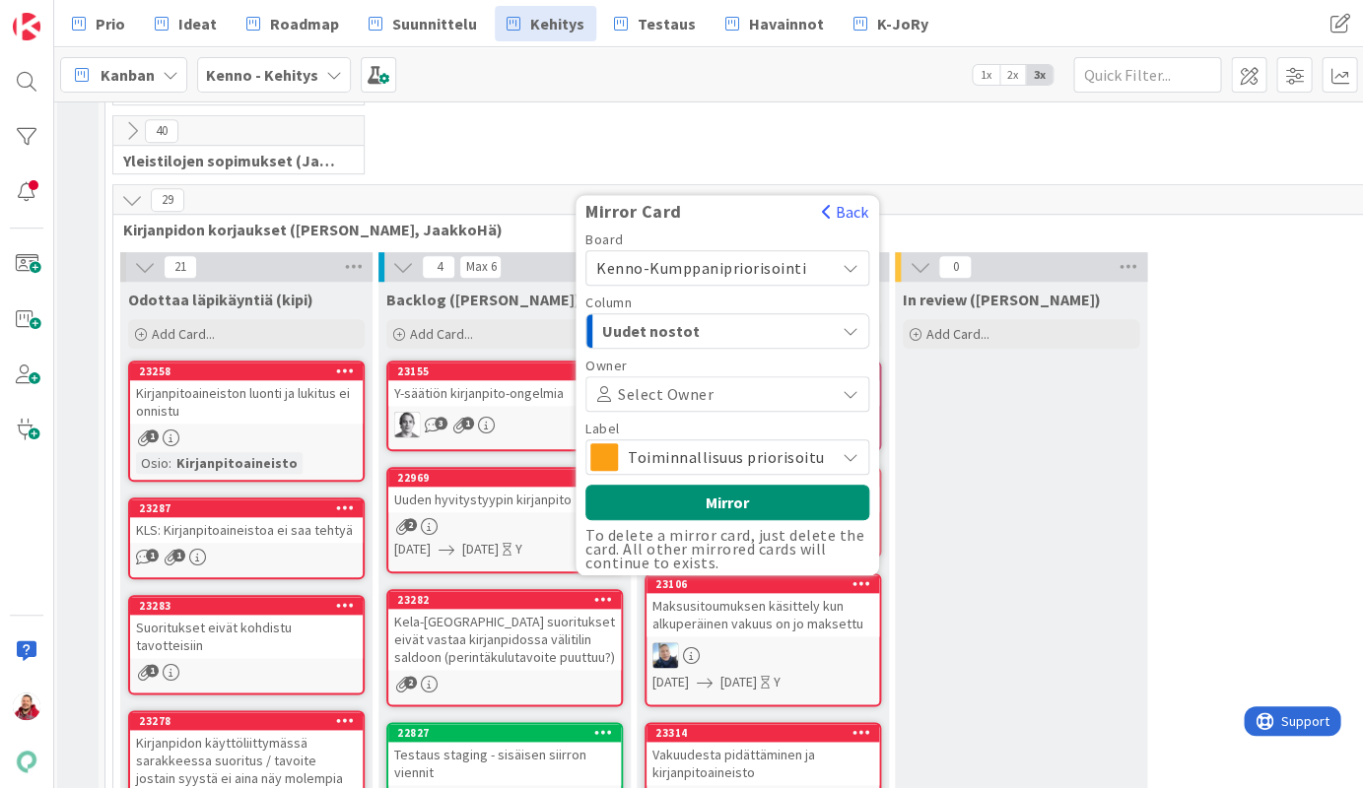
click at [708, 325] on span "Uudet nostot" at bounding box center [676, 331] width 148 height 26
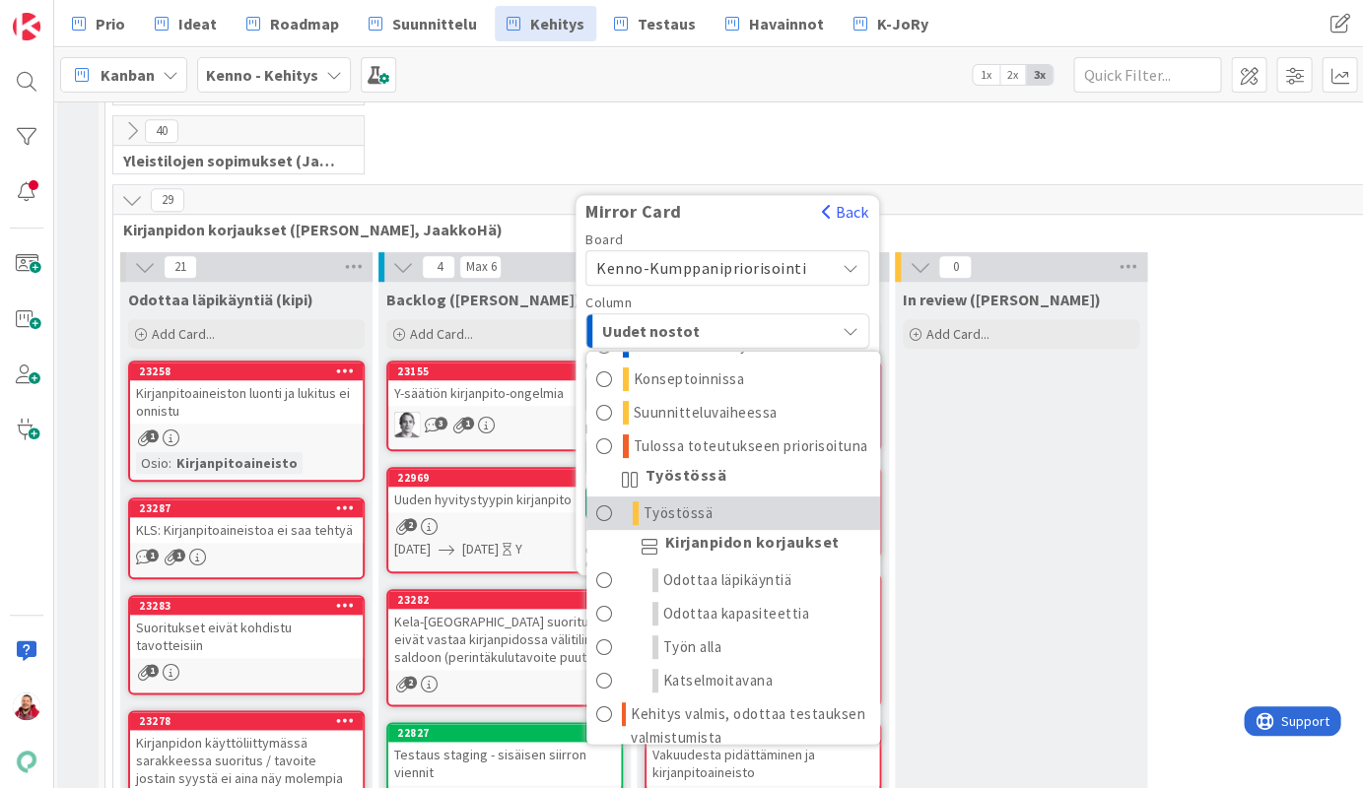
scroll to position [107, 0]
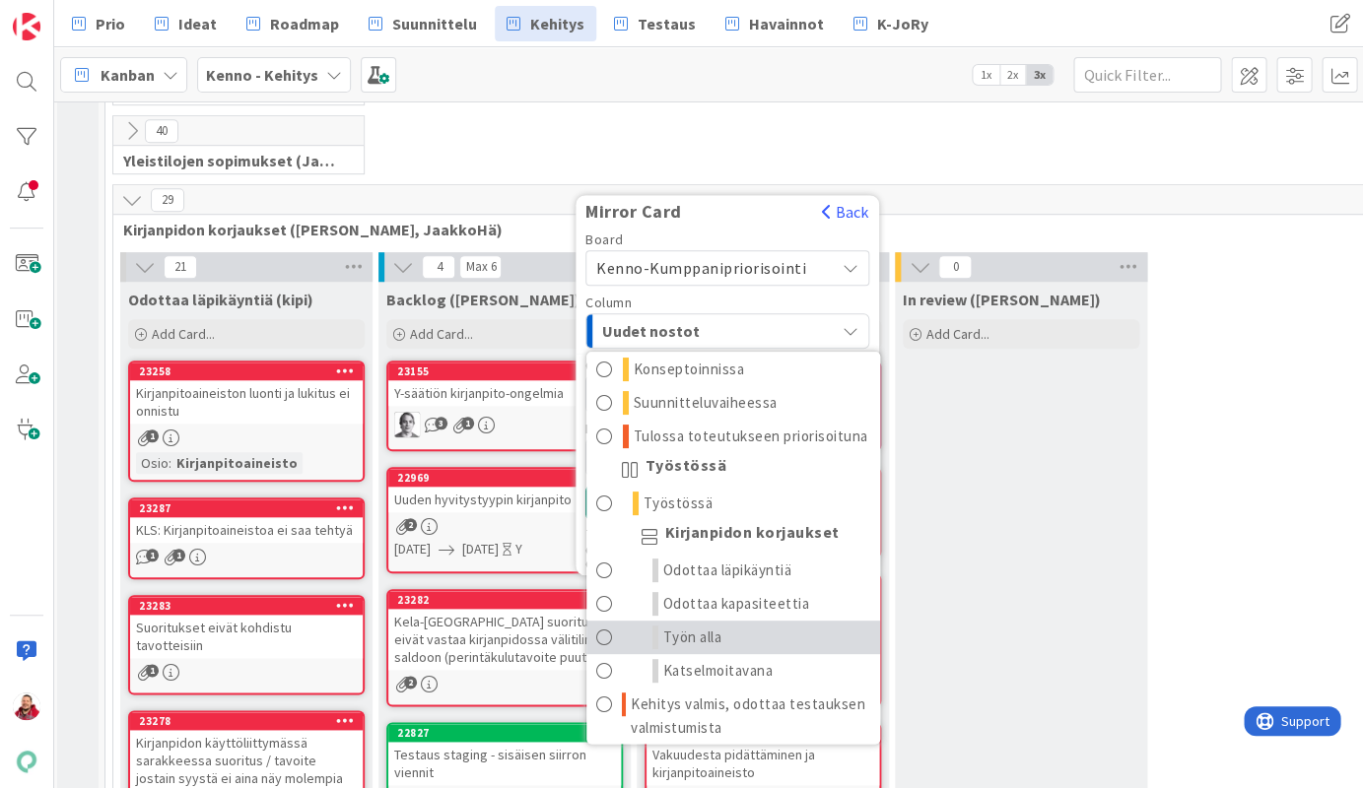
click at [706, 631] on span "Työn alla" at bounding box center [692, 638] width 59 height 24
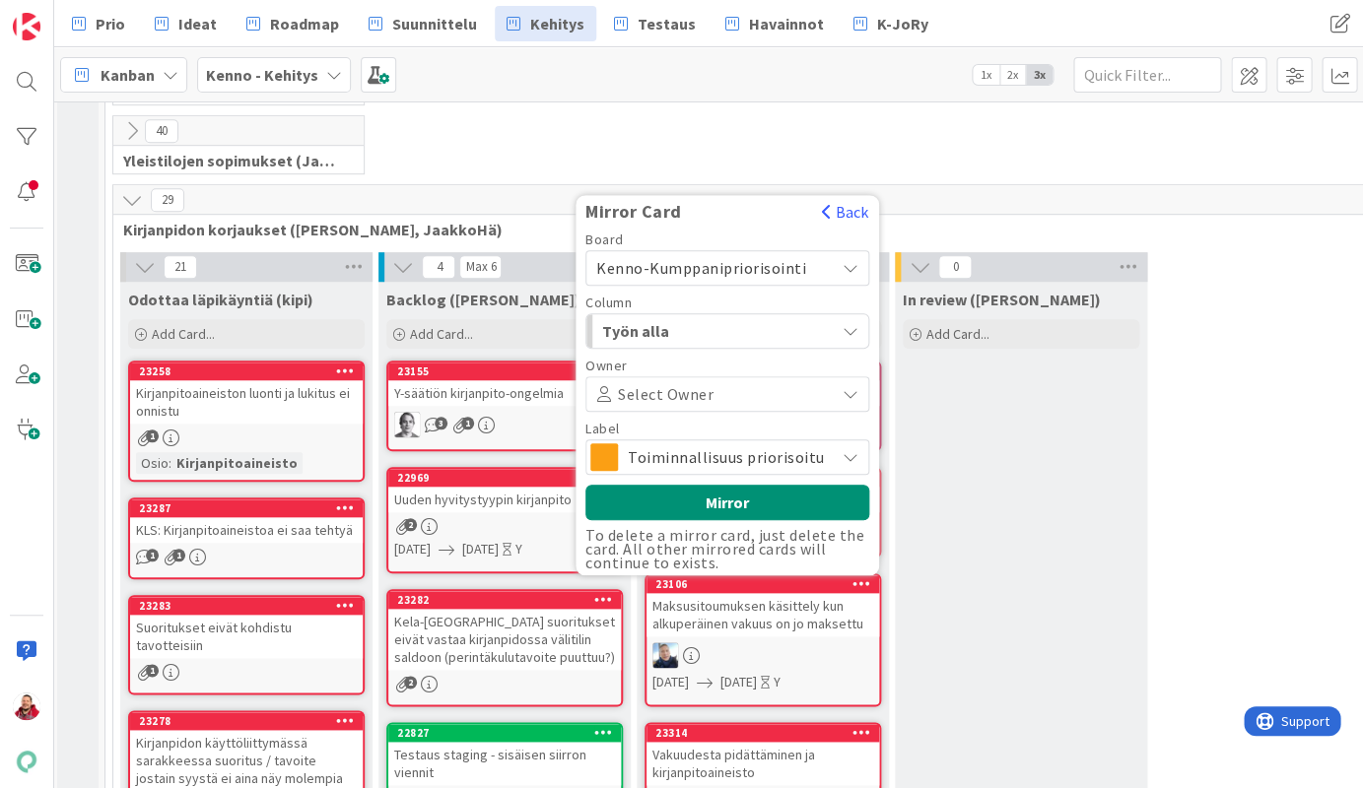
click at [802, 443] on span "Toiminnallisuus priorisoitu" at bounding box center [726, 457] width 197 height 28
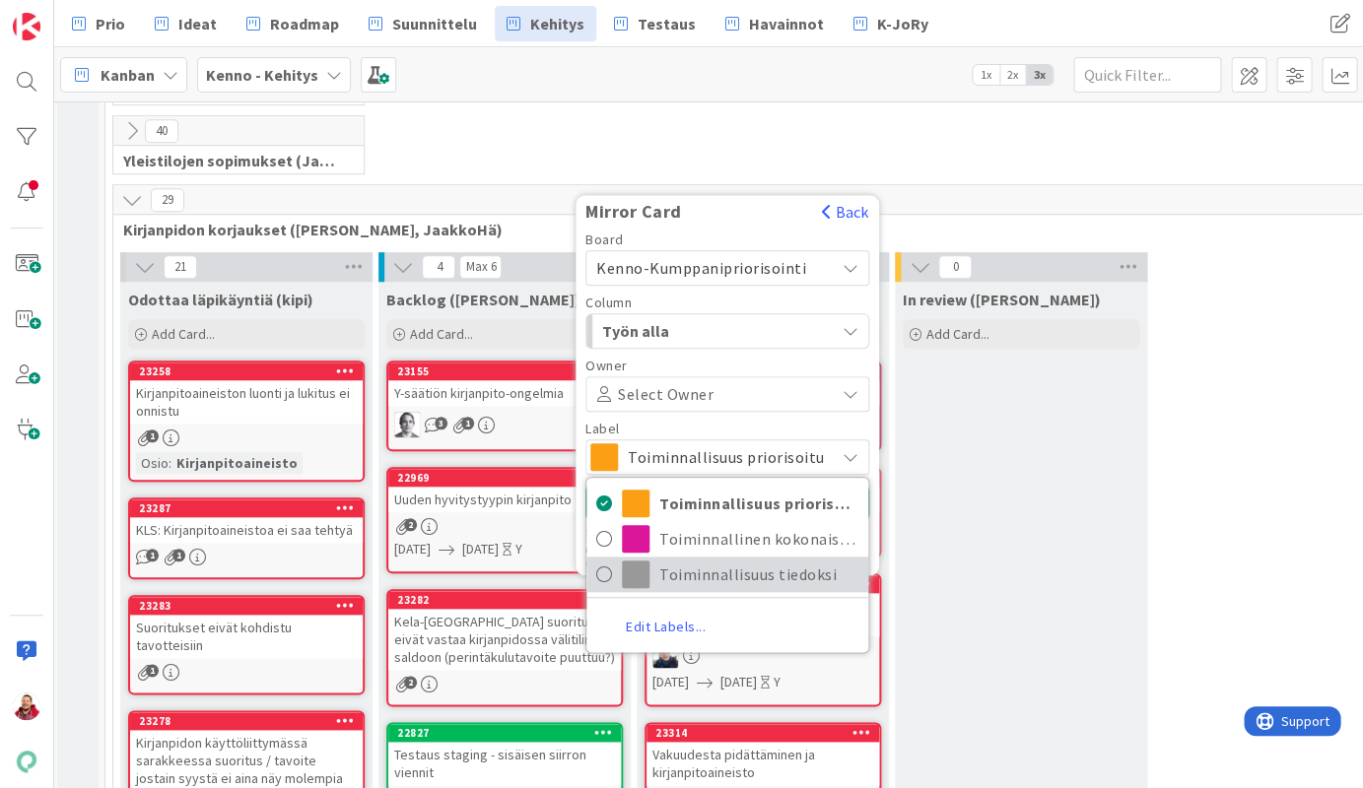
click at [730, 560] on span "Toiminnallisuus tiedoksi" at bounding box center [758, 575] width 199 height 30
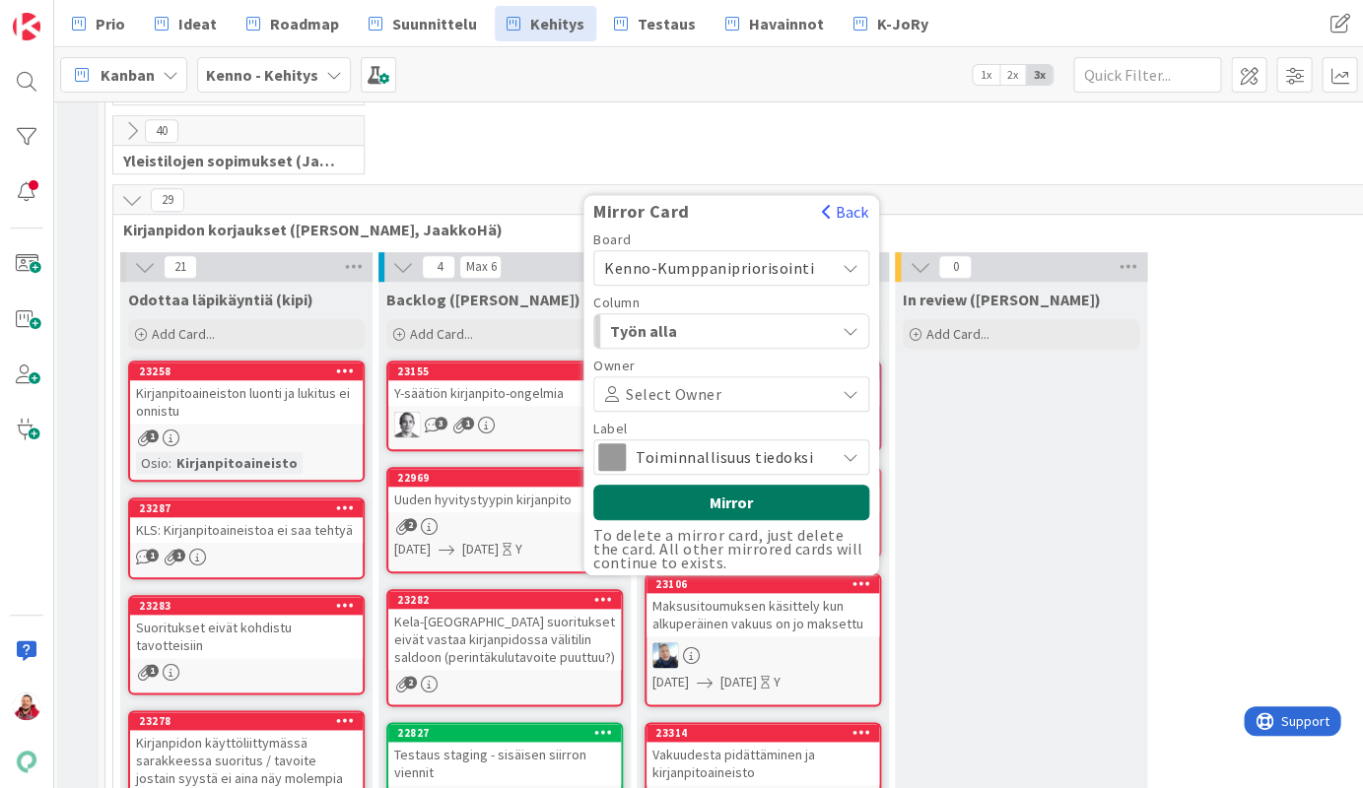
click at [729, 485] on button "Mirror" at bounding box center [731, 502] width 276 height 35
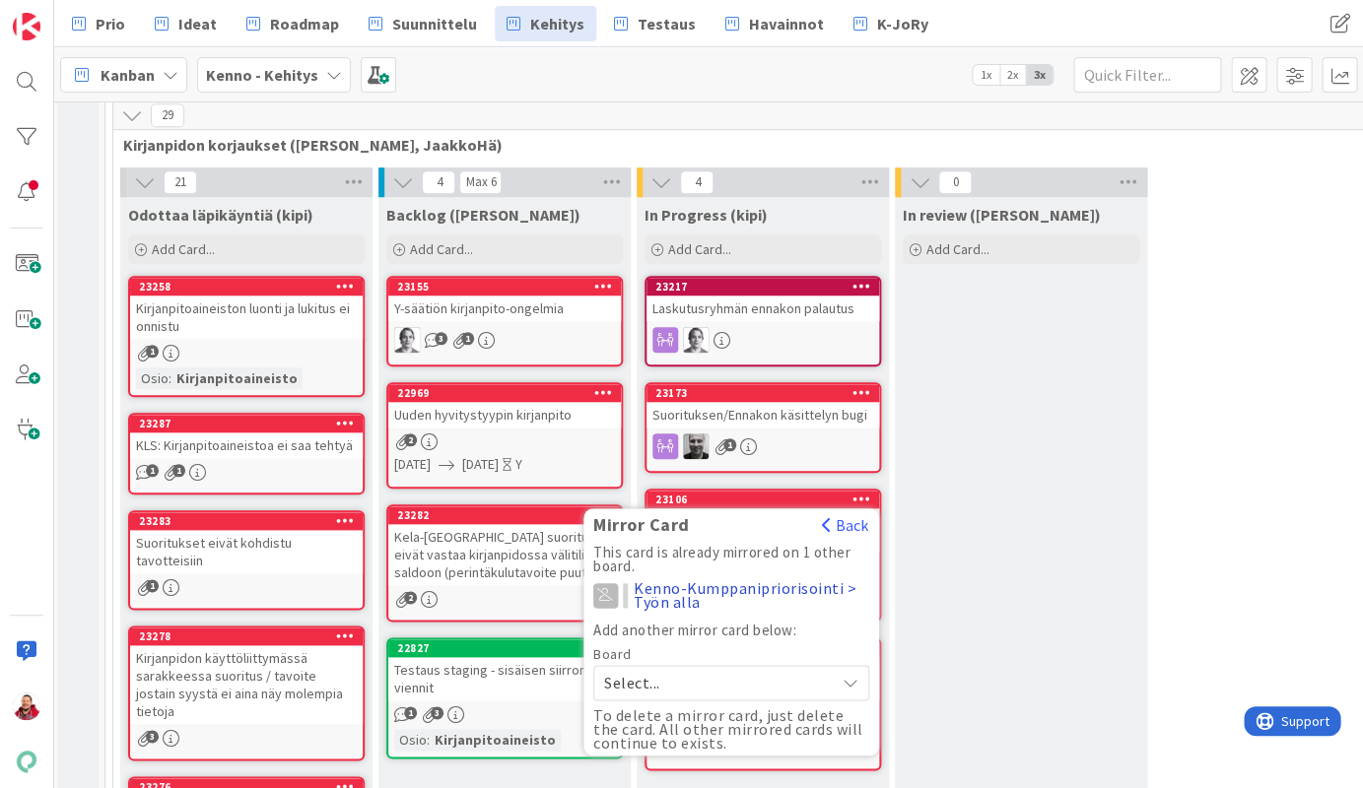
scroll to position [420, 6]
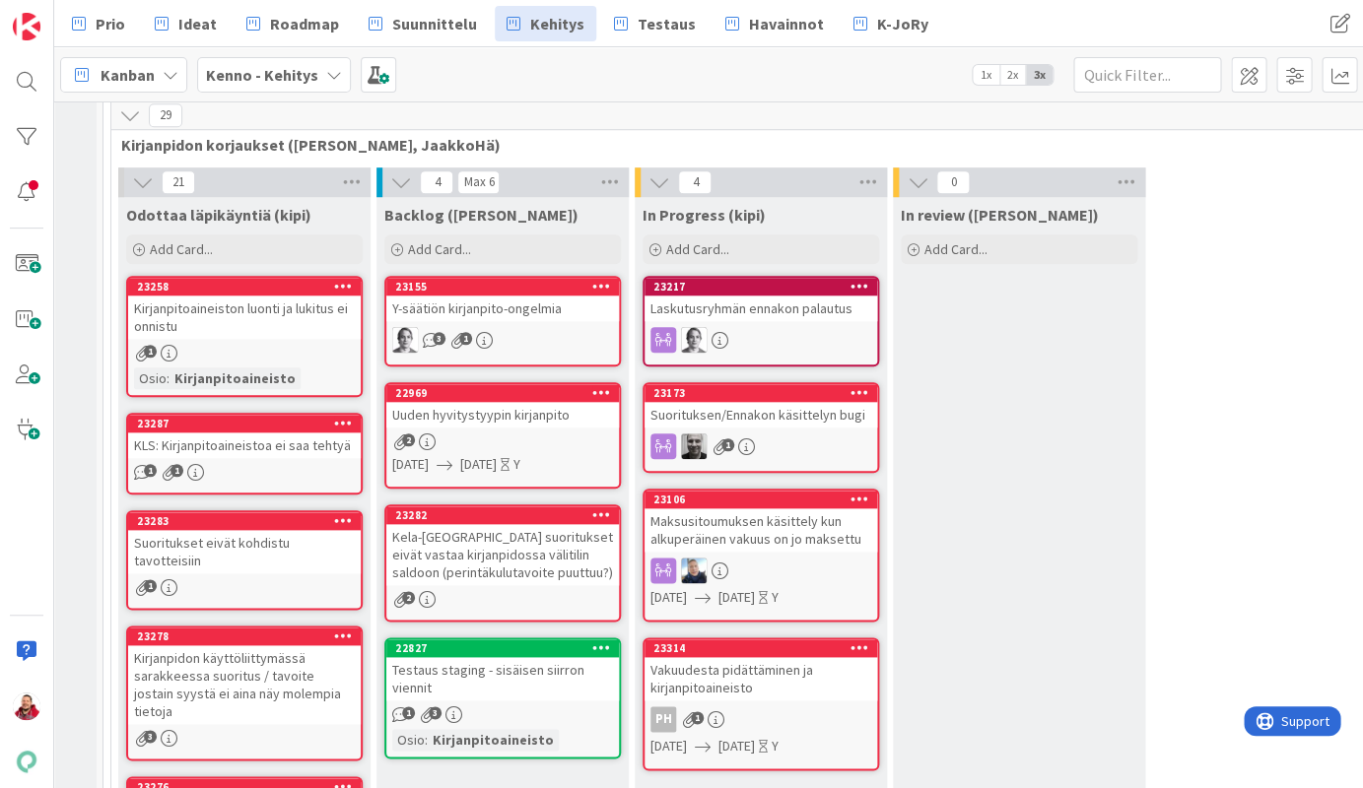
click at [857, 640] on icon at bounding box center [859, 647] width 19 height 14
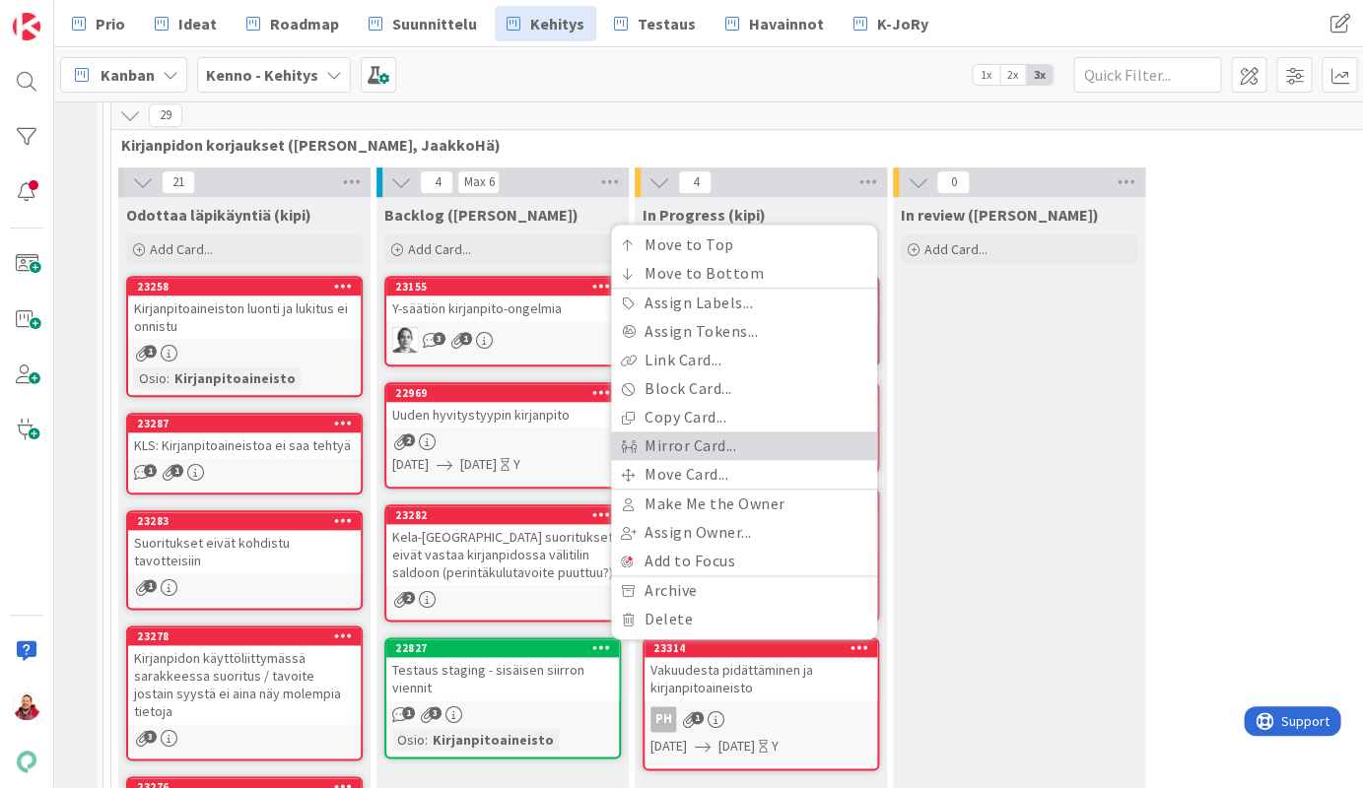
click at [772, 432] on link "Mirror Card..." at bounding box center [744, 446] width 266 height 29
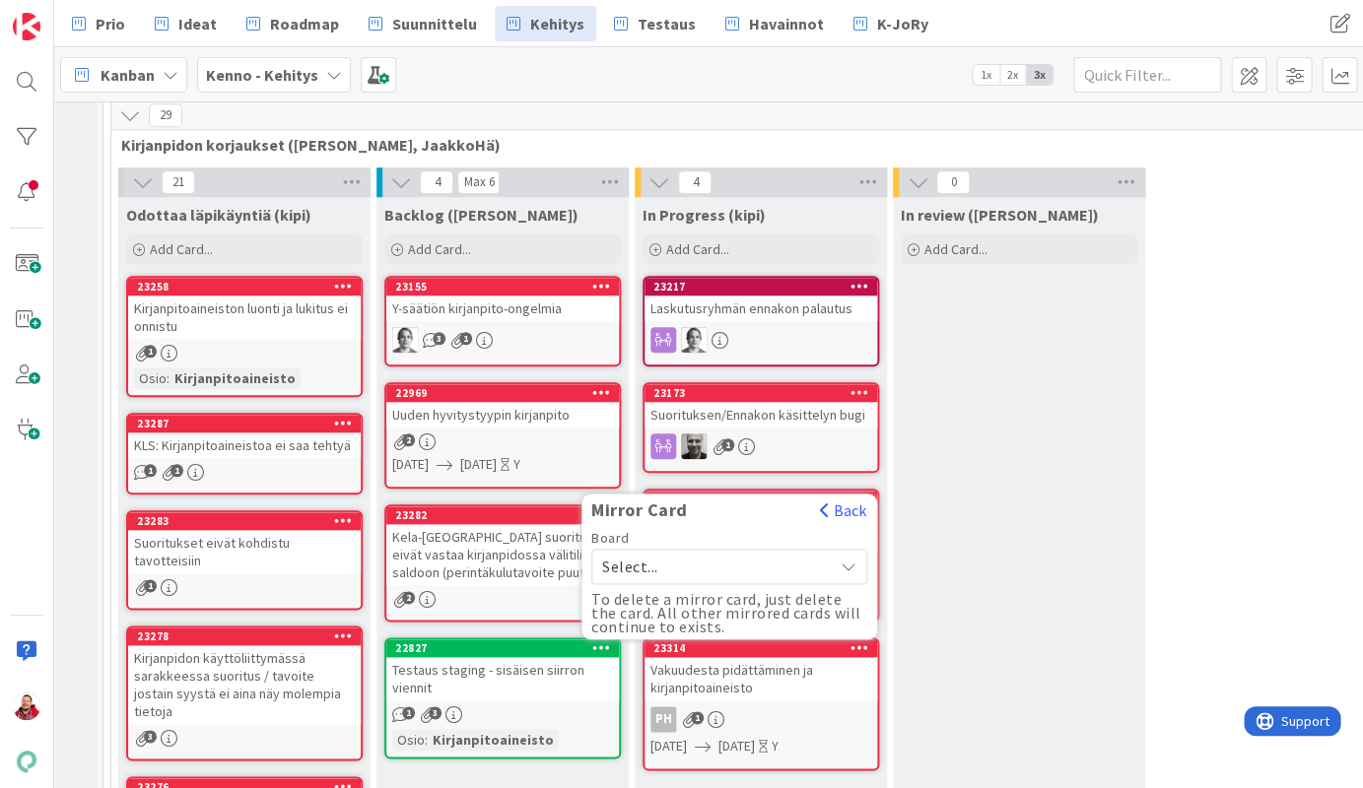
click at [677, 553] on span "Select..." at bounding box center [712, 567] width 221 height 28
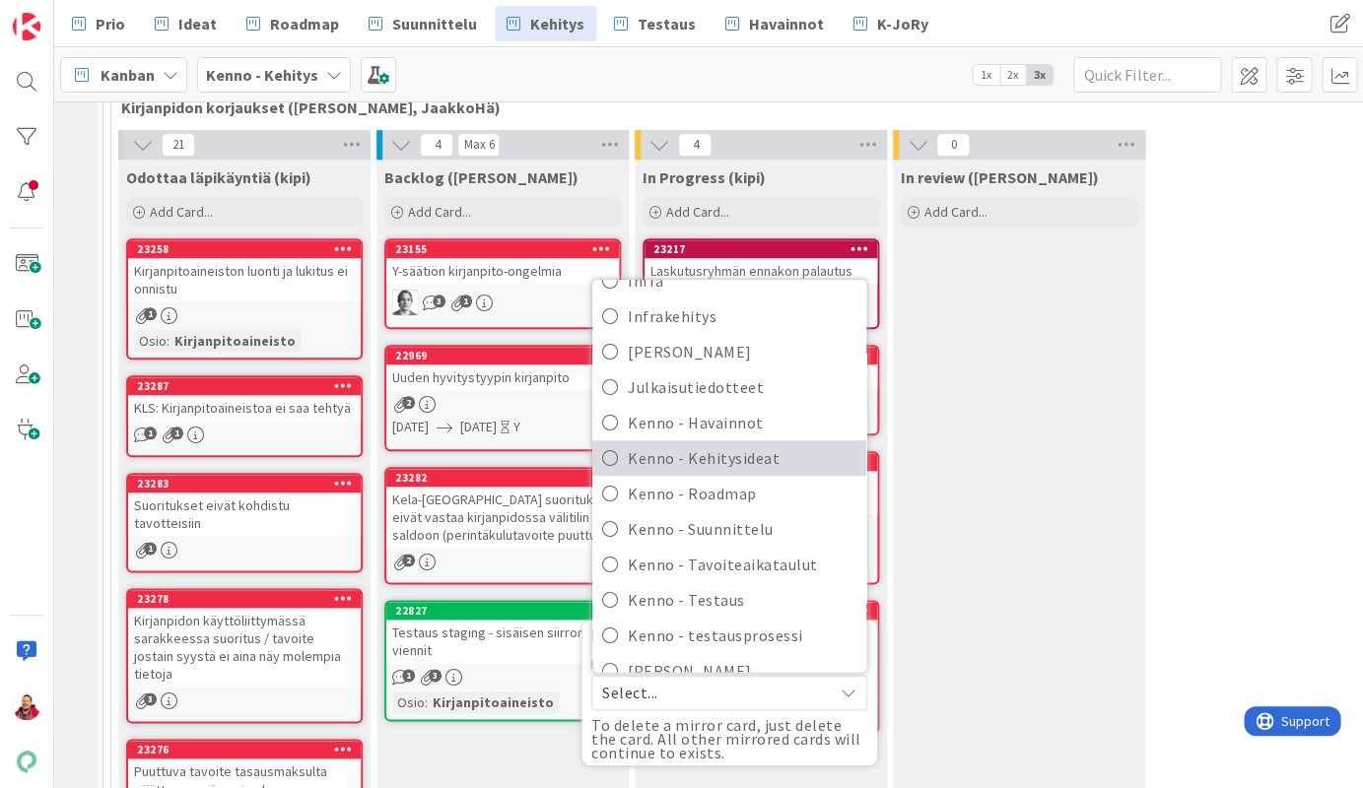
scroll to position [321, 0]
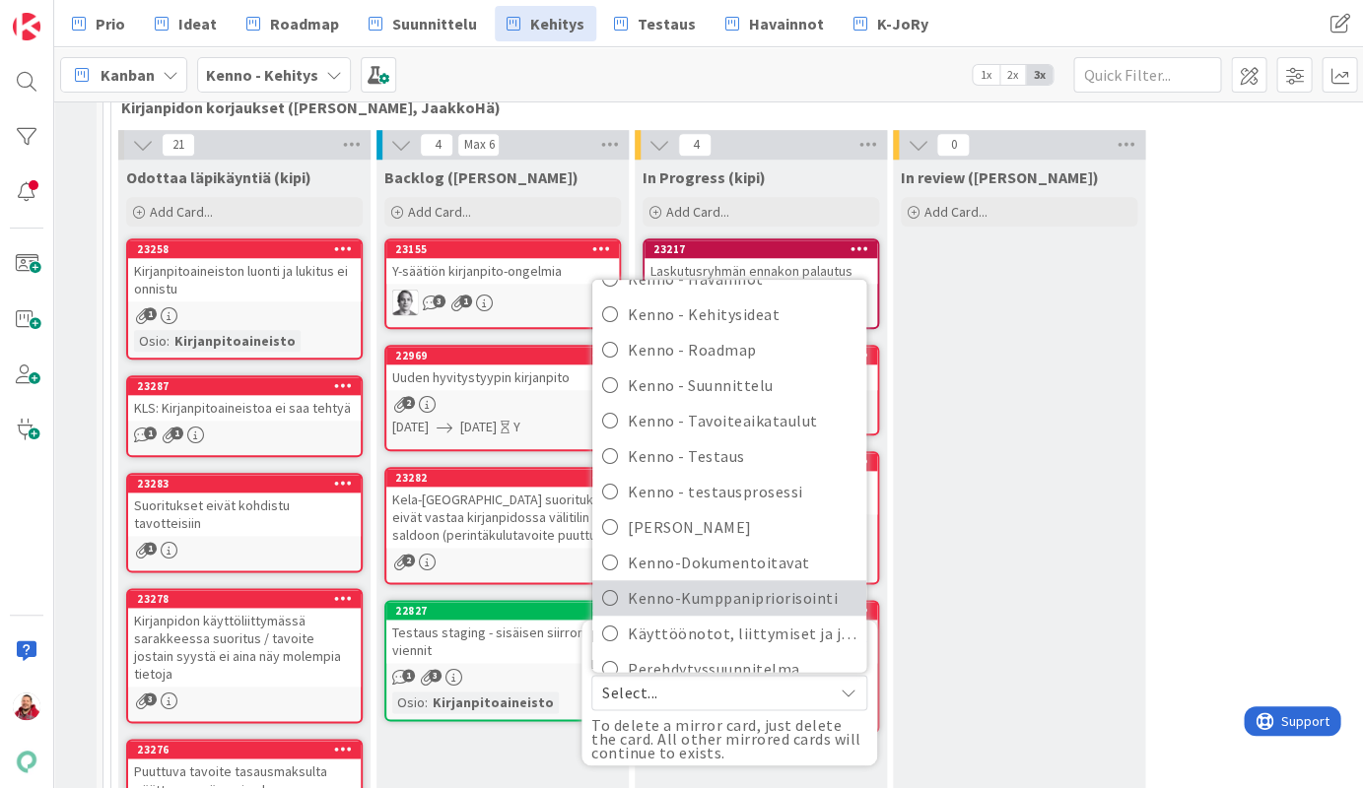
click at [705, 583] on span "Kenno-Kumppanipriorisointi" at bounding box center [742, 598] width 229 height 30
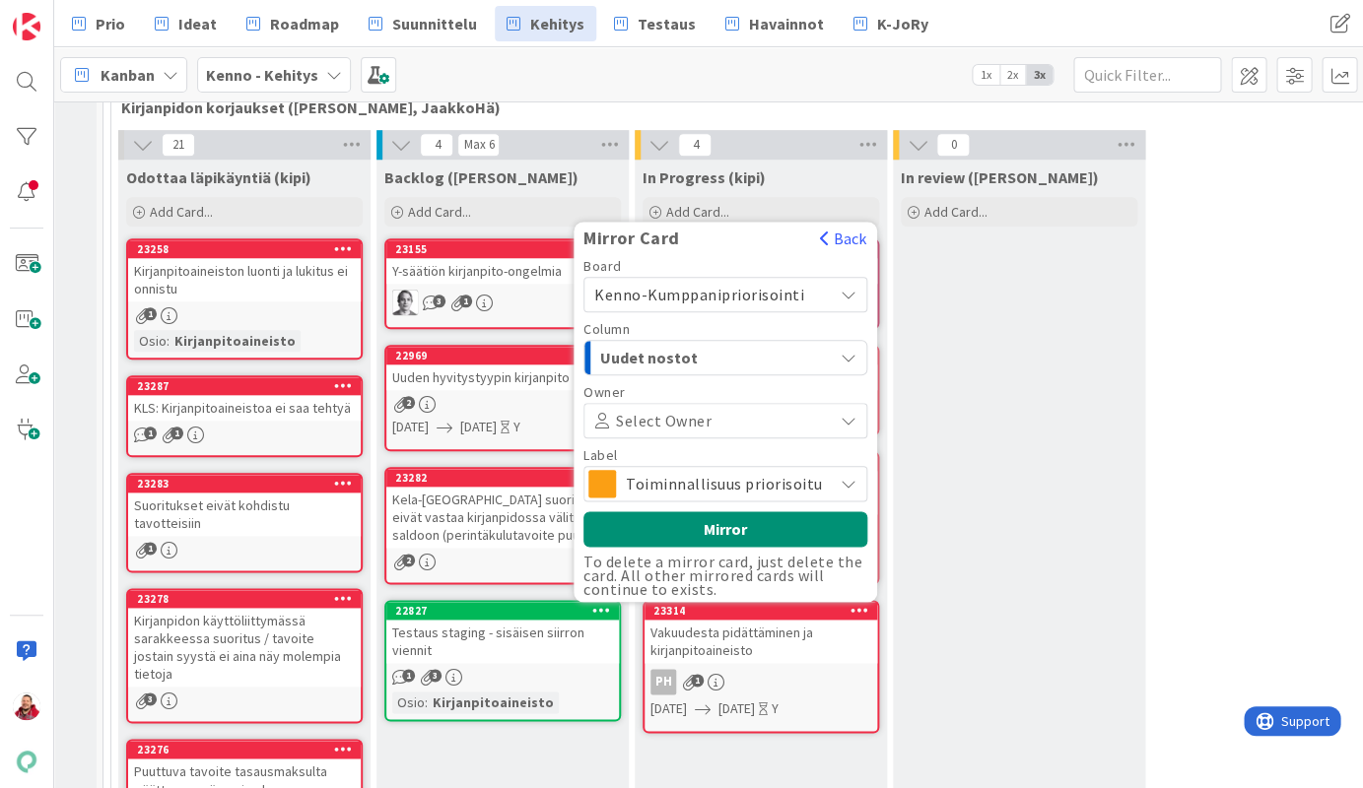
scroll to position [562, 6]
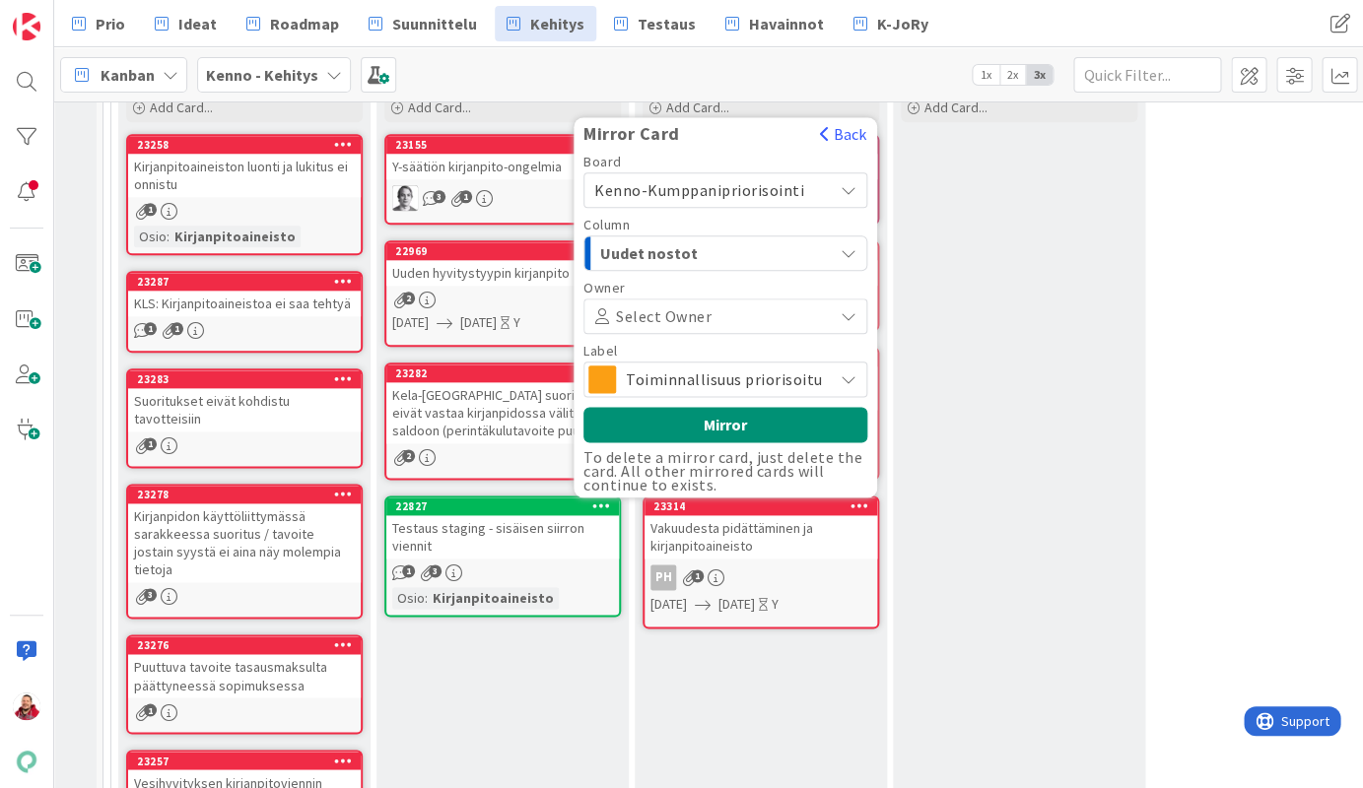
click at [686, 240] on span "Uudet nostot" at bounding box center [674, 253] width 148 height 26
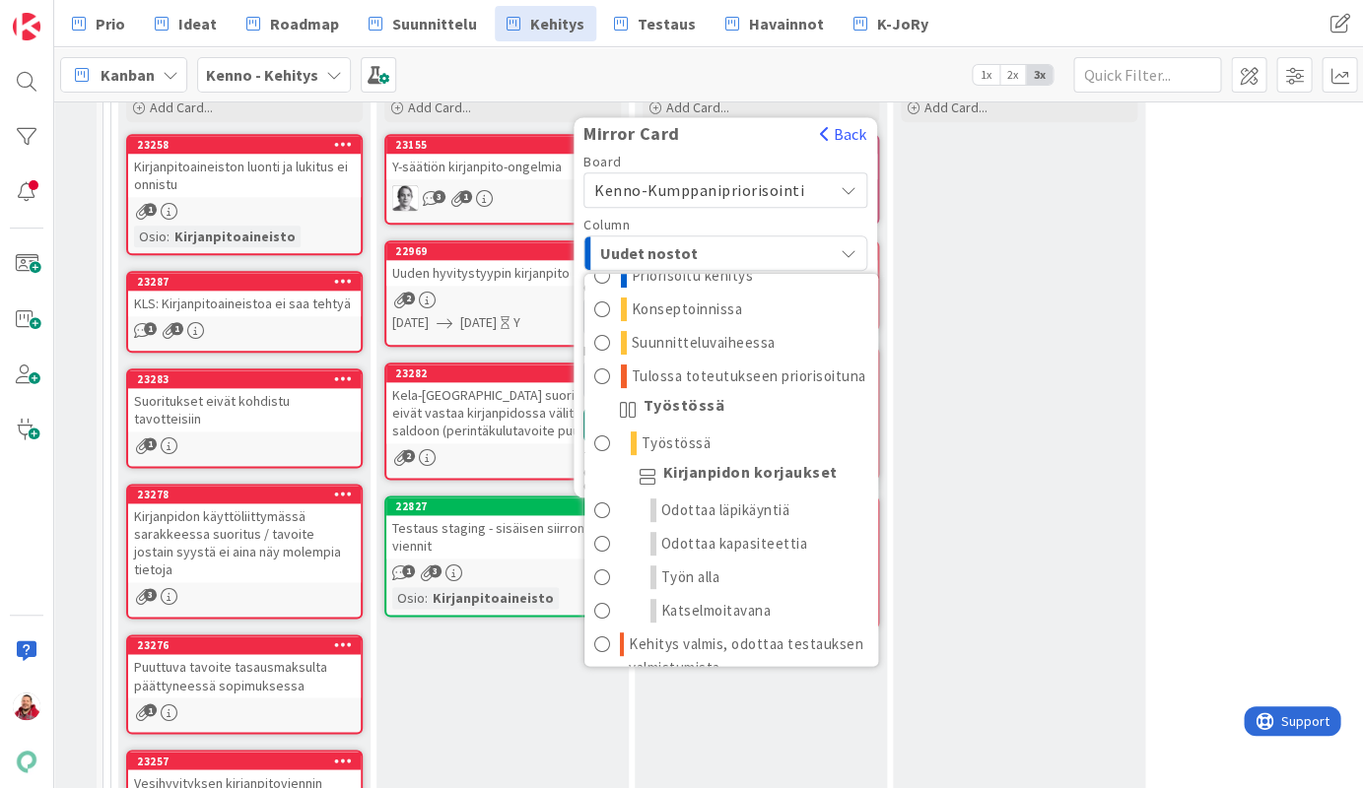
scroll to position [96, 0]
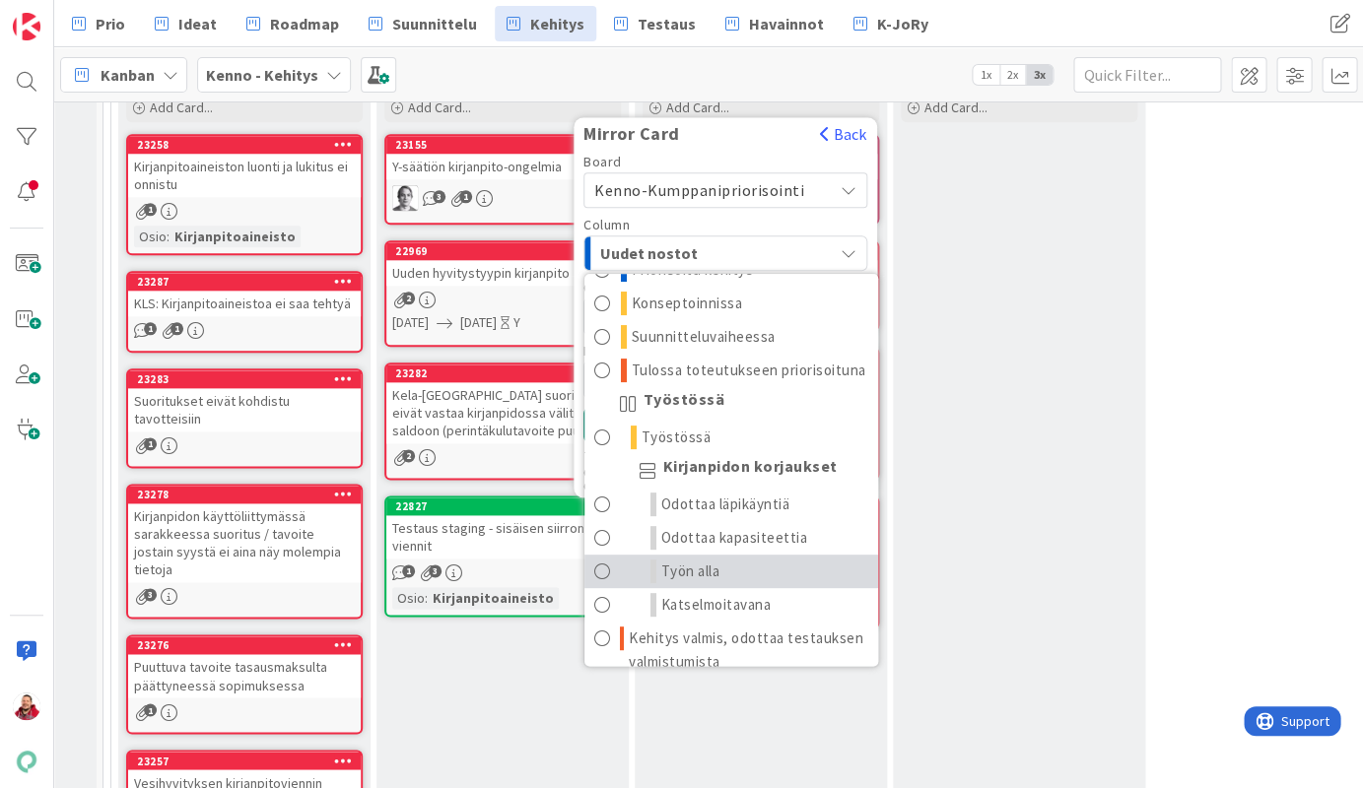
click at [712, 555] on link "Työn alla" at bounding box center [731, 572] width 294 height 34
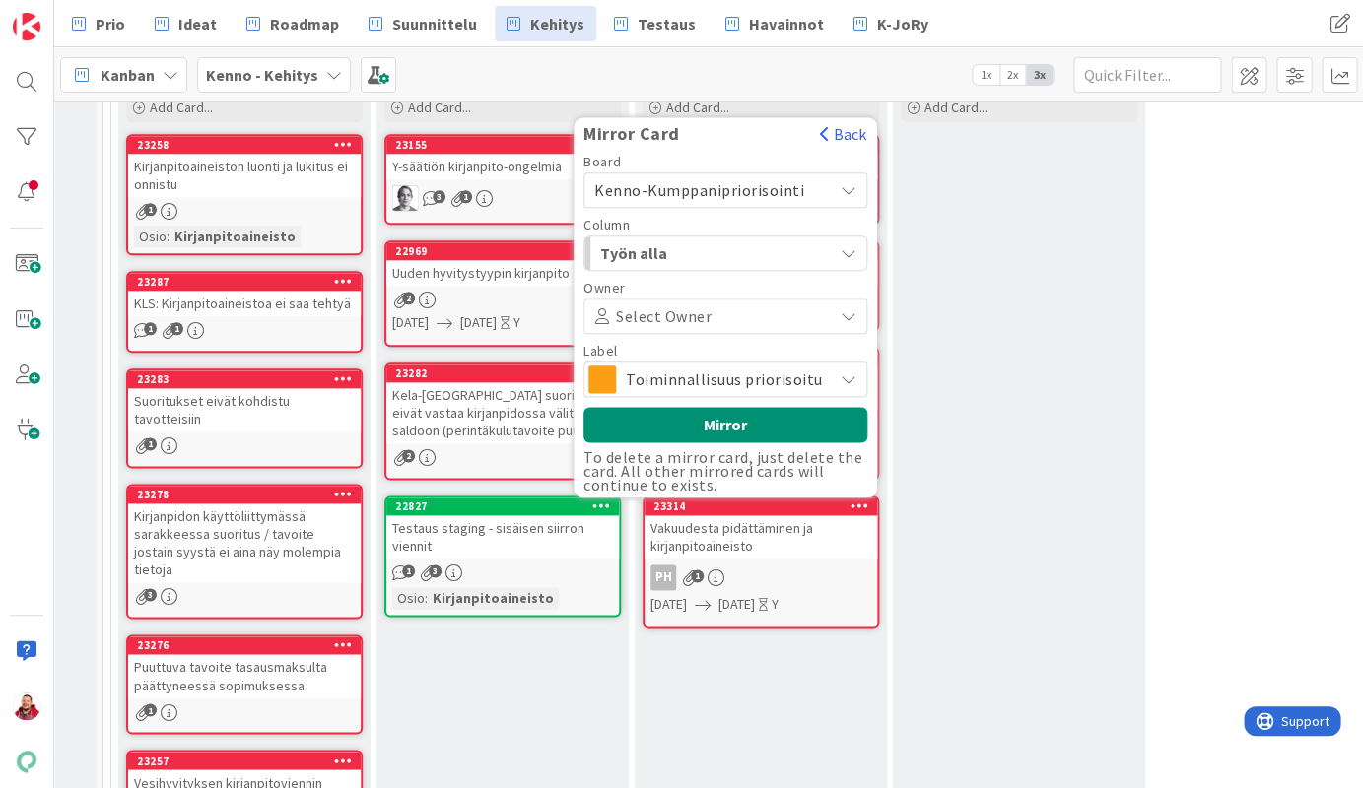
click at [710, 366] on span "Toiminnallisuus priorisoitu" at bounding box center [724, 380] width 197 height 28
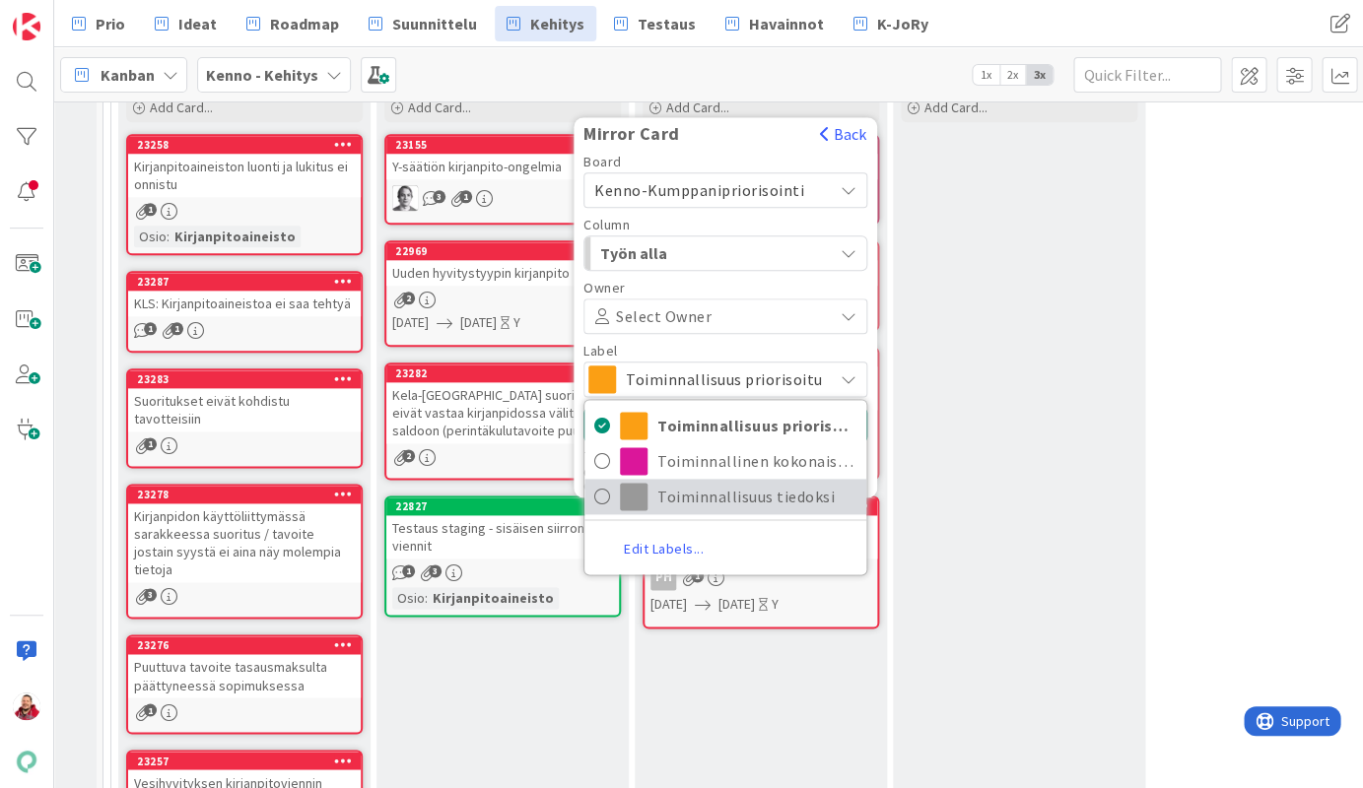
click at [709, 482] on span "Toiminnallisuus tiedoksi" at bounding box center [756, 497] width 199 height 30
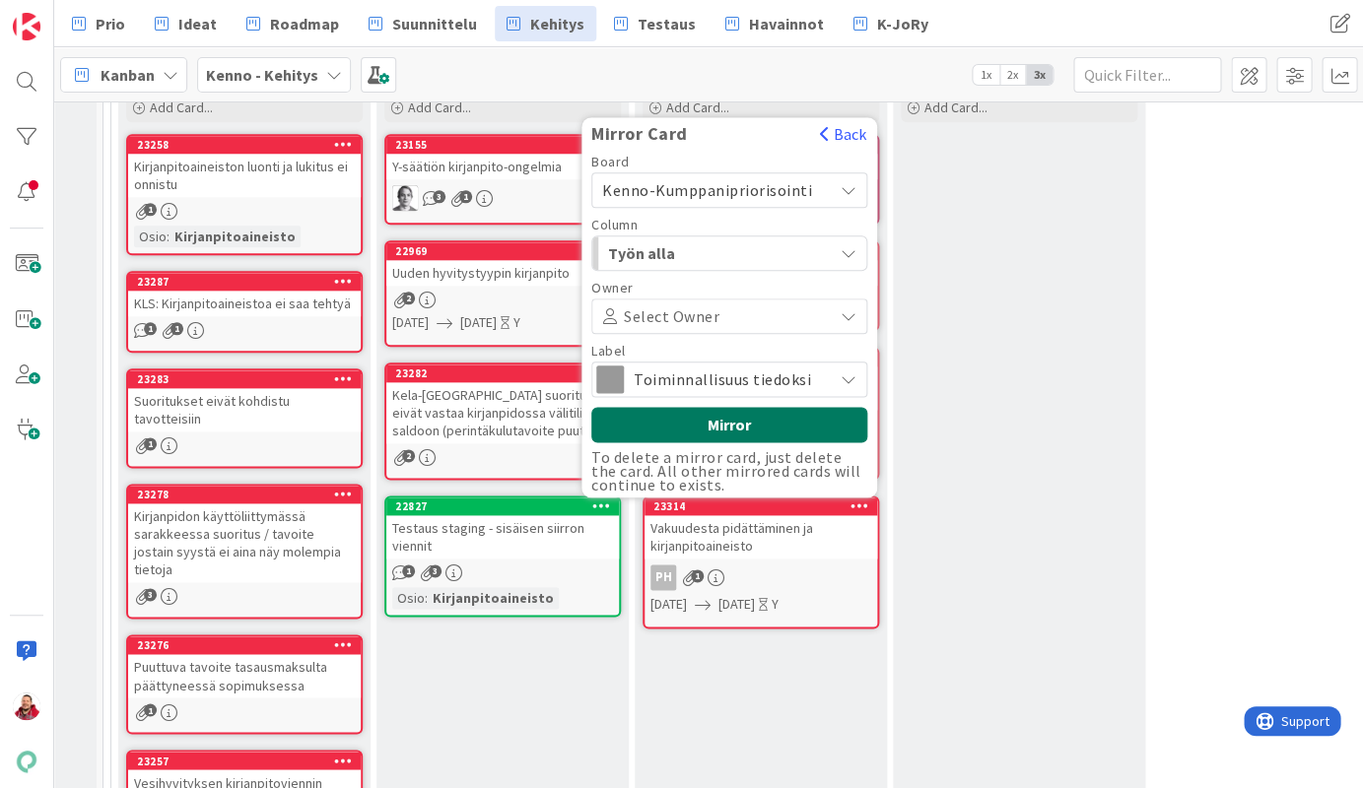
click at [702, 407] on button "Mirror" at bounding box center [729, 424] width 276 height 35
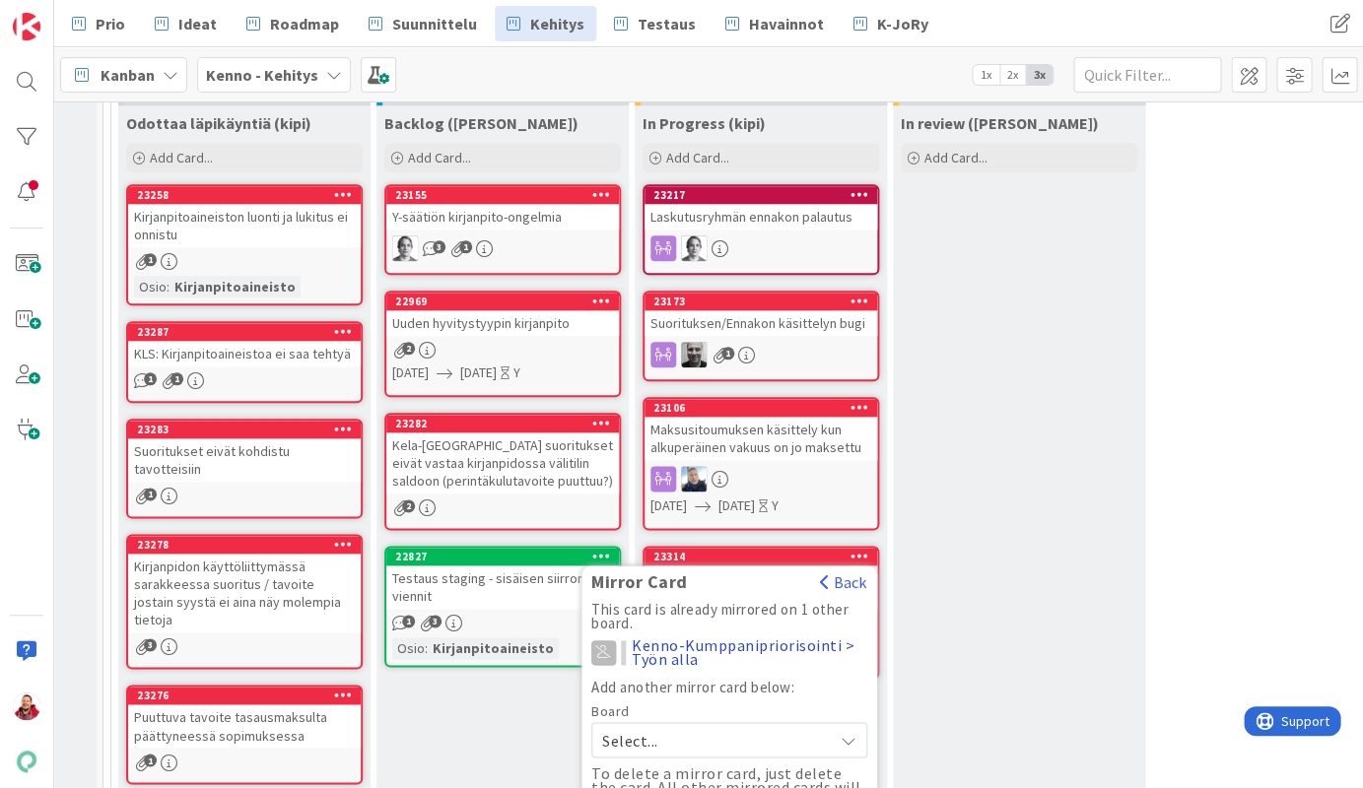
scroll to position [495, 6]
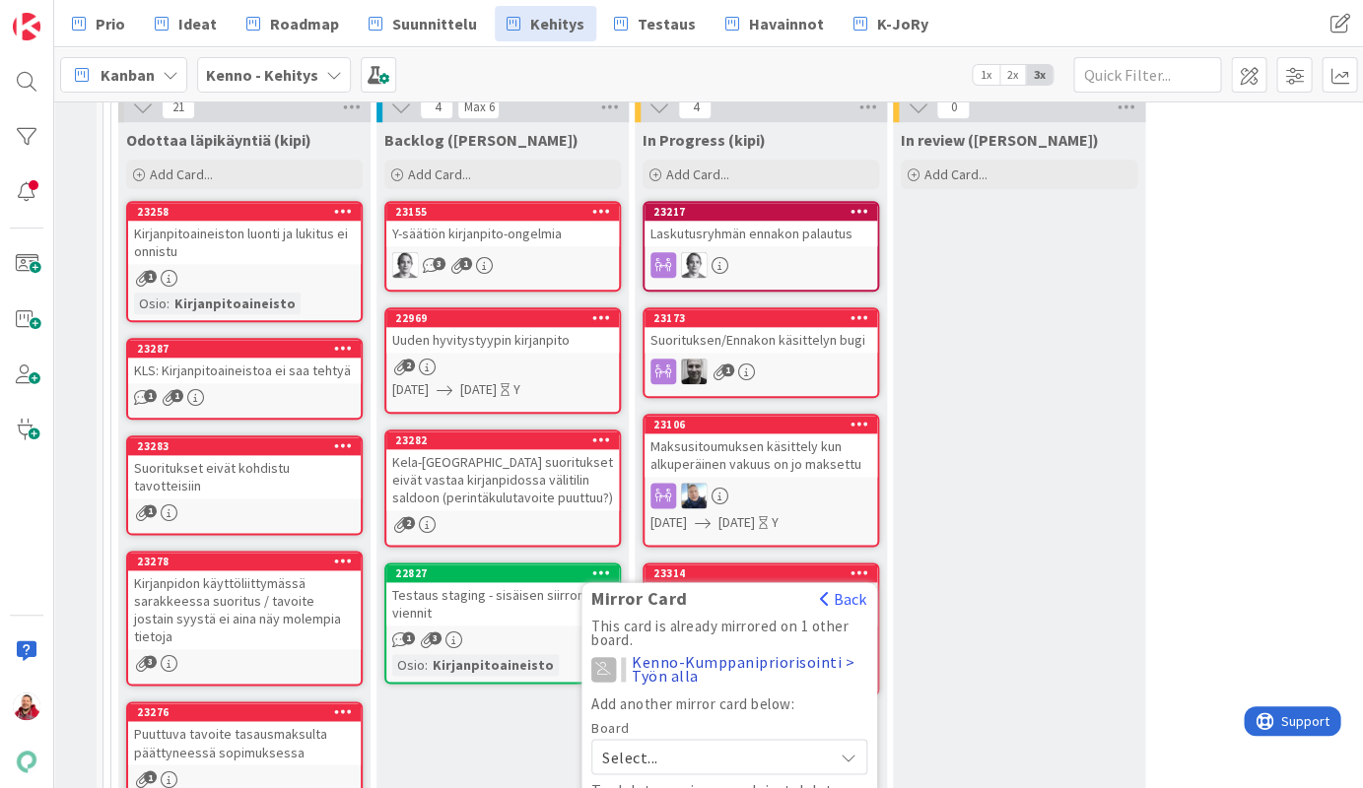
click at [601, 310] on icon at bounding box center [601, 317] width 19 height 14
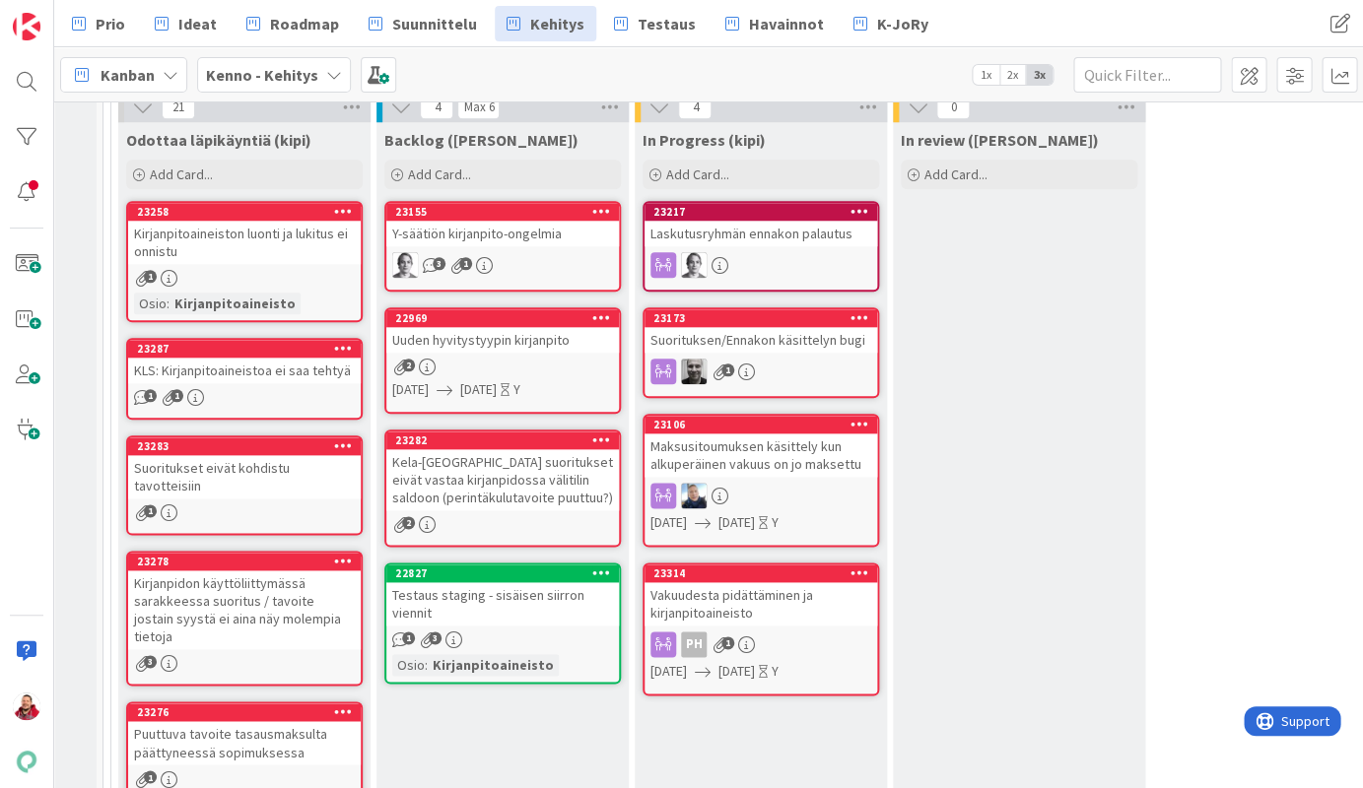
click at [596, 310] on icon at bounding box center [601, 317] width 19 height 14
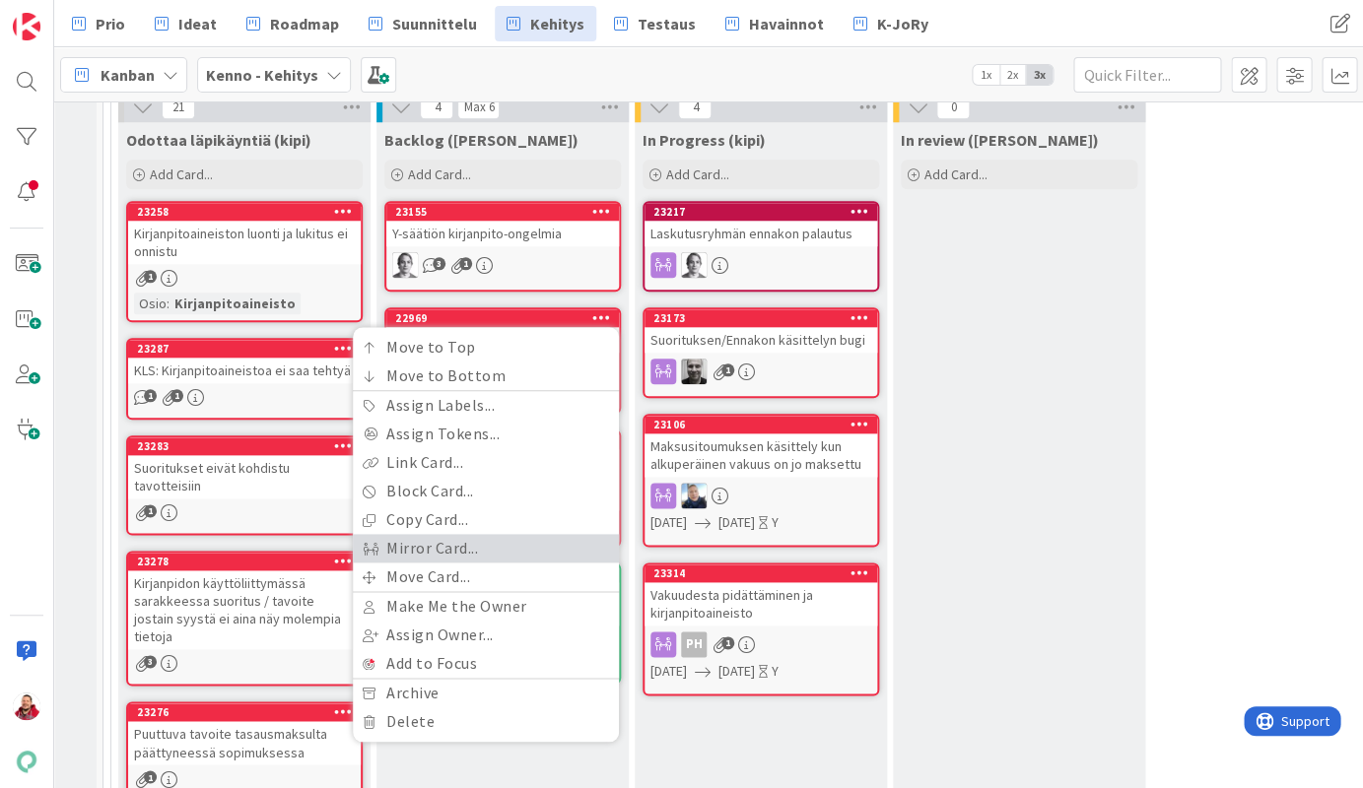
click at [486, 534] on link "Mirror Card..." at bounding box center [486, 548] width 266 height 29
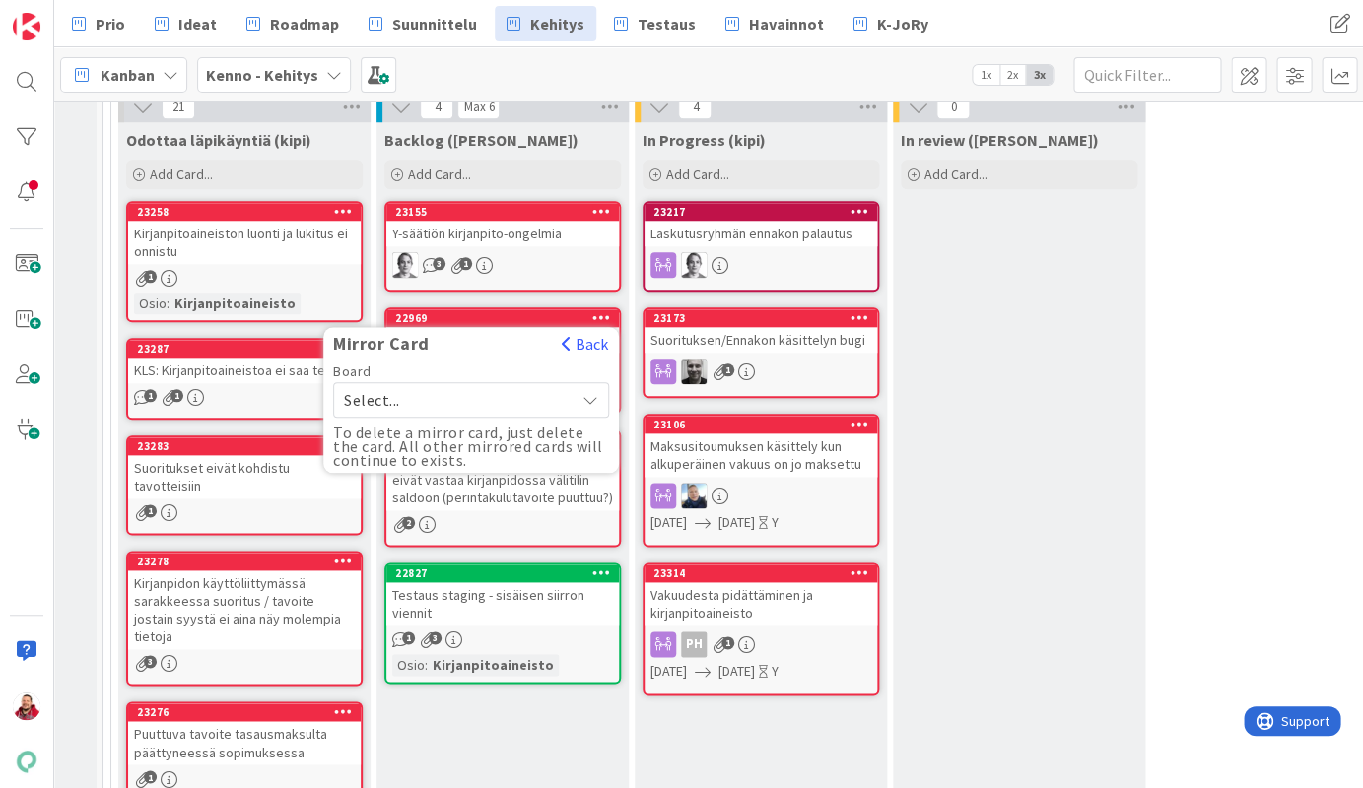
click at [453, 386] on span "Select..." at bounding box center [454, 400] width 221 height 28
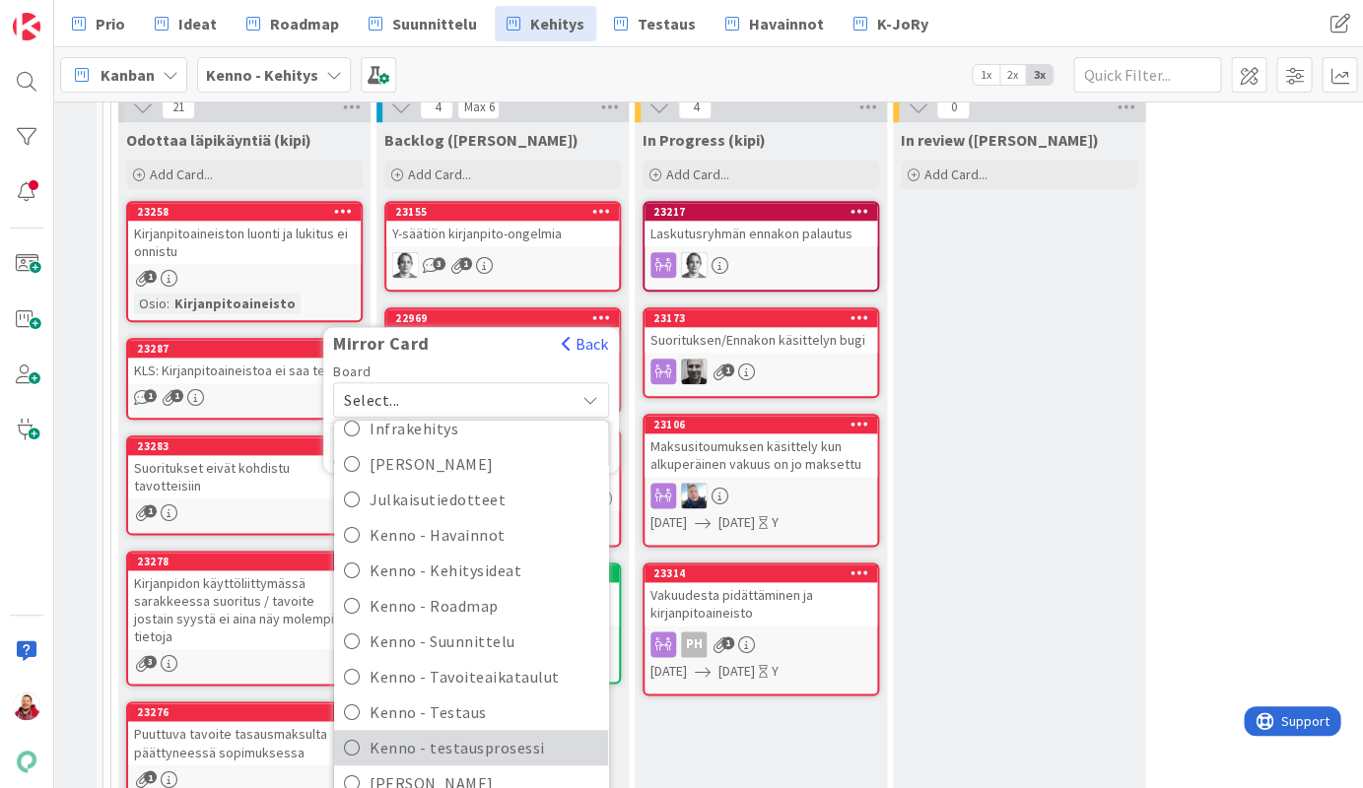
scroll to position [289, 0]
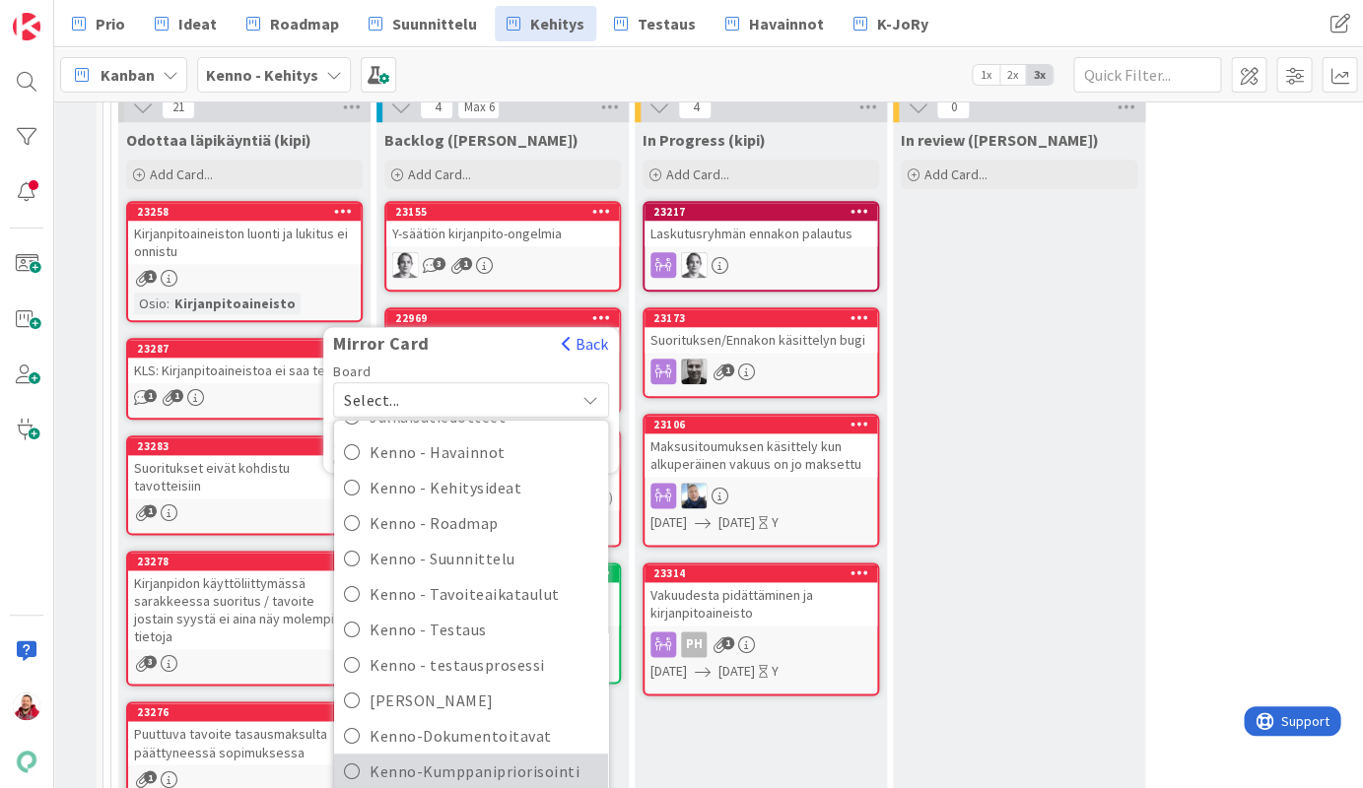
click at [504, 757] on span "Kenno-Kumppanipriorisointi" at bounding box center [483, 772] width 229 height 30
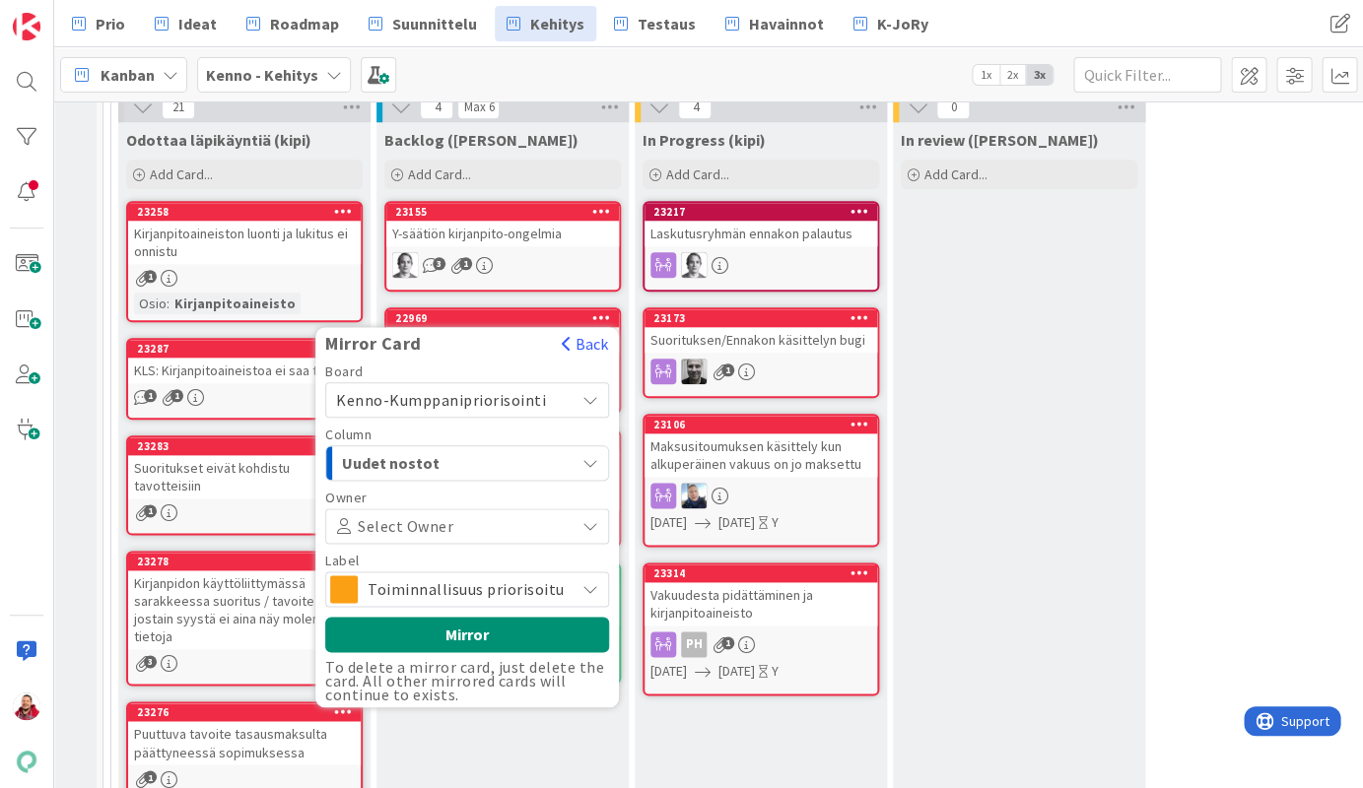
click at [457, 450] on span "Uudet nostot" at bounding box center [416, 463] width 148 height 26
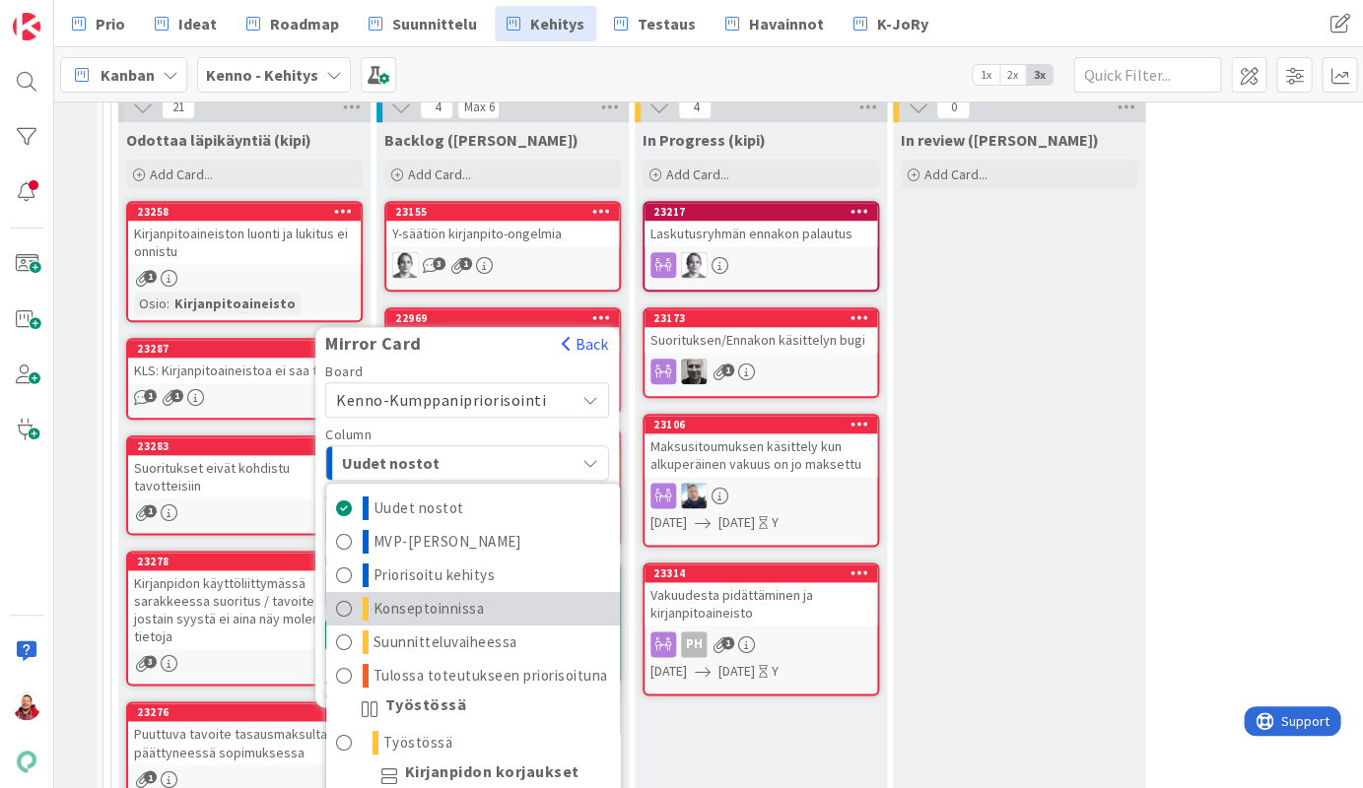
scroll to position [114, 0]
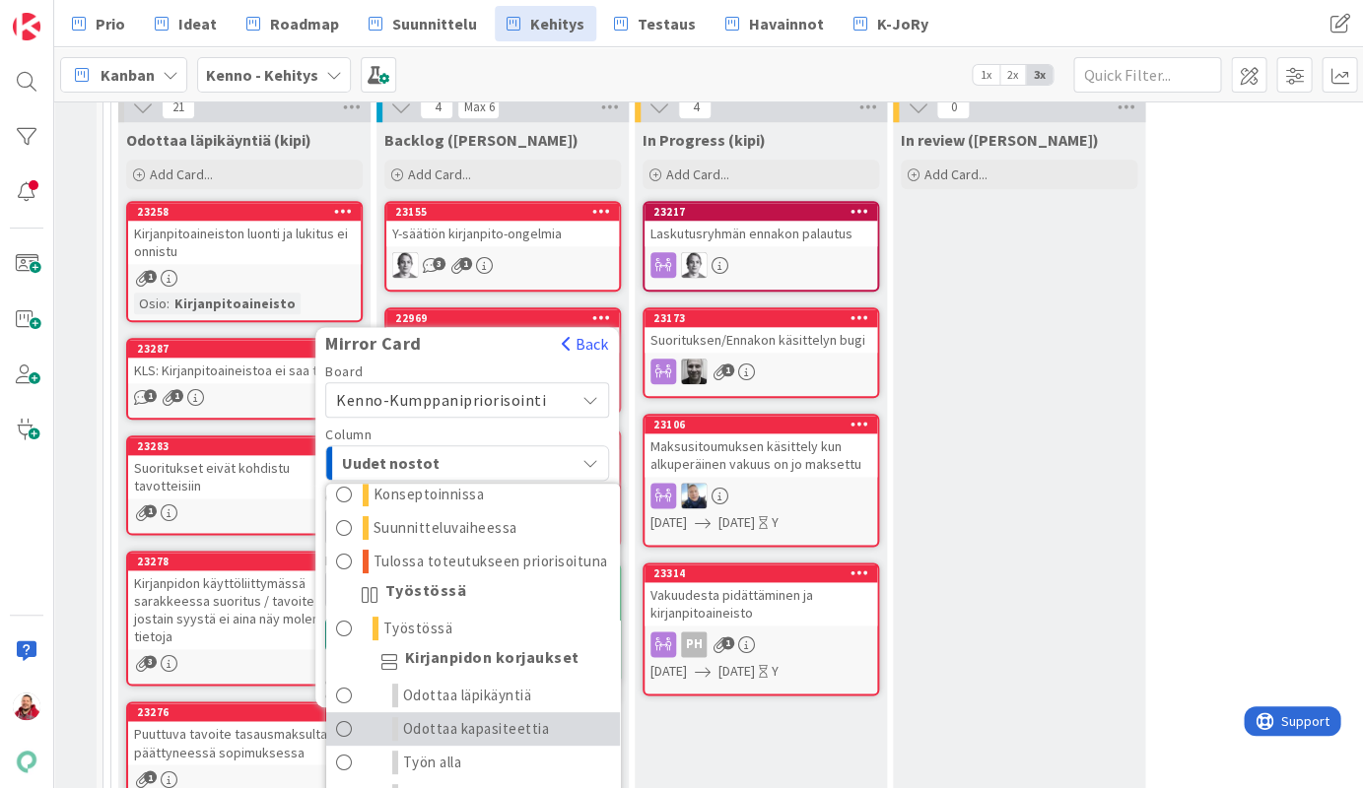
click at [461, 717] on span "Odottaa kapasiteettia" at bounding box center [476, 729] width 147 height 24
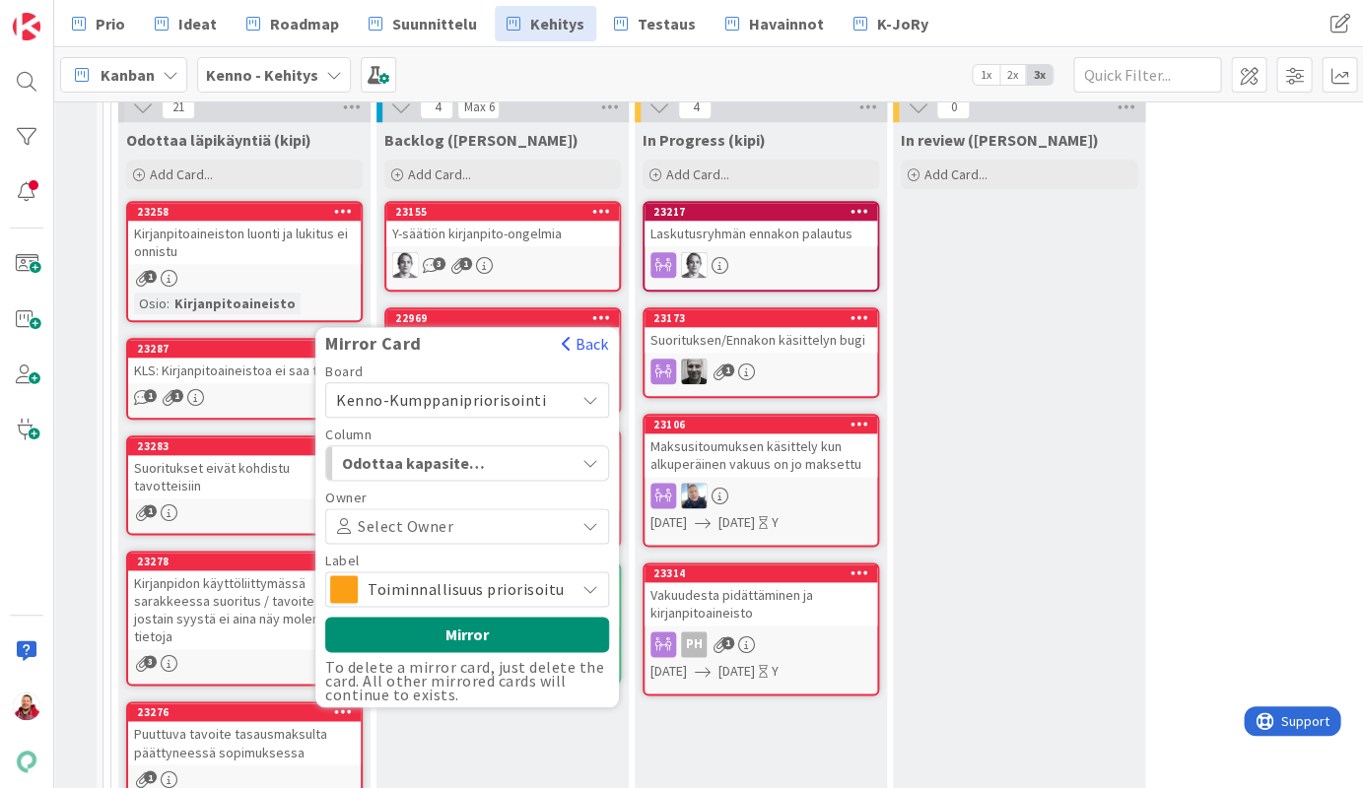
click at [445, 575] on span "Toiminnallisuus priorisoitu" at bounding box center [466, 589] width 197 height 28
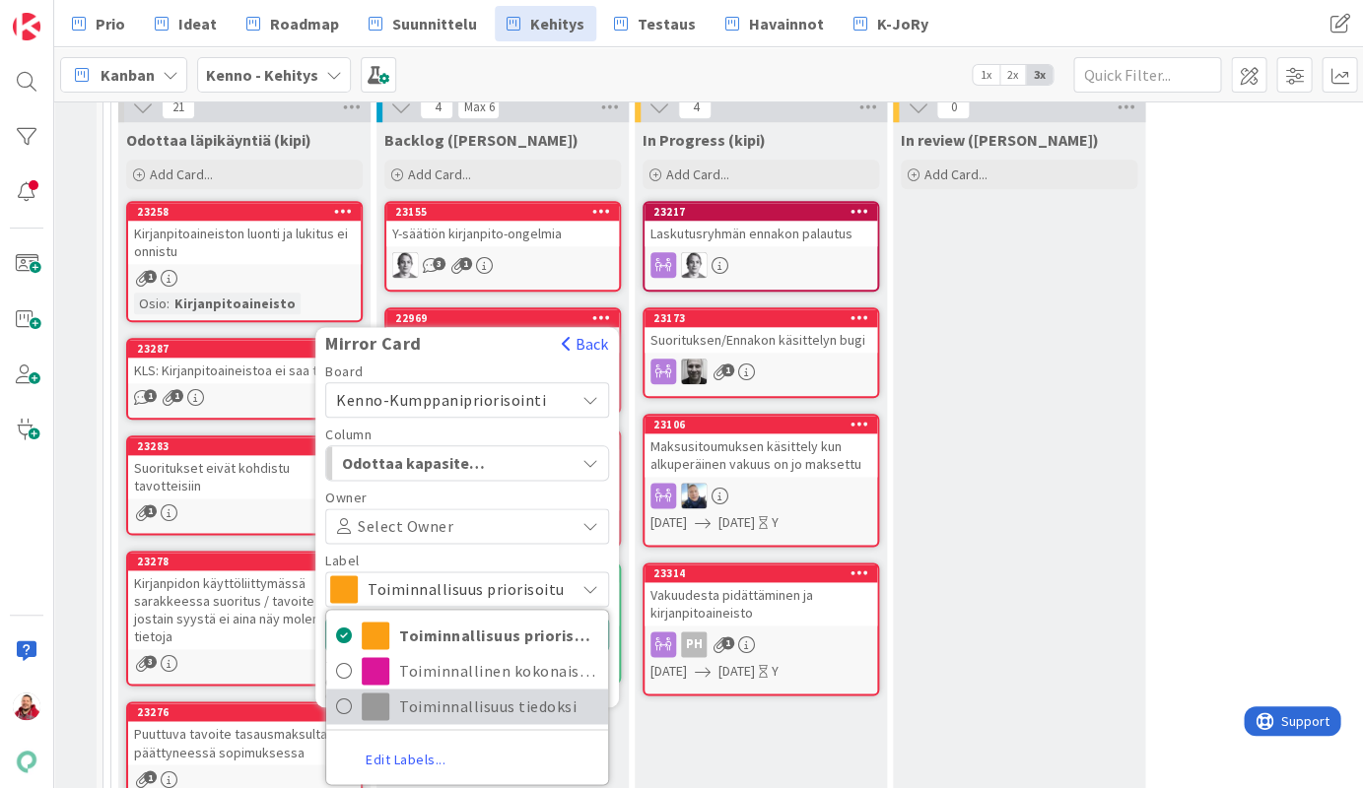
click at [430, 692] on span "Toiminnallisuus tiedoksi" at bounding box center [498, 707] width 199 height 30
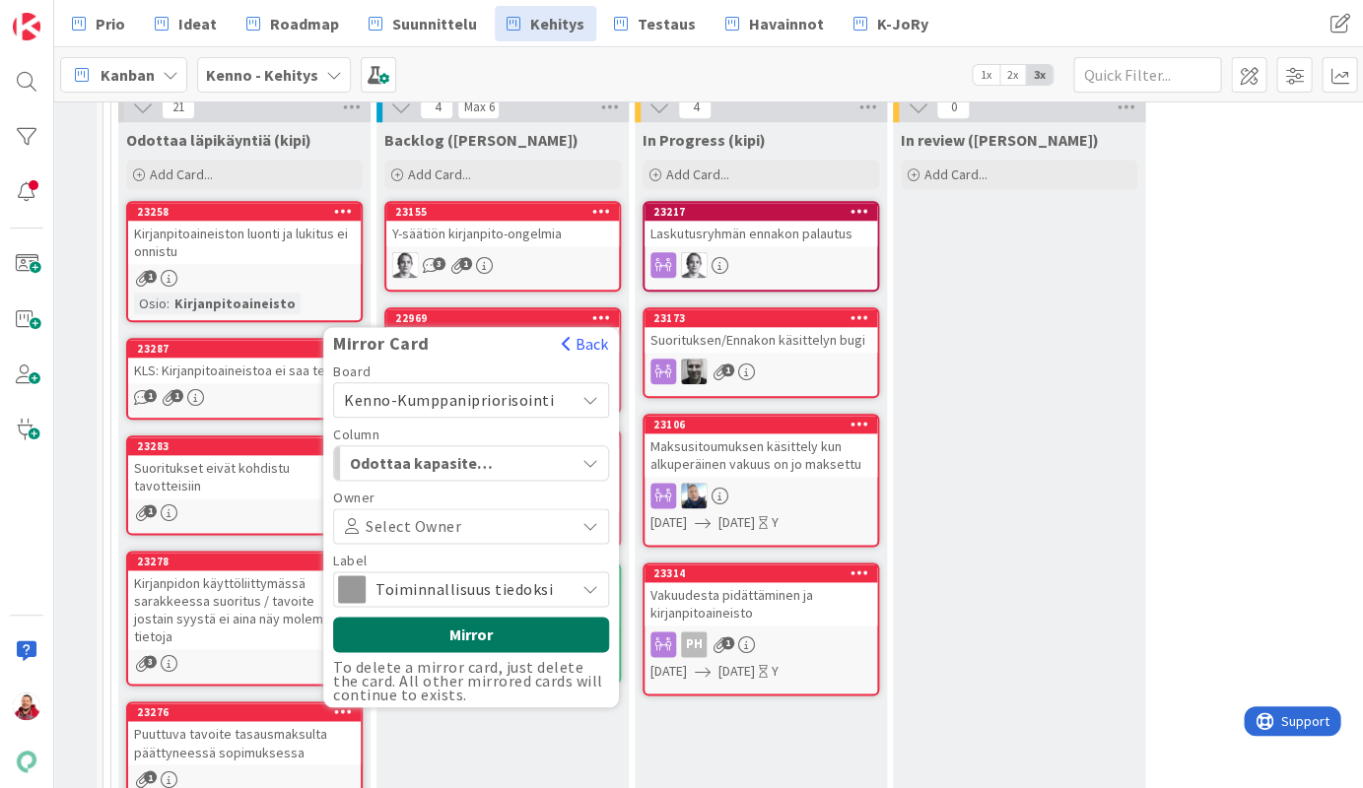
click at [430, 617] on button "Mirror" at bounding box center [471, 634] width 276 height 35
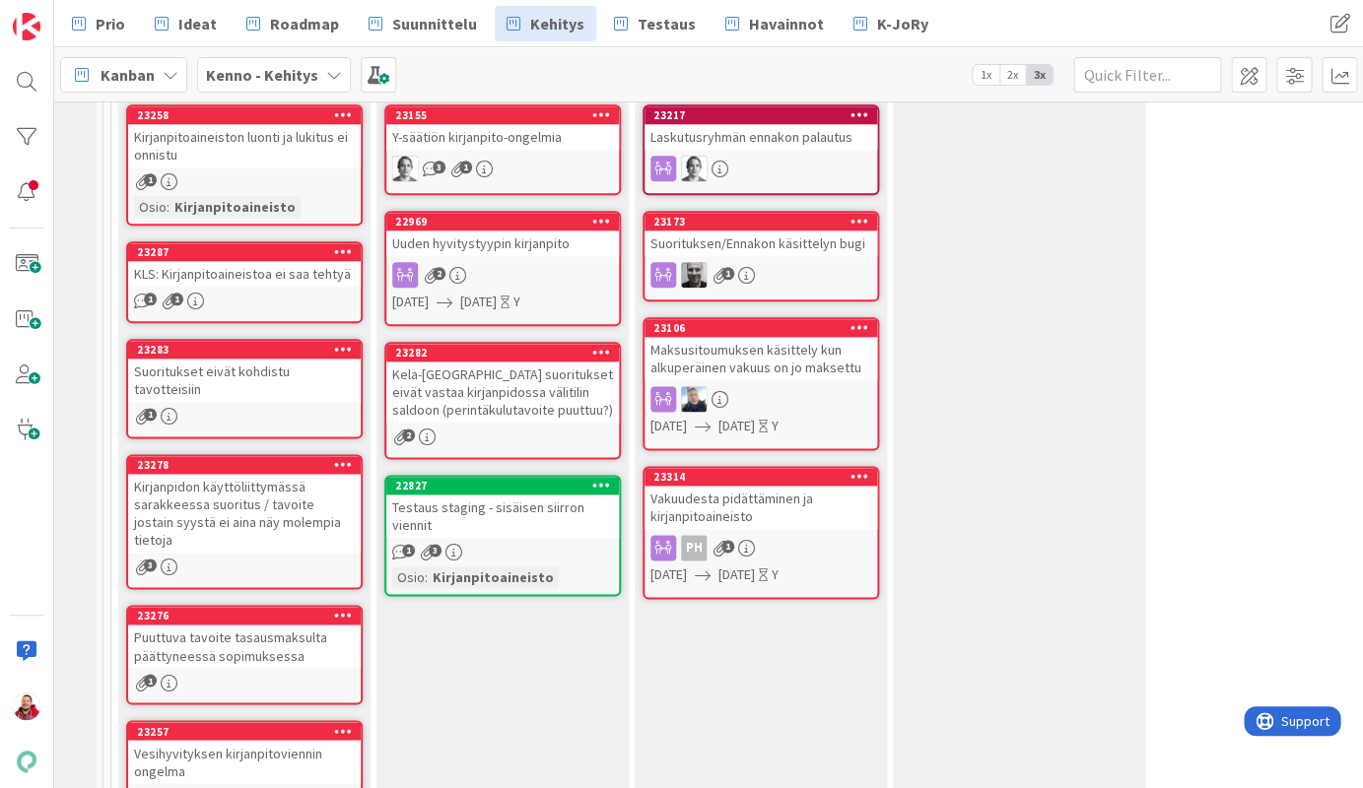
scroll to position [591, 7]
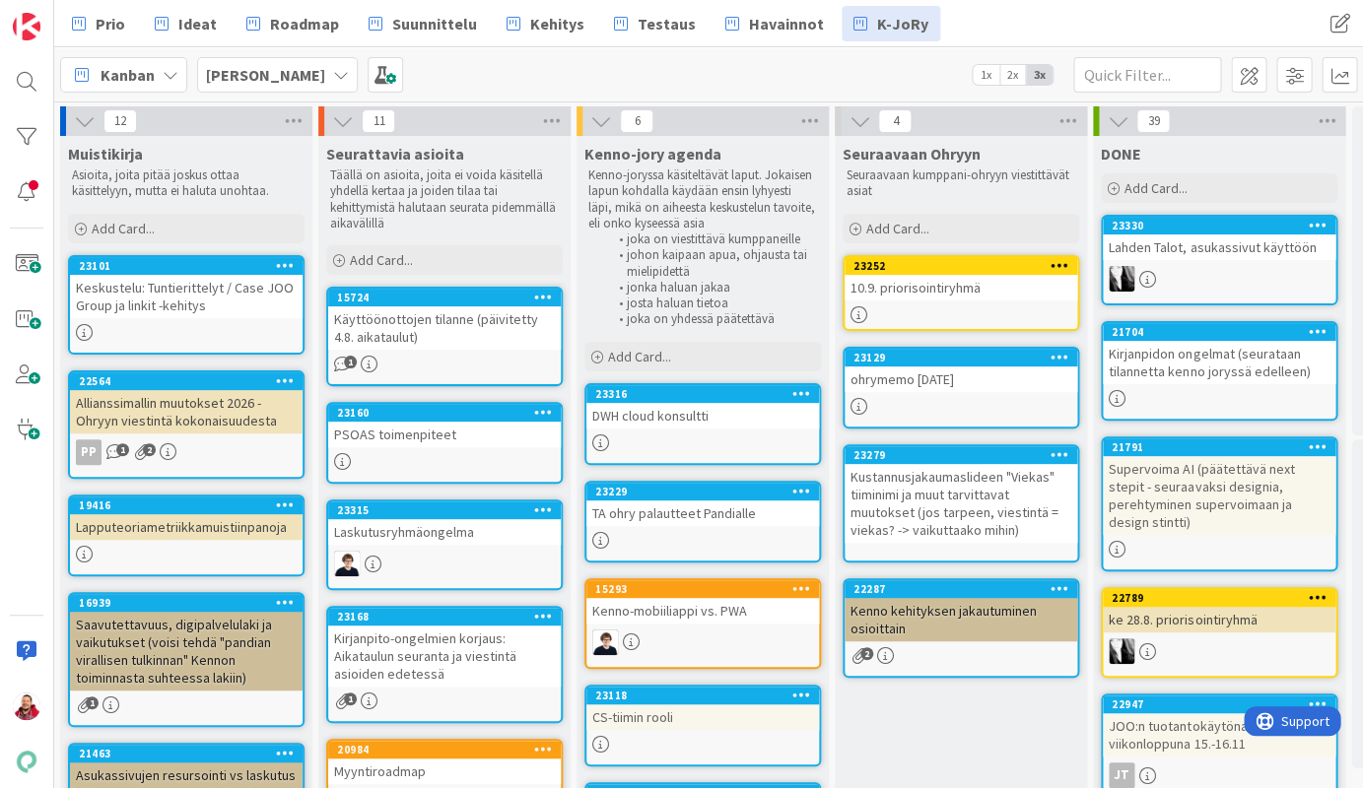
scroll to position [0, 1]
